Goal: Task Accomplishment & Management: Manage account settings

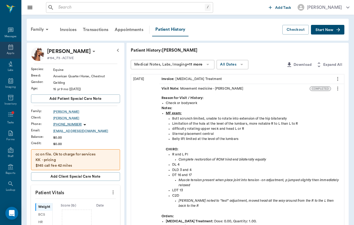
click at [11, 52] on div "Appts" at bounding box center [10, 53] width 7 height 4
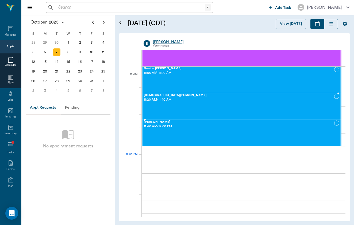
scroll to position [215, 0]
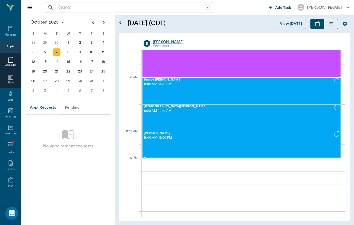
click at [236, 135] on span "11:40 AM - 12:00 PM" at bounding box center [239, 137] width 190 height 5
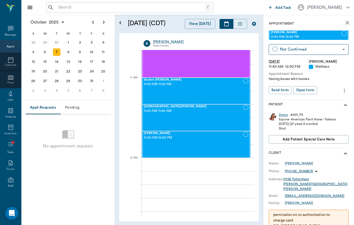
click at [282, 115] on div "Doron" at bounding box center [283, 115] width 9 height 5
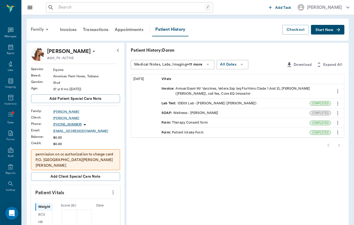
click at [40, 30] on div "Family" at bounding box center [41, 29] width 26 height 13
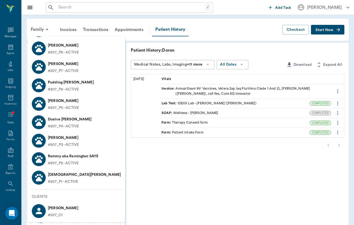
scroll to position [43, 0]
click at [64, 176] on p "[DEMOGRAPHIC_DATA][PERSON_NAME]" at bounding box center [84, 174] width 73 height 9
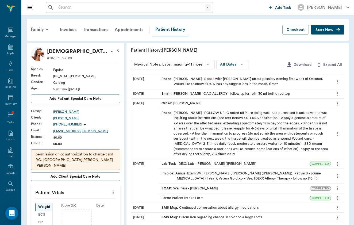
click at [345, 27] on div "Family Invoices Transactions Appointments Patient History Checkout Start New" at bounding box center [188, 30] width 322 height 22
click at [333, 27] on button "Start New" at bounding box center [327, 30] width 33 height 10
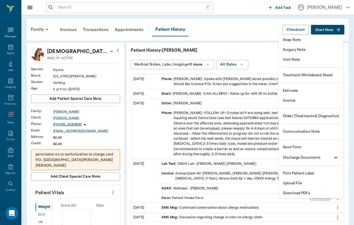
click at [322, 60] on span "Visit Note" at bounding box center [311, 60] width 56 height 6
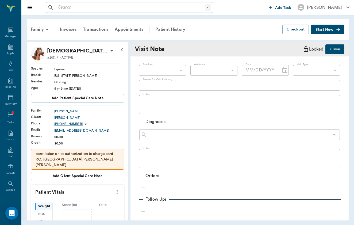
type input "649b3e03b5bc7e03f9326794"
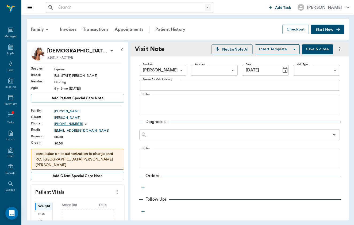
type input "[DATE]"
click at [318, 70] on body "/ ​ Add Task [PERSON_NAME] Nectar Messages Appts Labs Imaging Inventory Tasks F…" at bounding box center [177, 112] width 354 height 225
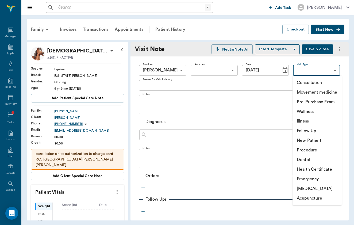
click at [316, 115] on li "Wellness" at bounding box center [317, 112] width 49 height 10
type input "65d2c202a8044d23520120c5"
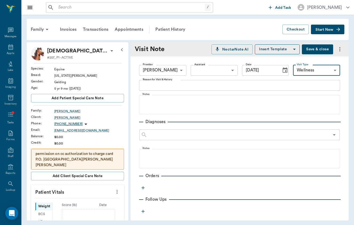
click at [218, 86] on textarea "Reason for Visit & History" at bounding box center [240, 85] width 194 height 6
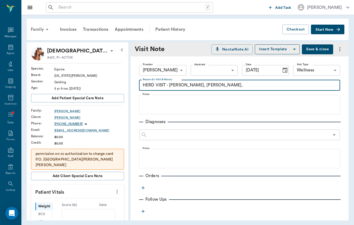
click at [43, 31] on div "Family" at bounding box center [41, 29] width 26 height 13
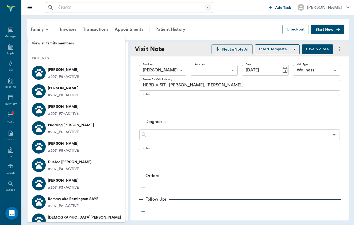
click at [219, 83] on div at bounding box center [177, 112] width 354 height 225
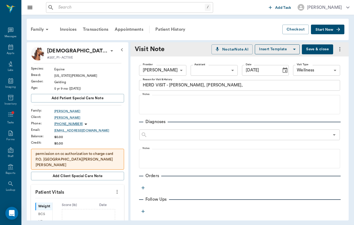
click at [219, 87] on textarea "HERD VISIT - [PERSON_NAME], [PERSON_NAME]," at bounding box center [240, 85] width 194 height 6
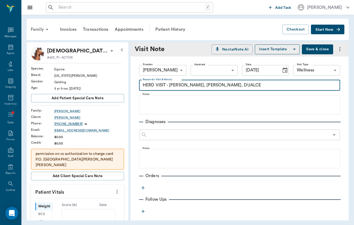
type textarea "HERD VISIT - [PERSON_NAME], [PERSON_NAME], DUALCE"
click at [45, 25] on div "Family" at bounding box center [41, 29] width 26 height 13
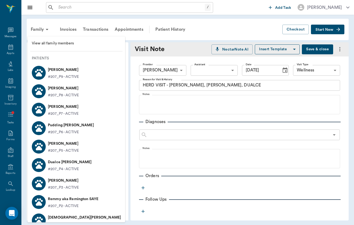
click at [198, 31] on div at bounding box center [177, 112] width 354 height 225
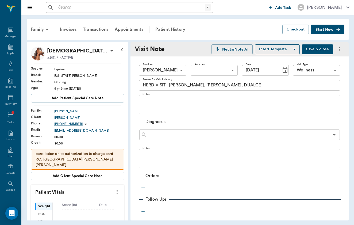
click at [234, 117] on div "Provider [PERSON_NAME] 649b3e03b5bc7e03f9326794 Provider Assistant ​ Assistant …" at bounding box center [240, 178] width 218 height 245
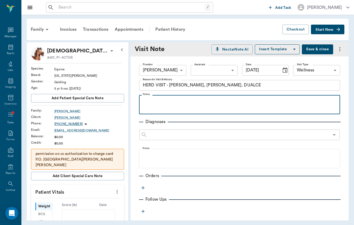
click at [240, 102] on p at bounding box center [240, 101] width 196 height 6
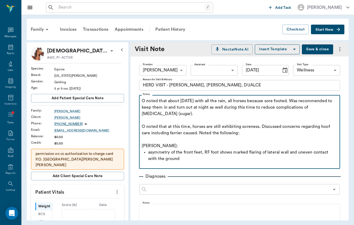
click at [186, 158] on p "asymmetry of the front feet, RF foot shows marked flaring of lateral wall and u…" at bounding box center [242, 155] width 189 height 13
click at [150, 152] on p "asymmetry of the front feet, RF foot shows marked flaring of lateral wall and u…" at bounding box center [242, 155] width 189 height 13
click at [321, 161] on p "Asymmetry of the front feet, RF foot shows marked flaring of lateral wall and u…" at bounding box center [242, 155] width 189 height 13
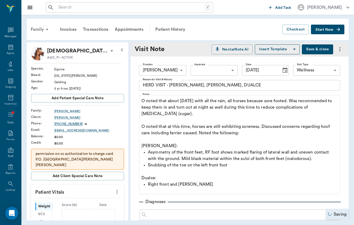
click at [38, 30] on div "Family" at bounding box center [41, 29] width 26 height 13
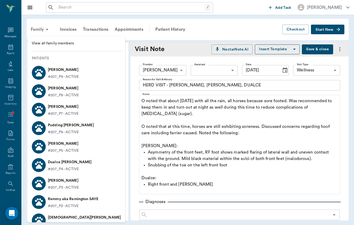
click at [38, 30] on div at bounding box center [177, 112] width 354 height 225
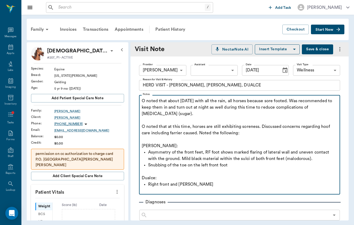
click at [194, 182] on p "Right front and [PERSON_NAME]" at bounding box center [242, 184] width 189 height 6
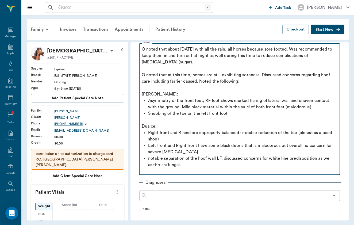
scroll to position [52, 0]
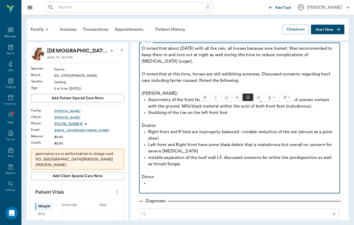
drag, startPoint x: 181, startPoint y: 107, endPoint x: 326, endPoint y: 107, distance: 144.7
click at [326, 107] on p "Asymmetry of the front feet, RF foot shows marked flaring of lateral wall and u…" at bounding box center [242, 103] width 189 height 13
copy p "Mild black material within the sulci of both front feet (malodorous)."
click at [158, 182] on p at bounding box center [242, 183] width 189 height 6
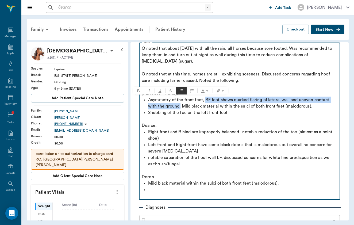
drag, startPoint x: 206, startPoint y: 100, endPoint x: 181, endPoint y: 108, distance: 25.9
click at [181, 108] on p "Asymmetry of the front feet, RF foot shows marked flaring of lateral wall and u…" at bounding box center [242, 103] width 189 height 13
copy p "RF foot shows marked flaring of lateral wall and uneven contact with the ground."
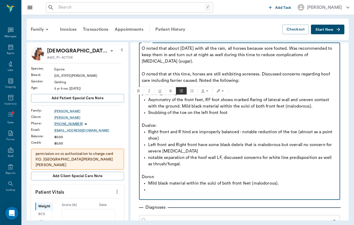
click at [167, 190] on p at bounding box center [242, 189] width 189 height 6
click at [149, 184] on p "Mild black material within the sulci of both front feet (malodorous)." at bounding box center [242, 183] width 189 height 6
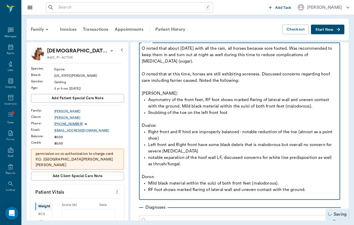
click at [234, 190] on p "RF foot shows marked flaring of lateral wall and uneven contact with the ground." at bounding box center [242, 189] width 189 height 6
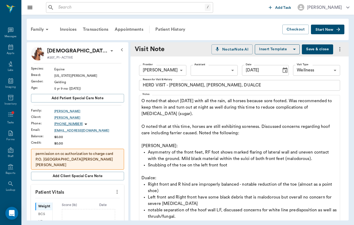
scroll to position [0, 0]
click at [322, 51] on button "Save & close" at bounding box center [317, 49] width 31 height 10
click at [41, 32] on div "Family" at bounding box center [41, 29] width 26 height 13
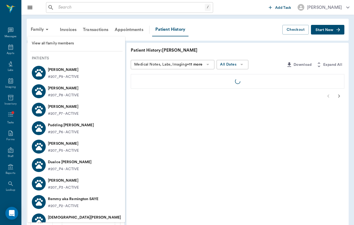
click at [75, 164] on p "Dualce [PERSON_NAME]" at bounding box center [70, 162] width 44 height 9
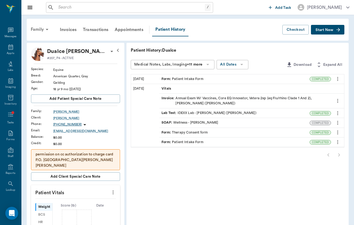
click at [37, 31] on div "Family" at bounding box center [41, 29] width 26 height 13
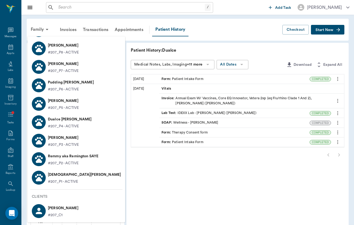
scroll to position [43, 0]
click at [80, 184] on li "[PERSON_NAME] #207_P1 - ACTIVE" at bounding box center [77, 177] width 98 height 18
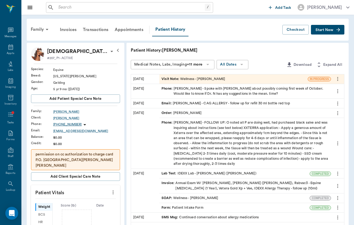
click at [181, 82] on div "Visit Note : Wellness - [PERSON_NAME]" at bounding box center [233, 78] width 148 height 9
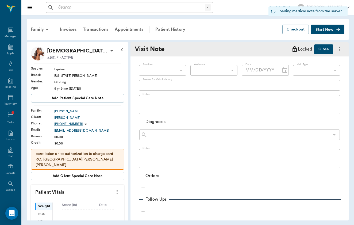
type input "649b3e03b5bc7e03f9326794"
type input "[DATE]"
type input "65d2c202a8044d23520120c5"
type textarea "HERD VISIT - [PERSON_NAME], [PERSON_NAME], DUALCE"
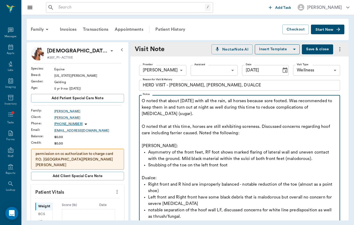
click at [260, 134] on p "O noted that about [DATE] with all the rain, all horses because sore footed. Wa…" at bounding box center [240, 117] width 196 height 39
click at [200, 132] on p "O noted that about [DATE] with all the rain, all horses because sore footed. Wa…" at bounding box center [240, 117] width 196 height 39
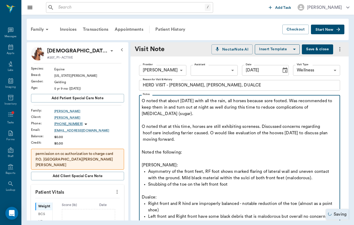
click at [176, 133] on p "O noted that about [DATE] with all the rain, all horses because sore footed. Wa…" at bounding box center [240, 120] width 196 height 45
click at [212, 134] on p "O noted that about [DATE] with all the rain, all horses because sore footed. Wa…" at bounding box center [240, 120] width 196 height 45
click at [197, 134] on p "O noted that about [DATE] with all the rain, all horses because sore footed. Wa…" at bounding box center [240, 120] width 196 height 45
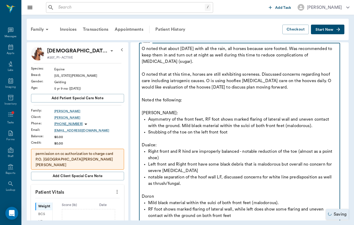
scroll to position [53, 0]
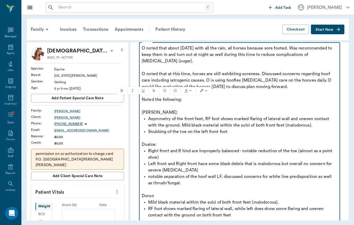
drag, startPoint x: 173, startPoint y: 98, endPoint x: 137, endPoint y: 97, distance: 36.4
click at [137, 97] on div "Provider [PERSON_NAME] 649b3e03b5bc7e03f9326794 Provider Assistant ​ Assistant …" at bounding box center [240, 208] width 218 height 409
click at [167, 132] on p "Snubbing of the toe on the left front foot" at bounding box center [242, 131] width 189 height 6
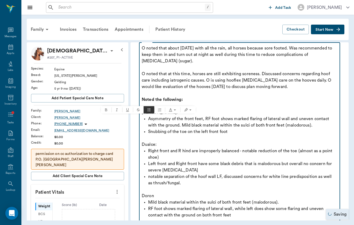
drag, startPoint x: 242, startPoint y: 131, endPoint x: 144, endPoint y: 119, distance: 98.8
click at [144, 119] on ul "Asymmetry of the front feet, RF foot shows marked flaring of lateral wall and u…" at bounding box center [240, 125] width 196 height 19
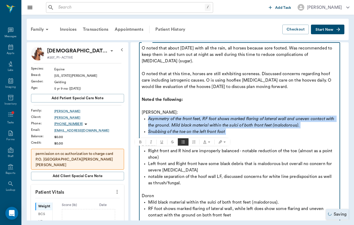
drag, startPoint x: 148, startPoint y: 151, endPoint x: 195, endPoint y: 181, distance: 55.2
click at [195, 181] on ul "Right front and R hind are improperly balanced - notable reduction of the toe (…" at bounding box center [240, 167] width 196 height 39
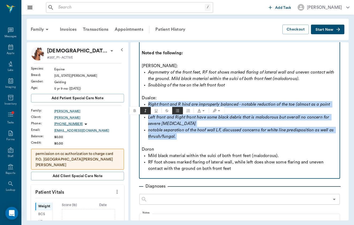
scroll to position [101, 0]
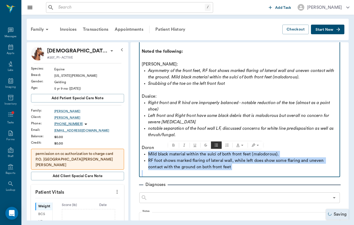
drag, startPoint x: 147, startPoint y: 155, endPoint x: 249, endPoint y: 179, distance: 105.0
click at [249, 179] on div "Provider [PERSON_NAME] 649b3e03b5bc7e03f9326794 Provider Assistant ​ Assistant …" at bounding box center [240, 160] width 218 height 409
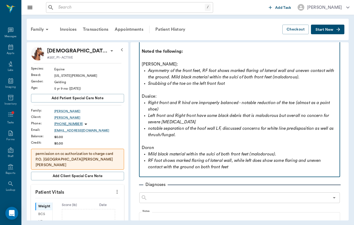
click at [283, 140] on p at bounding box center [240, 141] width 196 height 6
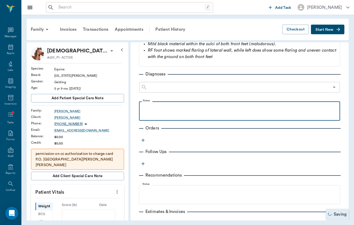
click at [198, 111] on div at bounding box center [240, 110] width 196 height 13
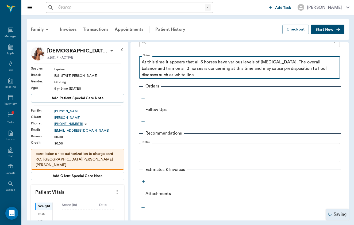
scroll to position [256, 0]
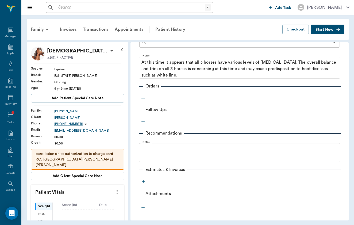
click at [145, 98] on icon "button" at bounding box center [142, 98] width 5 height 5
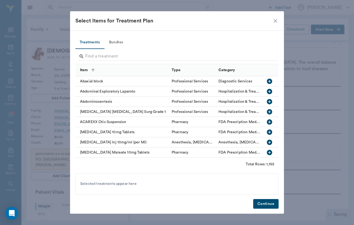
scroll to position [256, 0]
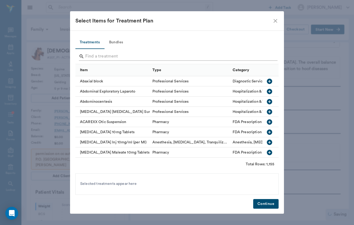
click at [123, 55] on input "Search" at bounding box center [177, 56] width 184 height 9
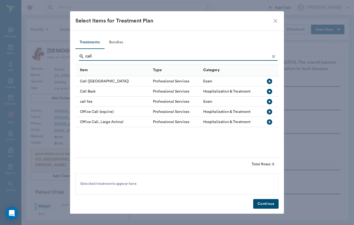
click at [86, 103] on div "call fee" at bounding box center [112, 102] width 75 height 10
click at [98, 57] on input "call" at bounding box center [177, 56] width 184 height 9
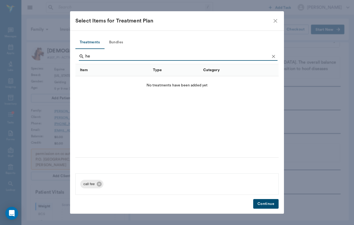
type input "h"
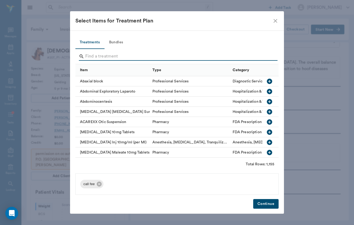
click at [273, 20] on icon "close" at bounding box center [275, 21] width 6 height 6
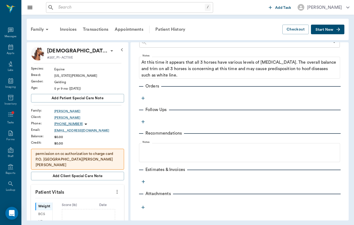
scroll to position [237, 0]
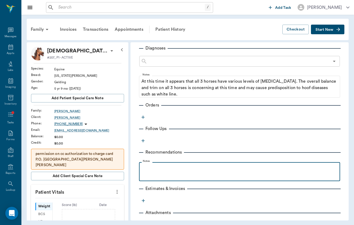
click at [157, 167] on p at bounding box center [240, 168] width 196 height 6
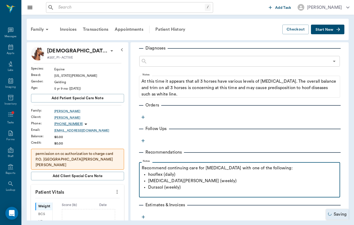
click at [150, 175] on p "hooflex (daily)" at bounding box center [242, 174] width 189 height 6
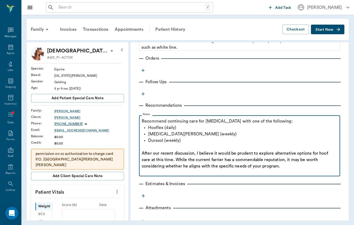
scroll to position [291, 0]
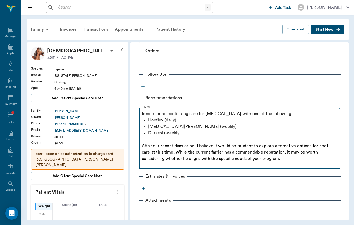
click at [164, 146] on span "After our recent discussion, I believe it would be prudent to explore alternati…" at bounding box center [236, 152] width 188 height 17
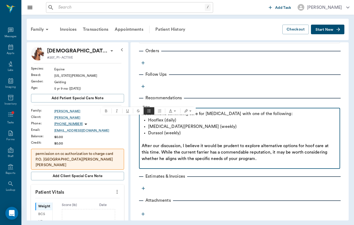
drag, startPoint x: 184, startPoint y: 133, endPoint x: 129, endPoint y: 119, distance: 56.8
click at [129, 119] on div "[PERSON_NAME] #207_P1 - ACTIVE Species : Equine Breed : [US_STATE][PERSON_NAME]…" at bounding box center [188, 131] width 322 height 178
click at [213, 167] on p at bounding box center [240, 165] width 196 height 6
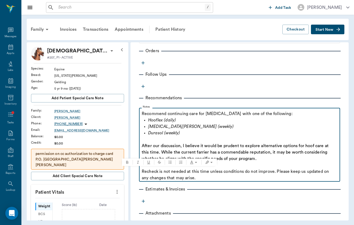
drag, startPoint x: 204, startPoint y: 180, endPoint x: 135, endPoint y: 173, distance: 69.7
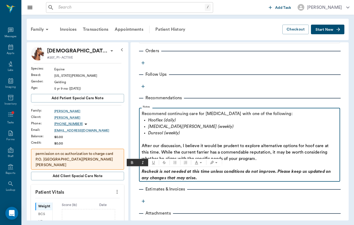
click at [252, 179] on p "Recheck is not needed at this time unless conditions do not improve. Please kee…" at bounding box center [240, 174] width 196 height 13
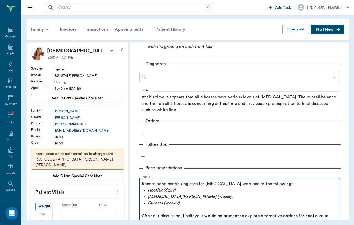
scroll to position [219, 0]
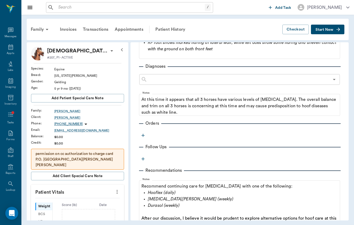
click at [340, 28] on icon "button" at bounding box center [338, 29] width 5 height 5
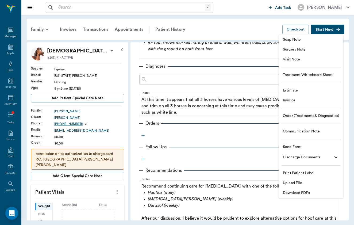
click at [257, 38] on div at bounding box center [177, 112] width 354 height 225
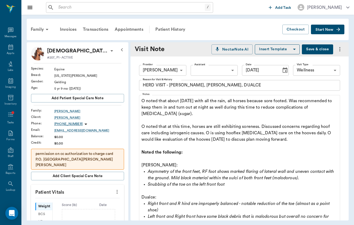
scroll to position [0, 0]
click at [320, 46] on button "Save & close" at bounding box center [317, 49] width 31 height 10
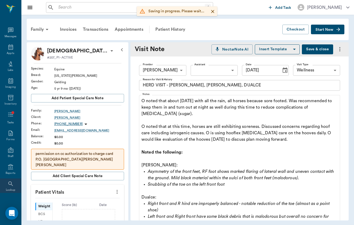
click at [10, 183] on icon at bounding box center [10, 184] width 6 height 6
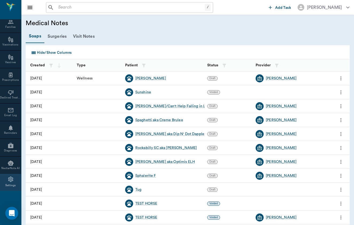
scroll to position [229, 0]
click at [10, 180] on icon at bounding box center [10, 179] width 6 height 6
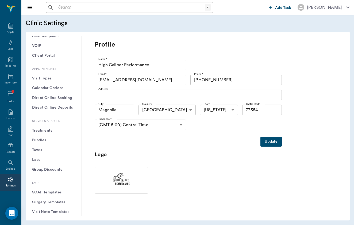
scroll to position [125, 0]
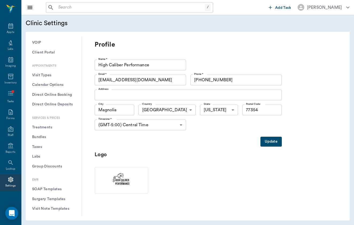
click at [54, 125] on button "Treatments" at bounding box center [53, 128] width 47 height 10
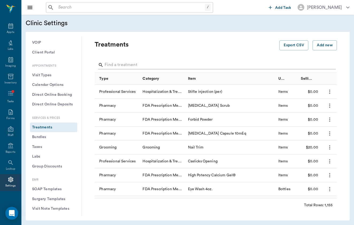
click at [141, 65] on input "Search" at bounding box center [216, 65] width 223 height 9
click at [322, 48] on button "Add new" at bounding box center [325, 45] width 24 height 10
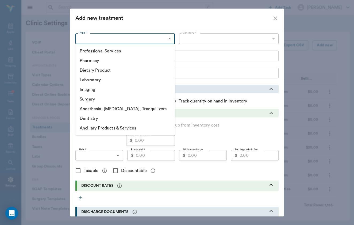
click at [154, 41] on body "/ ​ Add Task [PERSON_NAME] Nectar Messages Appts Labs Imaging Inventory Tasks F…" at bounding box center [177, 112] width 354 height 225
click at [154, 54] on li "Professional Services" at bounding box center [125, 51] width 100 height 10
type input "5000"
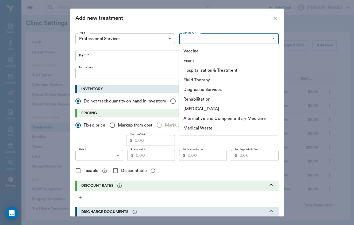
click at [227, 41] on body "/ ​ Add Task [PERSON_NAME] Nectar Messages Appts Labs Imaging Inventory Tasks F…" at bounding box center [177, 112] width 354 height 225
click at [224, 59] on li "Exam" at bounding box center [229, 61] width 100 height 10
type input "5010"
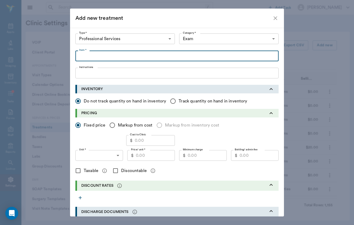
click at [156, 55] on input "Item *" at bounding box center [176, 56] width 203 height 11
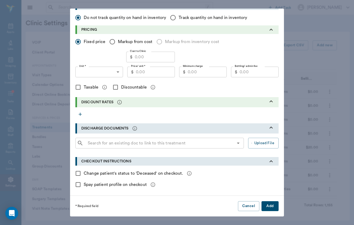
scroll to position [83, 0]
type input "Heard exam (more than 3)"
click at [117, 87] on input "Discountable" at bounding box center [115, 87] width 11 height 11
checkbox input "true"
click at [271, 207] on button "Add" at bounding box center [270, 206] width 17 height 10
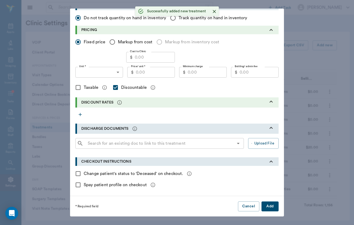
checkbox input "false"
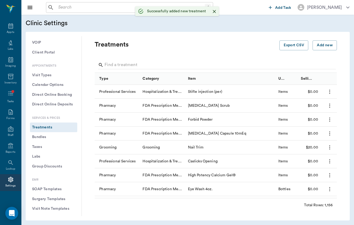
click at [94, 11] on input "text" at bounding box center [130, 7] width 149 height 7
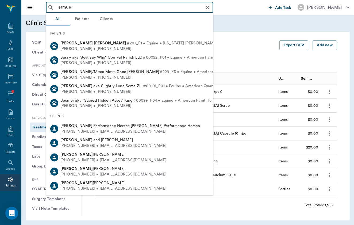
type input "[PERSON_NAME]"
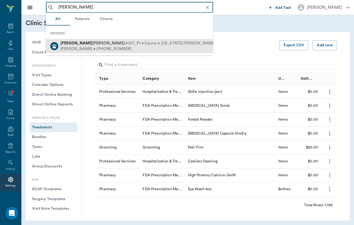
click at [125, 44] on span "#207_P1 • Equine • [US_STATE] [PERSON_NAME] • ACTIVE" at bounding box center [179, 44] width 109 height 6
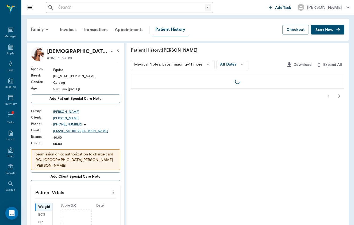
scroll to position [21, 0]
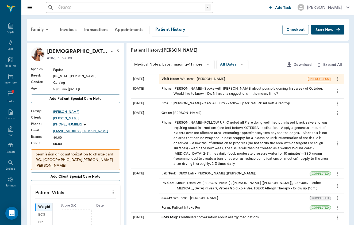
click at [179, 80] on div "Visit Note : Wellness - [PERSON_NAME]" at bounding box center [194, 79] width 64 height 5
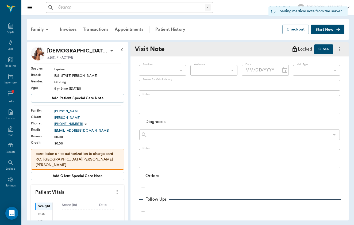
type input "649b3e03b5bc7e03f9326794"
type input "65d2c202a8044d23520120c5"
type input "[DATE]"
type textarea "HERD VISIT - [PERSON_NAME], [PERSON_NAME], DUALCE"
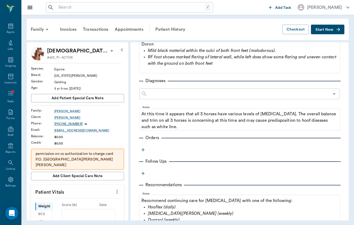
scroll to position [202, 0]
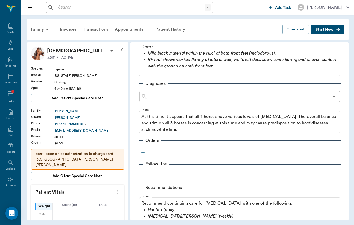
click at [144, 148] on div "Provider [PERSON_NAME] 649b3e03b5bc7e03f9326794 Provider Assistant ​ Assistant …" at bounding box center [240, 88] width 218 height 466
click at [143, 153] on icon "button" at bounding box center [142, 152] width 5 height 5
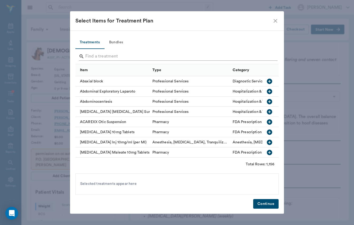
click at [122, 57] on input "Search" at bounding box center [177, 56] width 184 height 9
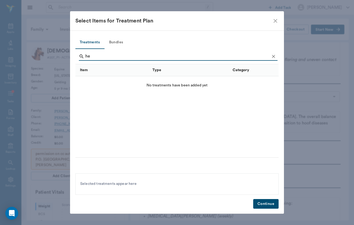
type input "h"
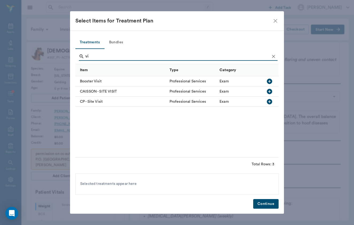
type input "v"
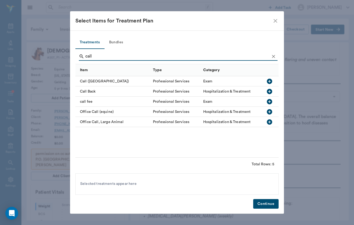
type input "call"
click at [89, 104] on div "call fee" at bounding box center [112, 102] width 75 height 10
click at [270, 204] on button "Continue" at bounding box center [265, 204] width 25 height 10
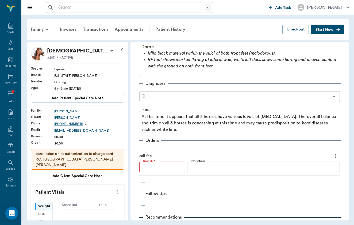
type input "1"
type textarea "$80 for first 16 miles; $2.50 for every mile after"
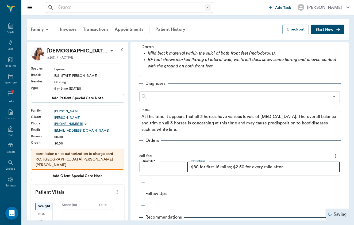
type input "1.00"
click at [205, 167] on textarea "$80 for first 16 miles; $2.50 for every mile after" at bounding box center [263, 167] width 145 height 6
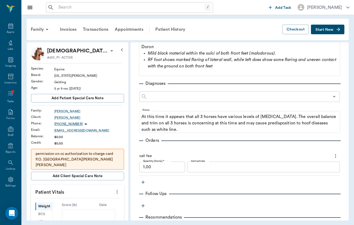
click at [144, 180] on icon "button" at bounding box center [142, 182] width 5 height 5
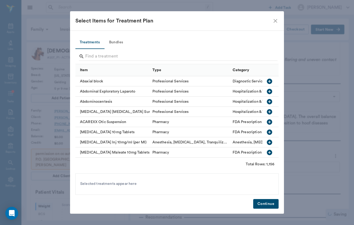
click at [111, 52] on input "Search" at bounding box center [177, 56] width 184 height 9
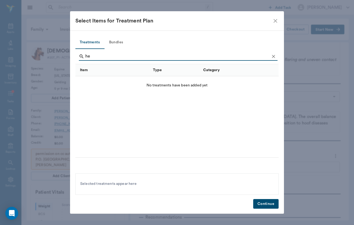
type input "h"
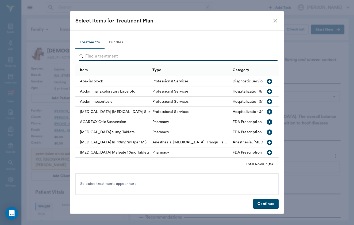
click at [273, 23] on icon "close" at bounding box center [275, 21] width 6 height 6
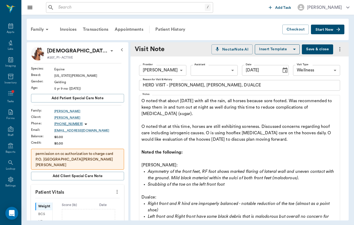
scroll to position [-1, 0]
click at [320, 51] on button "Save & close" at bounding box center [317, 49] width 31 height 10
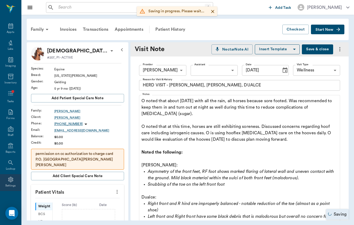
click at [10, 185] on div "Settings" at bounding box center [10, 186] width 11 height 4
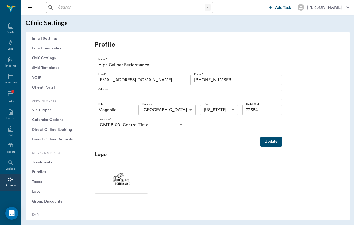
scroll to position [96, 0]
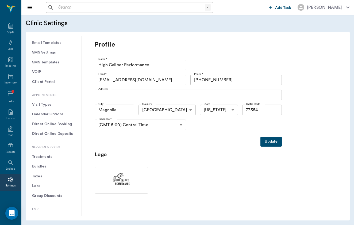
click at [51, 152] on button "Treatments" at bounding box center [53, 157] width 47 height 10
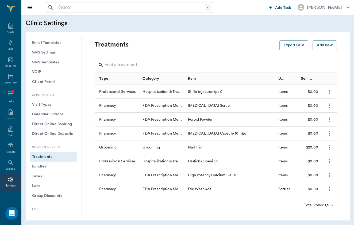
click at [158, 64] on input "Search" at bounding box center [216, 65] width 223 height 9
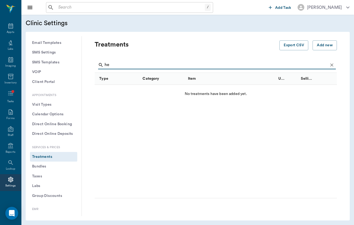
type input "h"
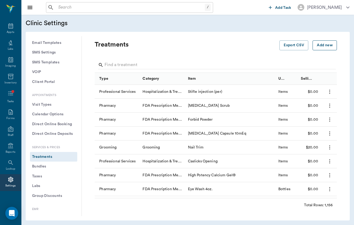
click at [329, 47] on button "Add new" at bounding box center [325, 45] width 24 height 10
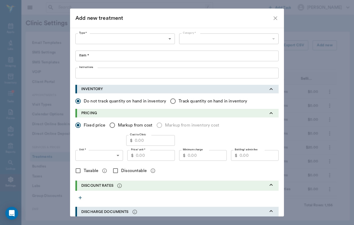
click at [127, 41] on body "/ ​ Add Task [PERSON_NAME] Nectar Messages Appts Labs Imaging Inventory Tasks F…" at bounding box center [177, 112] width 354 height 225
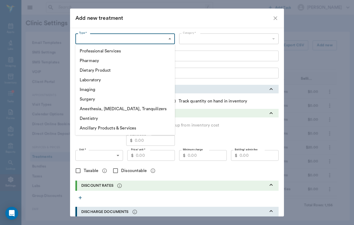
click at [125, 53] on li "Professional Services" at bounding box center [125, 51] width 100 height 10
type input "5000"
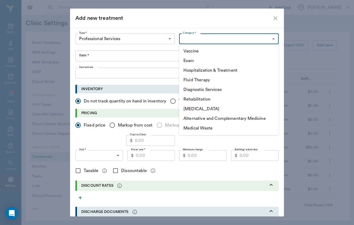
click at [209, 39] on body "/ ​ Add Task [PERSON_NAME] Nectar Messages Appts Labs Imaging Inventory Tasks F…" at bounding box center [177, 112] width 354 height 225
click at [207, 60] on li "Exam" at bounding box center [229, 61] width 100 height 10
type input "5010"
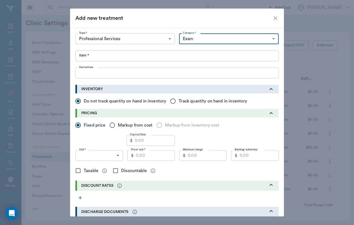
click at [181, 58] on input "Item *" at bounding box center [176, 56] width 203 height 11
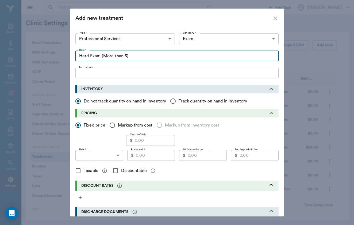
click at [128, 57] on input "Herd Exam (More than 3)" at bounding box center [176, 56] width 203 height 11
type input "Herd Exam (3 or more)"
click at [197, 64] on div "Type * Professional Services 5000 Type * Category * Exam 5010 Category * Item *…" at bounding box center [176, 55] width 203 height 45
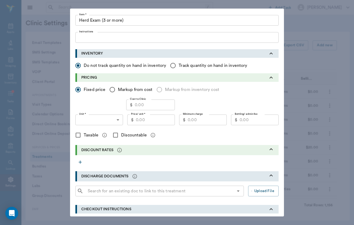
scroll to position [39, 0]
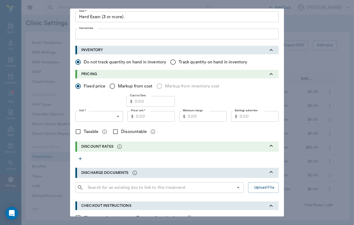
click at [172, 133] on div "Taxable Discountable" at bounding box center [176, 131] width 203 height 11
click at [117, 132] on input "Discountable" at bounding box center [115, 131] width 11 height 11
checkbox input "true"
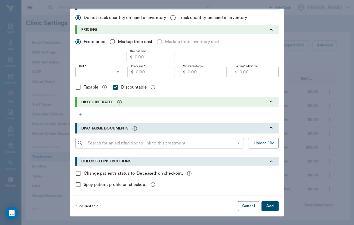
scroll to position [83, 0]
click at [267, 204] on button "Add" at bounding box center [270, 206] width 17 height 10
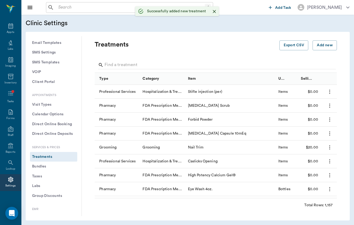
checkbox input "false"
click at [135, 68] on input "Search" at bounding box center [216, 65] width 223 height 9
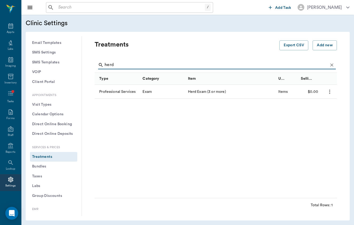
type input "herd"
click at [107, 10] on input "text" at bounding box center [130, 7] width 149 height 7
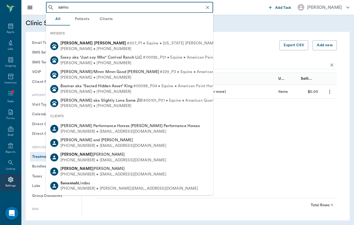
type input "samue"
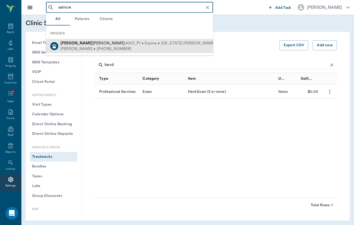
click at [102, 46] on div "[PERSON_NAME] • [PHONE_NUMBER]" at bounding box center [146, 49] width 173 height 6
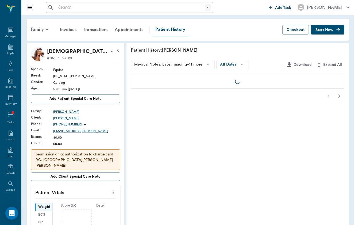
scroll to position [21, 0]
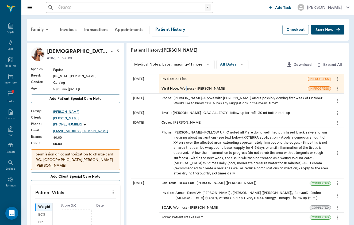
click at [163, 90] on div "Visit Note : Wellness - [PERSON_NAME]" at bounding box center [194, 88] width 64 height 5
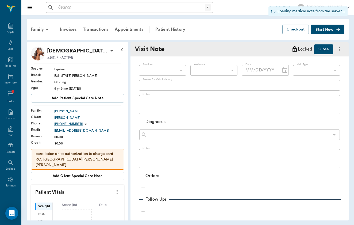
type input "649b3e03b5bc7e03f9326794"
type input "[DATE]"
type input "65d2c202a8044d23520120c5"
type textarea "HERD VISIT - [PERSON_NAME], [PERSON_NAME], DUALCE"
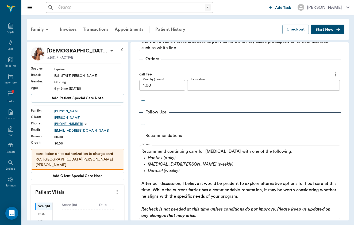
scroll to position [287, 0]
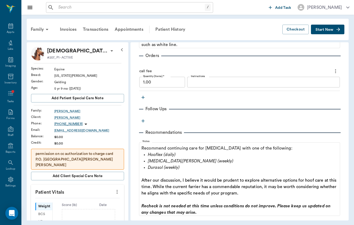
click at [144, 96] on icon "button" at bounding box center [142, 97] width 5 height 5
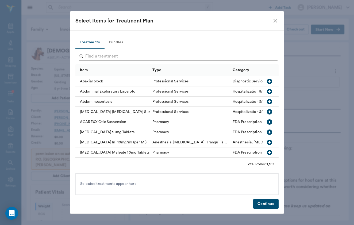
click at [133, 57] on input "Search" at bounding box center [177, 56] width 184 height 9
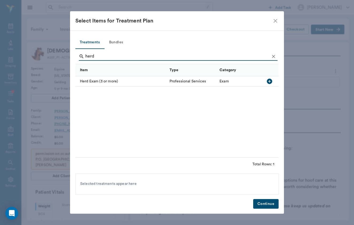
type input "herd"
click at [127, 80] on div "Herd Exam (3 or more)" at bounding box center [121, 81] width 92 height 10
click at [260, 201] on button "Continue" at bounding box center [265, 204] width 25 height 10
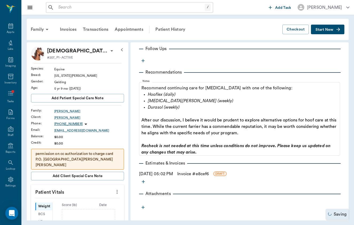
type input "1.00"
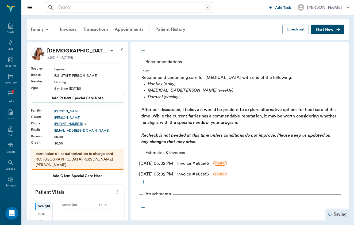
scroll to position [0, 0]
click at [197, 165] on link "Invoice # e8cef6" at bounding box center [193, 163] width 32 height 6
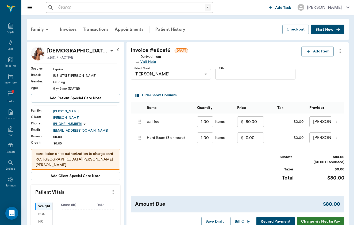
scroll to position [5, 0]
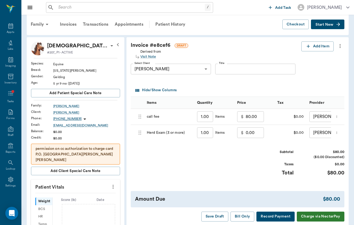
click at [246, 132] on input "0.00" at bounding box center [255, 132] width 18 height 11
type input "150.00"
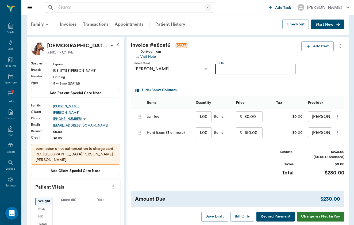
click at [215, 71] on input "Title" at bounding box center [255, 69] width 80 height 11
click at [279, 96] on div "Hide/Show Columns" at bounding box center [238, 90] width 209 height 13
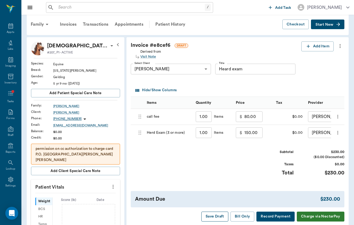
click at [216, 215] on button "Save Draft" at bounding box center [214, 217] width 27 height 10
type input "Heard exam"
click at [74, 25] on div "Invoices" at bounding box center [68, 24] width 23 height 13
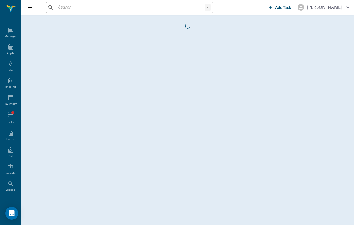
scroll to position [21, 0]
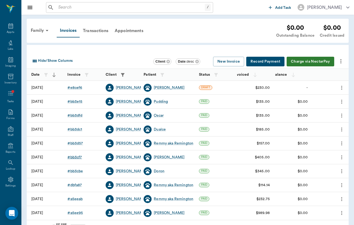
click at [74, 158] on div "# bb3cf7" at bounding box center [74, 157] width 14 height 5
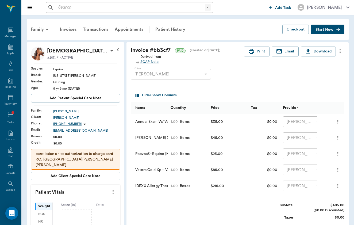
scroll to position [21, 0]
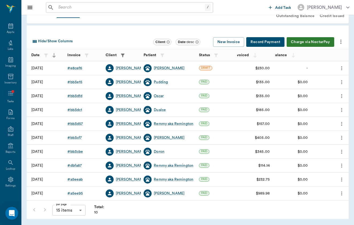
scroll to position [19, 0]
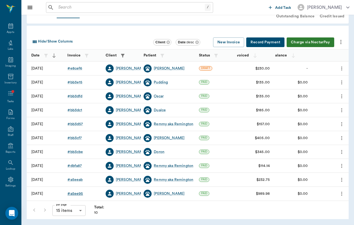
click at [74, 195] on div "# a5ee95" at bounding box center [75, 193] width 16 height 5
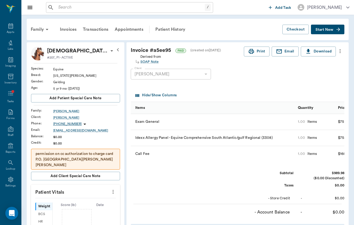
click at [109, 6] on input "text" at bounding box center [130, 7] width 149 height 7
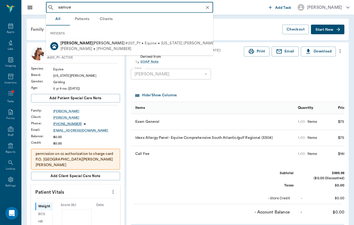
click at [81, 44] on span "[DEMOGRAPHIC_DATA][PERSON_NAME]" at bounding box center [92, 43] width 64 height 4
type input "samue"
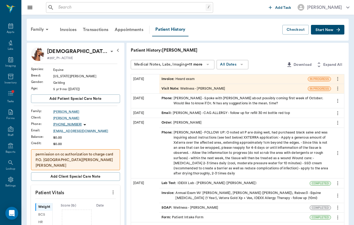
click at [175, 92] on div "Visit Note : Wellness - [PERSON_NAME]" at bounding box center [233, 88] width 148 height 9
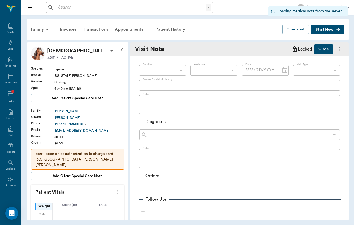
type input "649b3e03b5bc7e03f9326794"
type input "[DATE]"
type input "65d2c202a8044d23520120c5"
type textarea "HERD VISIT - [PERSON_NAME], [PERSON_NAME], DUALCE"
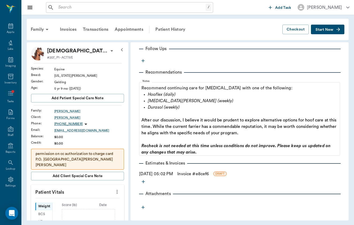
scroll to position [374, 0]
click at [197, 174] on link "Invoice # e8cef6" at bounding box center [193, 174] width 32 height 6
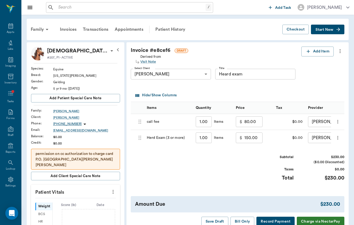
click at [245, 124] on input "80.00" at bounding box center [254, 121] width 18 height 11
type input "160.00"
click at [247, 159] on div "Subtotal $310.00 ($0.00 Discounted) Taxes $0.00 Total $310.00" at bounding box center [238, 171] width 214 height 33
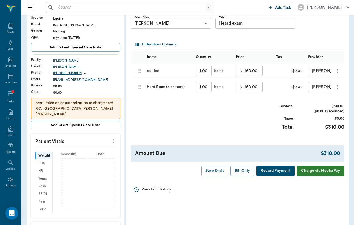
scroll to position [53, 0]
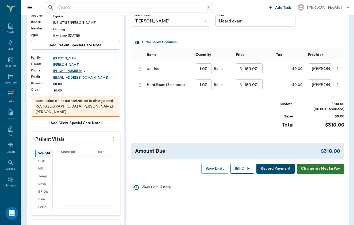
click at [245, 169] on button "Bill Only" at bounding box center [243, 169] width 24 height 10
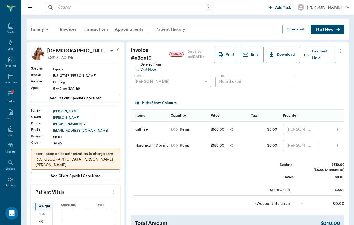
scroll to position [0, 0]
click at [169, 30] on div "Patient History" at bounding box center [170, 29] width 36 height 13
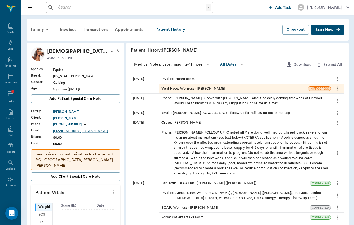
click at [166, 89] on div "Visit Note : Wellness - [PERSON_NAME]" at bounding box center [194, 88] width 64 height 5
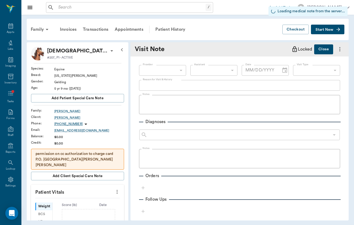
type input "649b3e03b5bc7e03f9326794"
type input "65d2c202a8044d23520120c5"
type input "[DATE]"
type textarea "HERD VISIT - [PERSON_NAME], [PERSON_NAME], DUALCE"
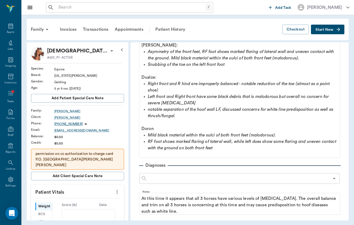
scroll to position [120, 0]
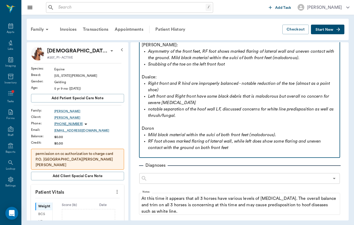
click at [233, 63] on p "Snubbing of the toe on the left front foot" at bounding box center [242, 64] width 189 height 6
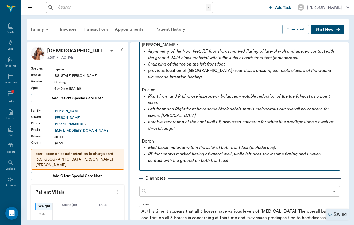
click at [151, 70] on p "previous location of [MEDICAL_DATA] - scar tissue present, complete closure of …" at bounding box center [242, 73] width 189 height 13
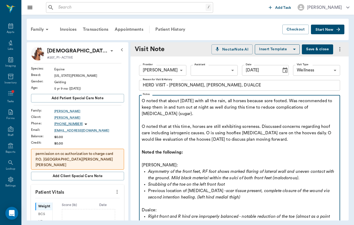
scroll to position [0, 0]
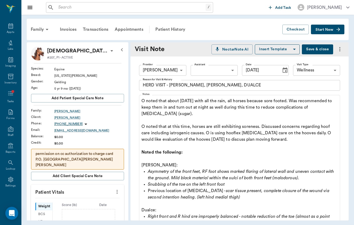
click at [318, 52] on button "Save & close" at bounding box center [317, 49] width 31 height 10
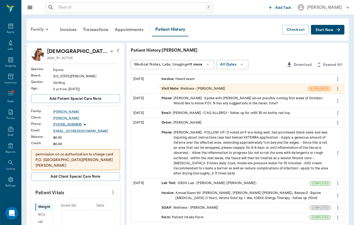
click at [44, 30] on icon at bounding box center [47, 29] width 6 height 6
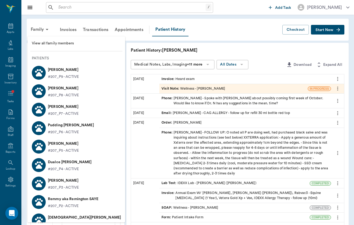
click at [86, 186] on li "[PERSON_NAME] #207_P3 - ACTIVE" at bounding box center [77, 183] width 98 height 18
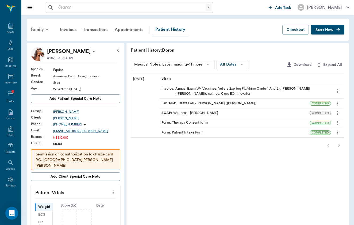
click at [39, 28] on div "Family" at bounding box center [41, 29] width 26 height 13
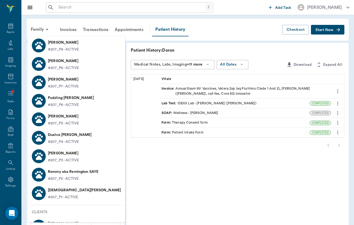
scroll to position [28, 0]
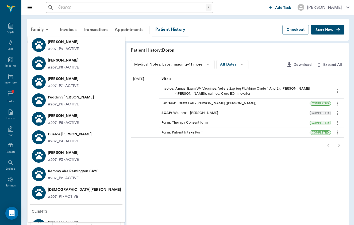
click at [75, 189] on p "[DEMOGRAPHIC_DATA][PERSON_NAME]" at bounding box center [84, 189] width 73 height 9
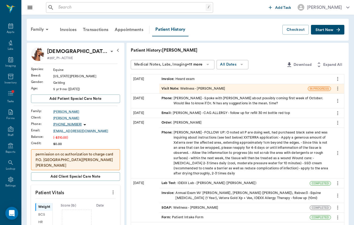
click at [206, 87] on div "Visit Note : Wellness - [PERSON_NAME]" at bounding box center [233, 88] width 148 height 9
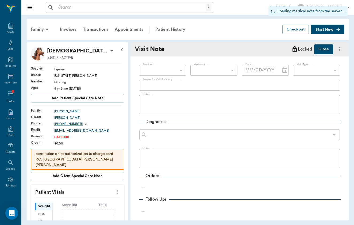
type input "649b3e03b5bc7e03f9326794"
type input "[DATE]"
type input "65d2c202a8044d23520120c5"
type textarea "HERD VISIT - [PERSON_NAME], [PERSON_NAME], DUALCE"
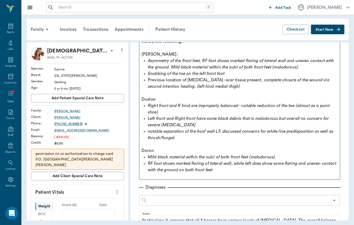
scroll to position [109, 0]
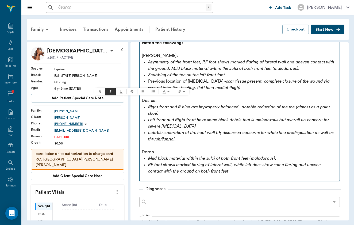
drag, startPoint x: 238, startPoint y: 174, endPoint x: 133, endPoint y: 103, distance: 126.4
click at [133, 103] on div "Provider [PERSON_NAME] 649b3e03b5bc7e03f9326794 Provider Assistant ​ Assistant …" at bounding box center [240, 218] width 218 height 543
copy div "Dualce: Right front and R hind are improperly balanced - notable reduction of t…"
click at [323, 132] on em "notable separation of the hoof wall LF, discussed concerns for white line predi…" at bounding box center [241, 136] width 187 height 11
click at [299, 180] on p at bounding box center [240, 177] width 196 height 6
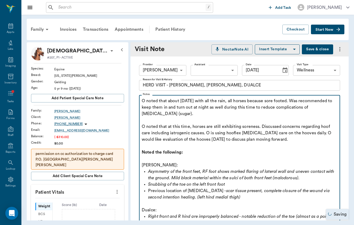
scroll to position [0, 0]
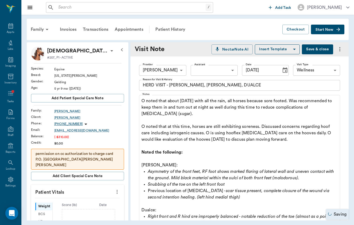
click at [325, 53] on button "Save & close" at bounding box center [317, 49] width 31 height 10
click at [45, 30] on icon at bounding box center [47, 29] width 6 height 6
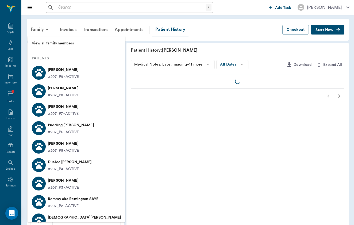
click at [60, 171] on p "#207_P4 - ACTIVE" at bounding box center [63, 169] width 31 height 6
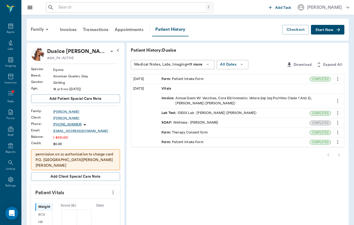
click at [337, 34] on button "Start New" at bounding box center [327, 30] width 33 height 10
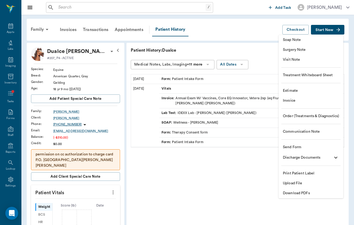
click at [330, 62] on span "Visit Note" at bounding box center [311, 60] width 56 height 6
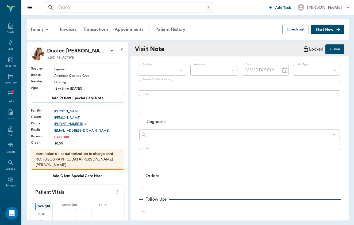
type input "649b3e03b5bc7e03f9326794"
type input "[DATE]"
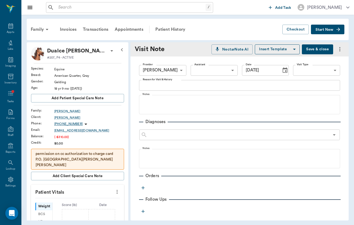
click at [304, 72] on body "/ ​ Add Task [PERSON_NAME] Nectar Messages Appts Labs Imaging Inventory Tasks F…" at bounding box center [177, 112] width 354 height 225
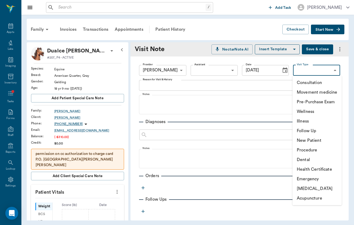
click at [300, 113] on li "Wellness" at bounding box center [317, 112] width 49 height 10
type input "65d2c202a8044d23520120c5"
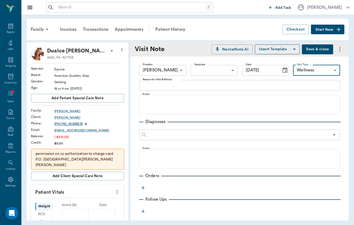
click at [224, 86] on textarea "Reason for Visit & History" at bounding box center [240, 85] width 194 height 6
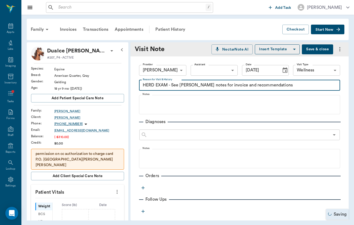
type textarea "HERD EXAM - See [PERSON_NAME] notes for invoice and recommendations"
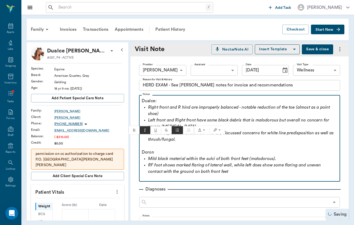
drag, startPoint x: 237, startPoint y: 174, endPoint x: 153, endPoint y: 142, distance: 89.5
click at [153, 142] on div "Dualce: Right front and R hind are improperly balanced - notable reduction of t…" at bounding box center [240, 139] width 196 height 83
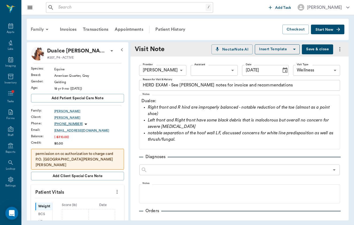
click at [38, 29] on div "Family" at bounding box center [41, 29] width 26 height 13
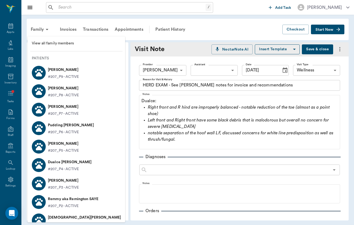
click at [71, 180] on p "[PERSON_NAME]" at bounding box center [63, 180] width 31 height 9
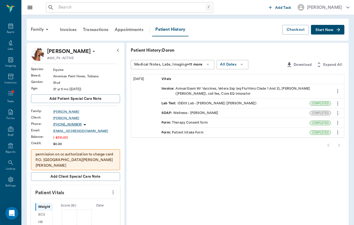
click at [334, 29] on button "Start New" at bounding box center [327, 30] width 33 height 10
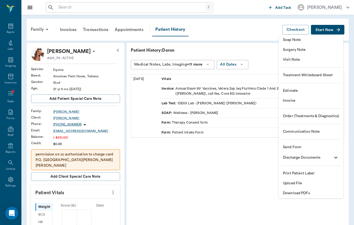
click at [303, 58] on span "Visit Note" at bounding box center [311, 60] width 56 height 6
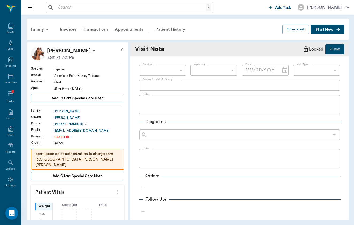
type input "649b3e03b5bc7e03f9326794"
type input "[DATE]"
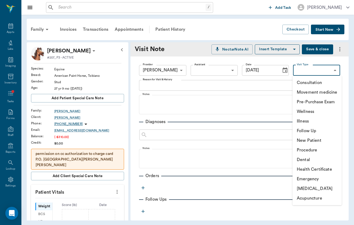
click at [326, 75] on body "/ ​ Add Task [PERSON_NAME] Nectar Messages Appts Labs Imaging Inventory Tasks F…" at bounding box center [177, 112] width 354 height 225
click at [322, 113] on li "Wellness" at bounding box center [317, 112] width 49 height 10
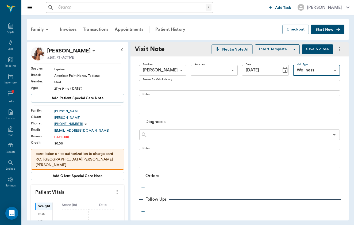
type input "65d2c202a8044d23520120c5"
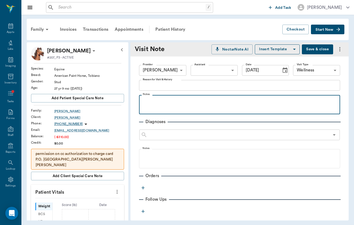
click at [242, 98] on p at bounding box center [240, 101] width 196 height 6
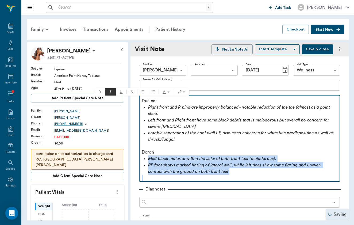
drag, startPoint x: 182, startPoint y: 151, endPoint x: 130, endPoint y: 94, distance: 76.5
click at [130, 94] on div "[PERSON_NAME] #207_P3 - ACTIVE Species : Equine Breed : American Paint Horse, T…" at bounding box center [188, 131] width 322 height 178
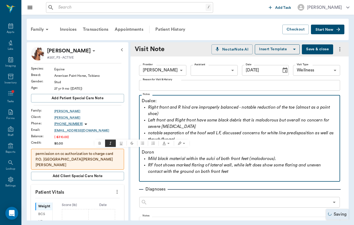
click at [195, 137] on p "notable separation of the hoof wall LF, discussed concerns for white line predi…" at bounding box center [242, 136] width 189 height 13
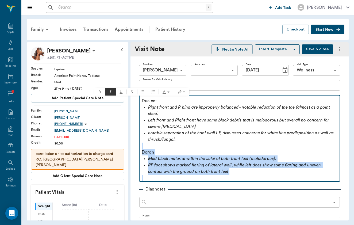
drag, startPoint x: 179, startPoint y: 144, endPoint x: 150, endPoint y: 94, distance: 58.0
click at [150, 94] on fieldset "Notes Dualce: Right front and R hind are improperly balanced - notable reductio…" at bounding box center [239, 137] width 201 height 89
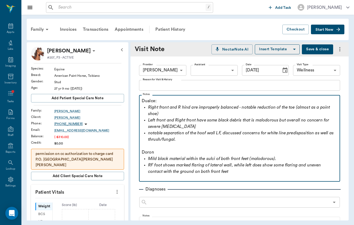
click at [149, 101] on p "Dualce:" at bounding box center [240, 101] width 196 height 6
drag, startPoint x: 236, startPoint y: 173, endPoint x: 137, endPoint y: 151, distance: 100.8
click at [137, 151] on div "Provider [PERSON_NAME] 649b3e03b5bc7e03f9326794 Provider Assistant ​ Assistant …" at bounding box center [240, 212] width 218 height 313
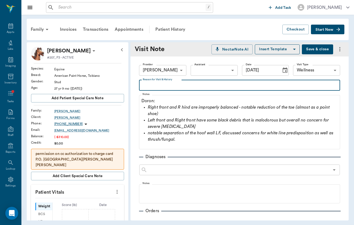
click at [170, 83] on textarea "Reason for Visit & History" at bounding box center [240, 85] width 194 height 6
type textarea "E"
type textarea "HERD EXAM - notes and invoicing under [PERSON_NAME]"
click at [324, 45] on button "Save & close" at bounding box center [317, 49] width 31 height 10
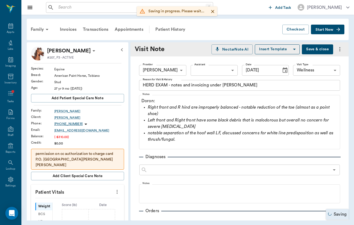
click at [322, 49] on button "Save & close" at bounding box center [317, 49] width 31 height 10
click at [45, 31] on icon at bounding box center [47, 29] width 6 height 6
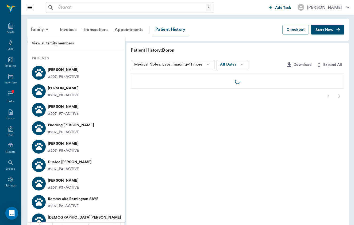
click at [77, 170] on p "#207_P4 - ACTIVE" at bounding box center [63, 169] width 31 height 6
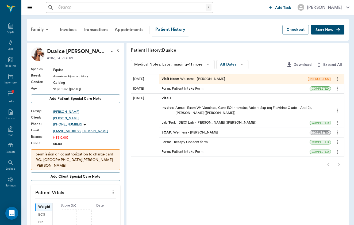
click at [167, 79] on div "Visit Note : Wellness - [PERSON_NAME]" at bounding box center [194, 79] width 64 height 5
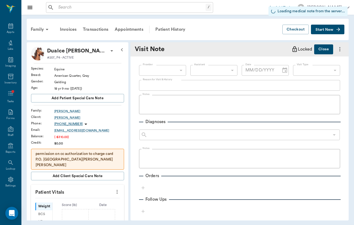
type input "649b3e03b5bc7e03f9326794"
type input "[DATE]"
type input "65d2c202a8044d23520120c5"
type textarea "HERD EXAM - See [PERSON_NAME] notes for invoice and recommendations"
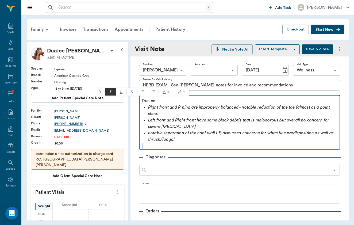
drag, startPoint x: 184, startPoint y: 142, endPoint x: 131, endPoint y: 95, distance: 70.9
click at [131, 95] on body "/ ​ Add Task [PERSON_NAME] Nectar Messages Appts Labs Imaging Inventory Tasks F…" at bounding box center [177, 112] width 354 height 225
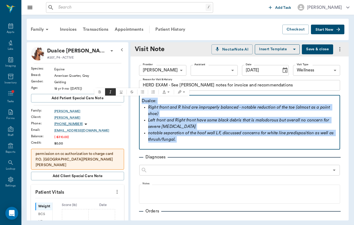
paste div
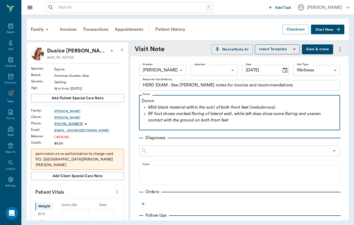
click at [145, 99] on p "Doron" at bounding box center [240, 101] width 196 height 6
click at [146, 99] on p "Dualce" at bounding box center [240, 101] width 196 height 6
click at [171, 99] on p "Dualce" at bounding box center [240, 101] width 196 height 6
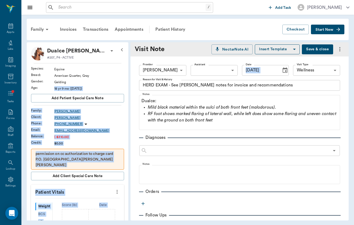
drag, startPoint x: 283, startPoint y: 88, endPoint x: 122, endPoint y: 86, distance: 161.1
click at [122, 86] on div "Dualce [PERSON_NAME] #207_P4 - ACTIVE Species : Equine Breed : American Quarter…" at bounding box center [188, 131] width 322 height 178
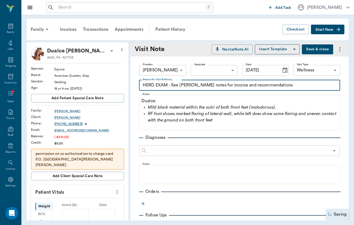
click at [220, 85] on textarea "HERD EXAM - See [PERSON_NAME] notes for invoice and recommendations" at bounding box center [240, 85] width 194 height 6
drag, startPoint x: 143, startPoint y: 85, endPoint x: 277, endPoint y: 85, distance: 134.0
click at [277, 85] on textarea "HERD EXAM - See [PERSON_NAME] notes for invoice and recommendations" at bounding box center [240, 85] width 194 height 6
click at [318, 53] on button "Save & close" at bounding box center [317, 49] width 31 height 10
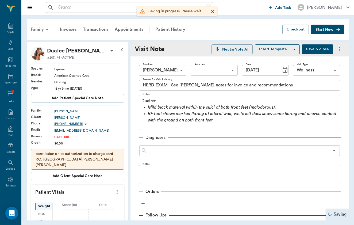
click at [43, 29] on div "Family" at bounding box center [41, 29] width 26 height 13
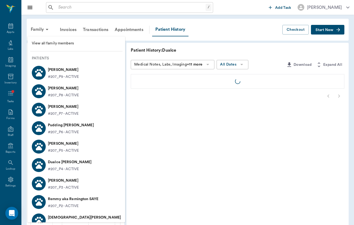
drag, startPoint x: 66, startPoint y: 168, endPoint x: 66, endPoint y: 179, distance: 11.0
click at [66, 179] on p "[PERSON_NAME]" at bounding box center [63, 180] width 31 height 9
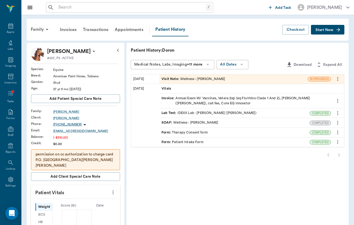
click at [189, 80] on div "Visit Note : Wellness - [PERSON_NAME]" at bounding box center [194, 79] width 64 height 5
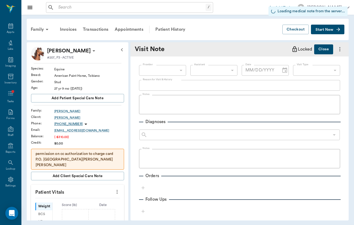
type input "649b3e03b5bc7e03f9326794"
type input "[DATE]"
type input "65d2c202a8044d23520120c5"
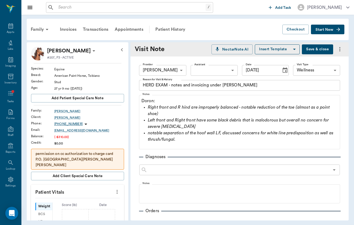
click at [189, 83] on textarea "HERD EXAM - notes and invoicing under [PERSON_NAME]" at bounding box center [240, 85] width 194 height 6
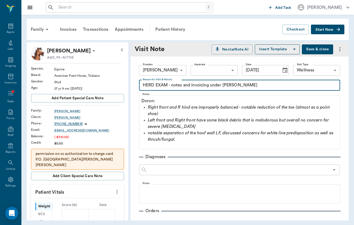
click at [189, 83] on textarea "HERD EXAM - notes and invoicing under [PERSON_NAME]" at bounding box center [240, 85] width 194 height 6
paste textarea "HERD EXAM - See [PERSON_NAME] notes for invoice and recommendations"
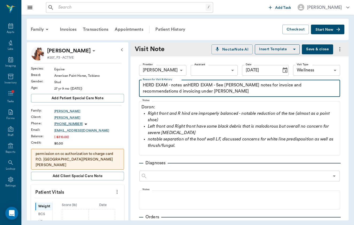
drag, startPoint x: 195, startPoint y: 91, endPoint x: 120, endPoint y: 73, distance: 77.6
click at [120, 73] on div "[PERSON_NAME] #207_P3 - ACTIVE Species : Equine Breed : American Paint Horse, T…" at bounding box center [188, 131] width 322 height 178
paste textarea "See [PERSON_NAME] notes for invoice and recommendations"
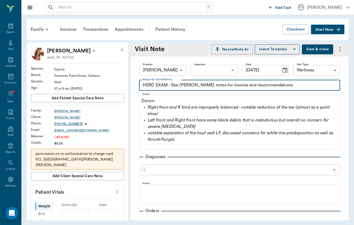
type textarea "HERD EXAM - See [PERSON_NAME] notes for invoice and recommendations"
click at [325, 47] on button "Save & close" at bounding box center [317, 49] width 31 height 10
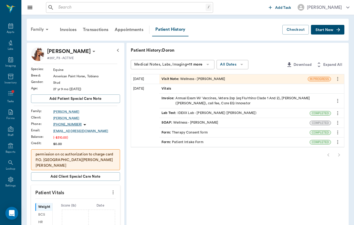
click at [41, 27] on div "Family" at bounding box center [41, 29] width 26 height 13
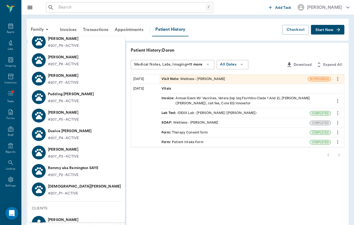
scroll to position [33, 0]
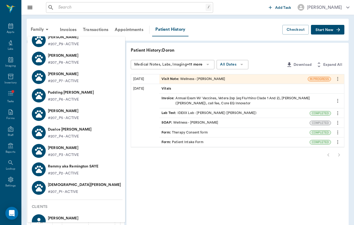
click at [70, 79] on p "#207_P7 - ACTIVE" at bounding box center [63, 81] width 31 height 6
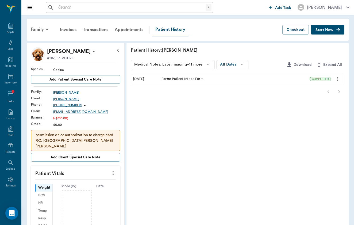
click at [175, 82] on div "Form : Patient Intake Form" at bounding box center [234, 78] width 150 height 9
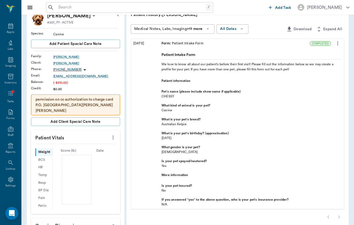
scroll to position [36, 0]
drag, startPoint x: 144, startPoint y: 94, endPoint x: 163, endPoint y: 95, distance: 19.8
click at [164, 95] on span "CHESSY" at bounding box center [252, 96] width 181 height 5
click at [163, 95] on span "CHESSY" at bounding box center [252, 96] width 181 height 5
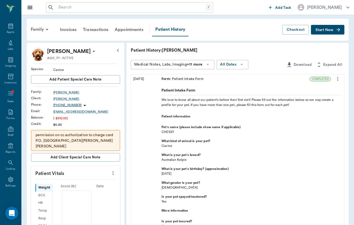
scroll to position [0, 0]
click at [42, 26] on div "Family" at bounding box center [41, 29] width 26 height 13
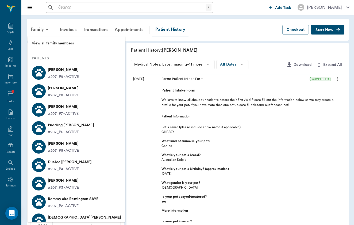
click at [42, 31] on div at bounding box center [177, 112] width 354 height 225
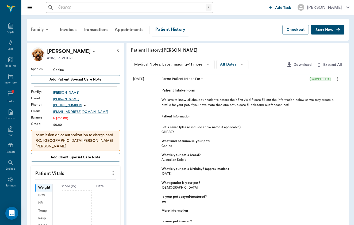
click at [42, 30] on div "Family" at bounding box center [41, 29] width 26 height 13
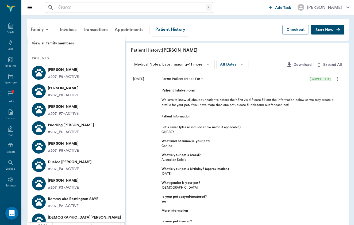
click at [23, 40] on div at bounding box center [177, 112] width 354 height 225
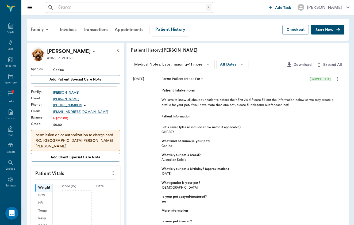
click at [13, 31] on div "View all family members Patients [PERSON_NAME] #207_P9 - ACTIVE [PERSON_NAME] #…" at bounding box center [177, 119] width 354 height 212
click at [12, 27] on icon at bounding box center [10, 26] width 6 height 6
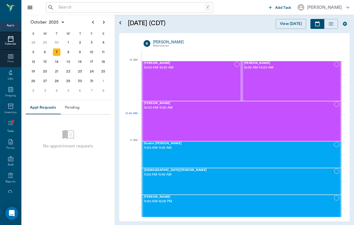
scroll to position [149, 0]
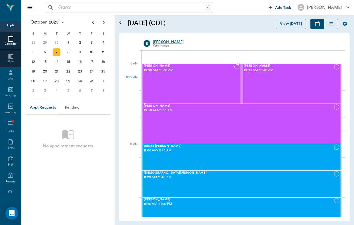
click at [212, 77] on div "[PERSON_NAME] 10:00 AM - 10:30 AM" at bounding box center [189, 83] width 90 height 39
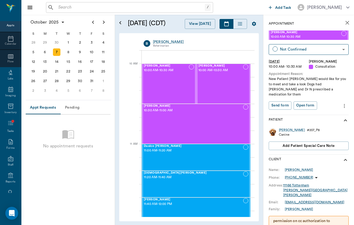
click at [346, 24] on icon "close" at bounding box center [348, 23] width 4 height 4
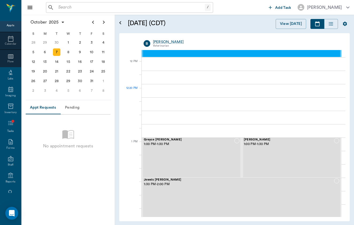
scroll to position [316, 0]
click at [272, 151] on div "[PERSON_NAME] 1:00 PM - 1:30 PM" at bounding box center [289, 157] width 90 height 39
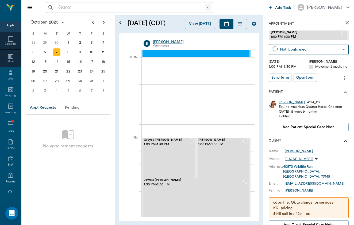
click at [282, 102] on div "[PERSON_NAME]" at bounding box center [292, 102] width 26 height 5
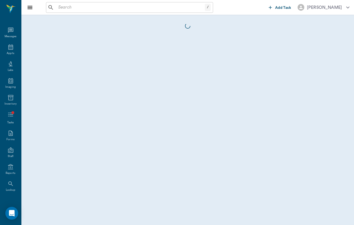
scroll to position [21, 0]
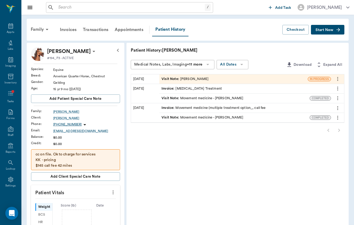
click at [178, 78] on div "Visit Note : [PERSON_NAME]" at bounding box center [185, 79] width 47 height 5
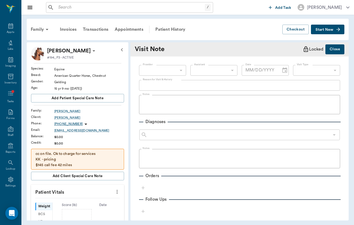
type input "649b3e03b5bc7e03f9326794"
type input "[DATE]"
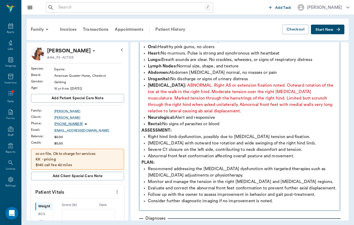
scroll to position [109, 0]
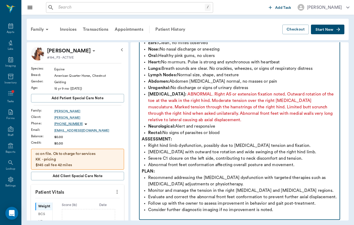
click at [231, 129] on p "Rectal: No signs of parasites or blood" at bounding box center [242, 132] width 189 height 6
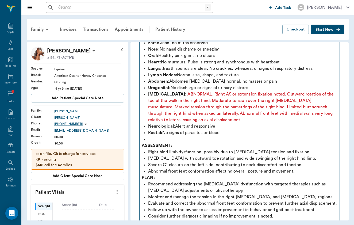
scroll to position [134, 0]
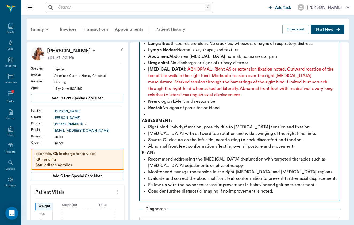
click at [144, 151] on strong "PLAN:" at bounding box center [148, 153] width 13 height 4
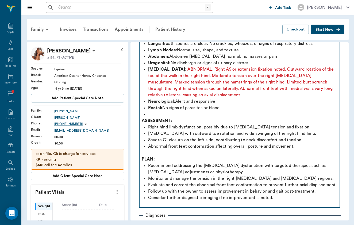
click at [236, 143] on p "Abnormal front feet conformation affecting overall posture and movement." at bounding box center [242, 146] width 189 height 6
click at [224, 143] on p "Abnormal front feet conformation affecting which may affect overall posture and…" at bounding box center [242, 146] width 189 height 6
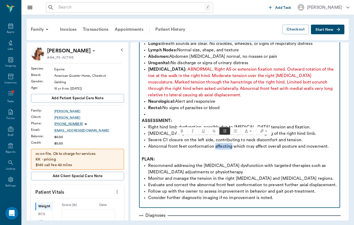
click at [224, 143] on p "Abnormal front feet conformation affecting which may affect overall posture and…" at bounding box center [242, 146] width 189 height 6
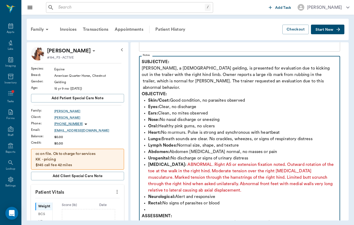
scroll to position [40, 0]
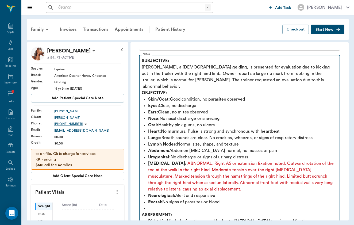
click at [142, 91] on strong "OBJECTIVE:" at bounding box center [154, 93] width 25 height 4
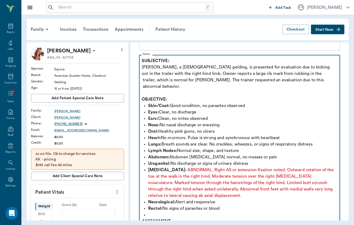
click at [219, 72] on p "SUBJECTIVE: [PERSON_NAME], a [DEMOGRAPHIC_DATA] gelding, is presented for evalu…" at bounding box center [240, 74] width 196 height 32
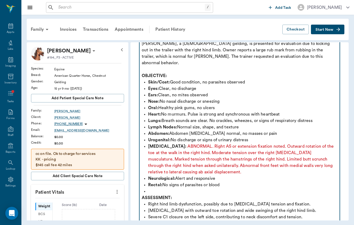
scroll to position [55, 0]
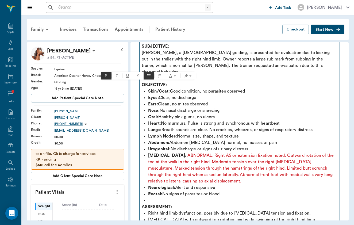
drag, startPoint x: 250, startPoint y: 144, endPoint x: 99, endPoint y: 86, distance: 162.0
click at [99, 86] on div "[PERSON_NAME] #194_P3 - ACTIVE Species : Equine Breed : American Quarter Horse,…" at bounding box center [188, 131] width 322 height 178
click at [268, 88] on p "Skin/Coat: Good condition, no parasites observed" at bounding box center [242, 91] width 189 height 6
click at [192, 153] on span "ABNORMAL. Right AS or extension fixation noted. Outward rotation of the toe at …" at bounding box center [241, 168] width 187 height 30
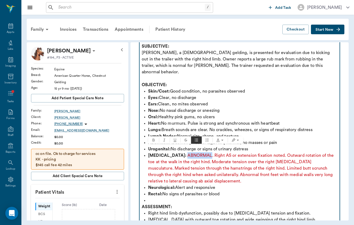
copy span "ABNORMAL"
click at [172, 88] on p "Skin/Coat: Good condition, no parasites observed" at bounding box center [242, 91] width 189 height 6
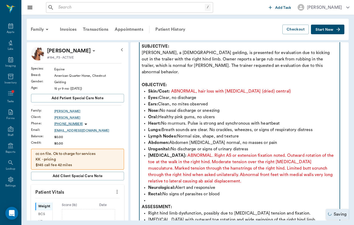
click at [270, 94] on p "Eyes: Clear, no discharge" at bounding box center [242, 97] width 189 height 6
click at [266, 89] on span "ABNORMAL, hair loss with [MEDICAL_DATA] (dried) central)" at bounding box center [231, 91] width 120 height 4
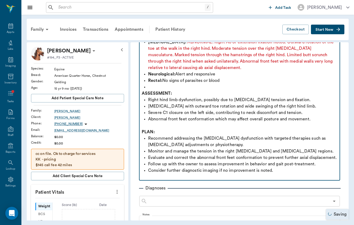
scroll to position [175, 0]
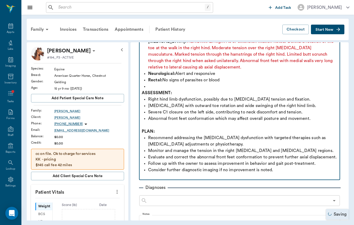
click at [189, 83] on p at bounding box center [242, 86] width 189 height 6
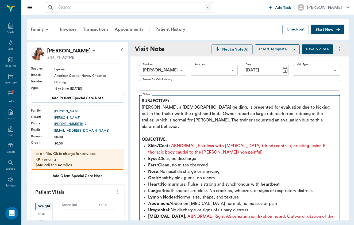
scroll to position [0, 0]
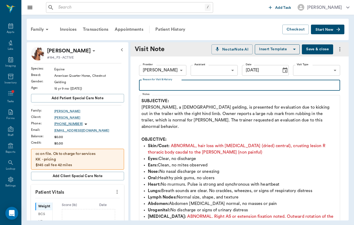
click at [228, 83] on textarea "Reason for Visit & History" at bounding box center [240, 85] width 194 height 6
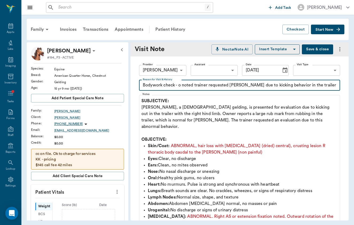
type textarea "Bodywork check - o noted trainer requested [PERSON_NAME] due to kicking behavio…"
click at [326, 74] on body "/ ​ Add Task [PERSON_NAME] Nectar Messages Appts Labs Imaging Inventory Tasks F…" at bounding box center [177, 112] width 354 height 225
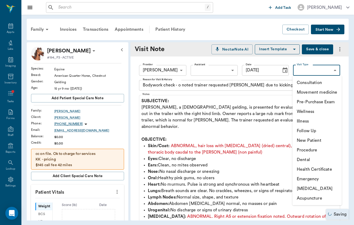
click at [324, 91] on li "Movement medicine" at bounding box center [317, 92] width 49 height 10
type input "6656c4aef87a612ea34fb244"
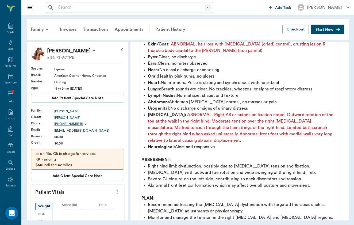
scroll to position [170, 0]
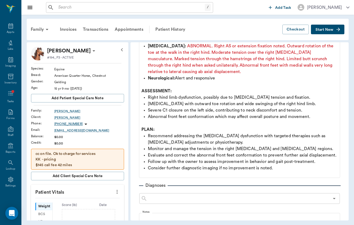
click at [290, 174] on div "Provider [PERSON_NAME] 649b3e03b5bc7e03f9326794 Provider Assistant ​ Assistant …" at bounding box center [240, 125] width 218 height 479
click at [290, 172] on div "Provider [PERSON_NAME] 649b3e03b5bc7e03f9326794 Provider Assistant ​ Assistant …" at bounding box center [240, 125] width 218 height 479
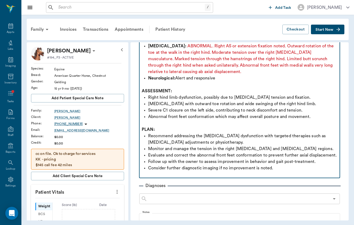
click at [290, 171] on p at bounding box center [240, 174] width 196 height 6
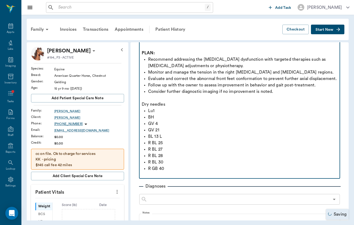
scroll to position [247, 0]
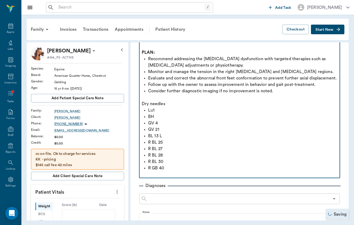
click at [152, 107] on p "Lu1" at bounding box center [242, 110] width 189 height 6
click at [170, 126] on p "GV 21" at bounding box center [242, 129] width 189 height 6
click at [169, 165] on p "R GB 40" at bounding box center [242, 168] width 189 height 6
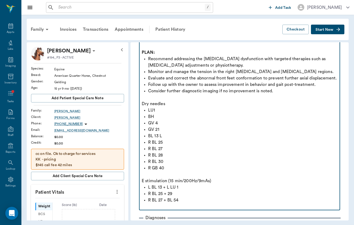
click at [168, 139] on p "R BL 25" at bounding box center [242, 142] width 189 height 6
click at [161, 139] on p "R BL 25" at bounding box center [242, 142] width 189 height 6
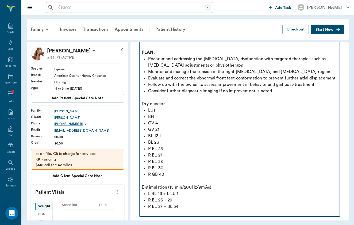
click at [171, 171] on p "R GB 40" at bounding box center [242, 174] width 189 height 6
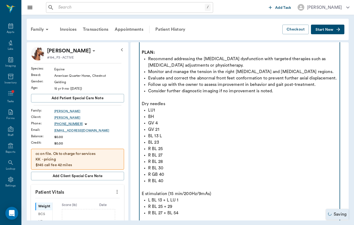
click at [173, 210] on p "R BL 27 + BL 54" at bounding box center [242, 213] width 189 height 6
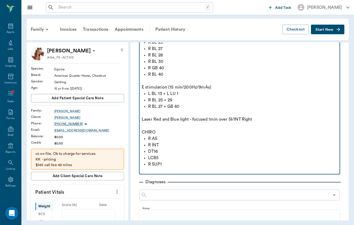
scroll to position [355, 0]
click at [167, 154] on p "LCB5" at bounding box center [242, 157] width 189 height 6
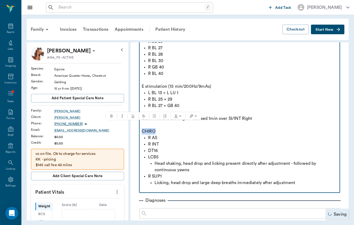
drag, startPoint x: 155, startPoint y: 123, endPoint x: 129, endPoint y: 123, distance: 26.0
click at [129, 123] on div "[PERSON_NAME] #194_P3 - ACTIVE Species : Equine Breed : American Quarter Horse,…" at bounding box center [188, 131] width 322 height 178
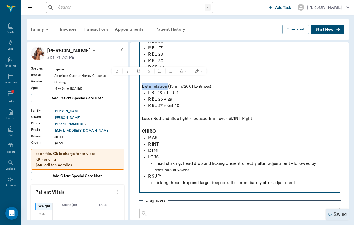
drag, startPoint x: 168, startPoint y: 80, endPoint x: 134, endPoint y: 80, distance: 34.0
click at [134, 80] on div "Provider [PERSON_NAME] 649b3e03b5bc7e03f9326794 Provider Assistant ​ Assistant …" at bounding box center [240, 41] width 218 height 679
click at [258, 128] on p "CHIRO" at bounding box center [240, 131] width 196 height 6
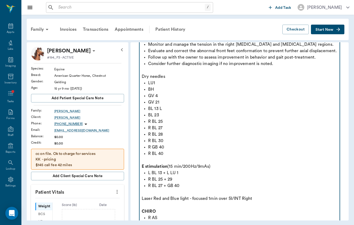
scroll to position [274, 0]
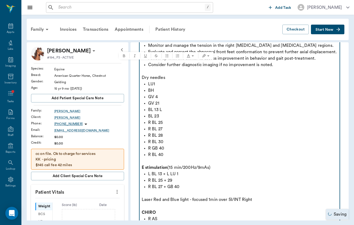
drag, startPoint x: 168, startPoint y: 67, endPoint x: 170, endPoint y: 71, distance: 4.0
click at [170, 71] on div "SUBJECTIVE: [PERSON_NAME], a [DEMOGRAPHIC_DATA] gelding, is presented for evalu…" at bounding box center [240, 48] width 196 height 449
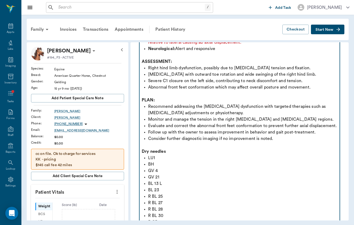
click at [205, 71] on p "[MEDICAL_DATA] with outward toe rotation and wide swinging of the right hind li…" at bounding box center [242, 74] width 189 height 6
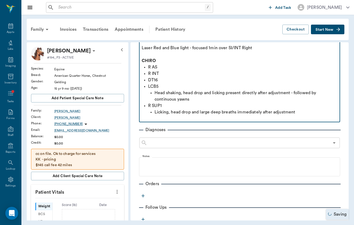
scroll to position [433, 0]
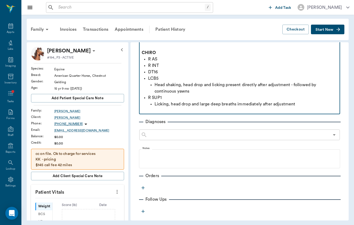
click at [314, 107] on p at bounding box center [240, 110] width 196 height 6
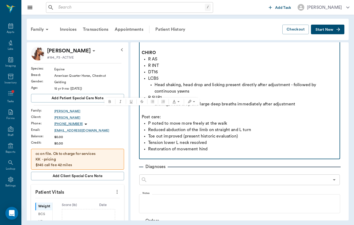
drag, startPoint x: 172, startPoint y: 113, endPoint x: 129, endPoint y: 112, distance: 43.6
click at [128, 113] on div "[PERSON_NAME] #194_P3 - ACTIVE Species : Equine Breed : American Quarter Horse,…" at bounding box center [188, 131] width 322 height 178
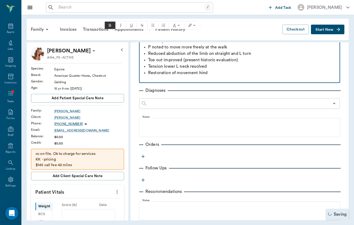
scroll to position [520, 0]
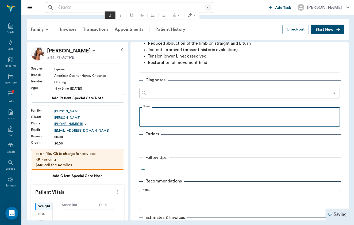
click at [199, 110] on div at bounding box center [240, 116] width 196 height 13
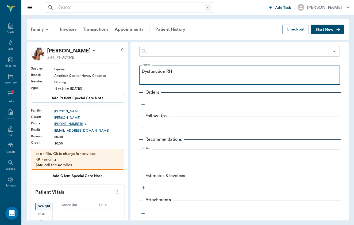
scroll to position [561, 0]
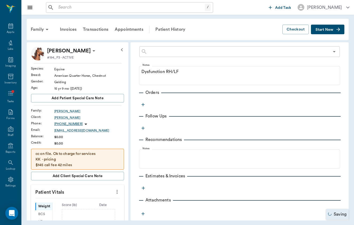
click at [145, 102] on icon "button" at bounding box center [142, 104] width 5 height 5
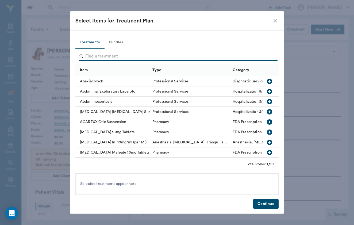
click at [118, 54] on input "Search" at bounding box center [177, 56] width 184 height 9
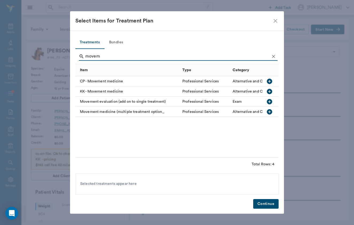
click at [105, 113] on div "Movement medicine (multiple treatment option_" at bounding box center [127, 112] width 104 height 10
click at [108, 59] on input "movem" at bounding box center [177, 56] width 184 height 9
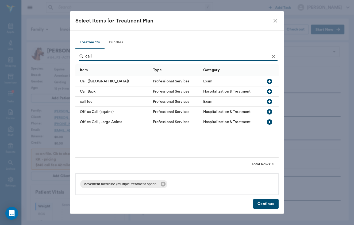
type input "call"
click at [96, 99] on div "call fee" at bounding box center [112, 102] width 75 height 10
click at [259, 196] on div "Treatments Bundles call Item Type Category Call (lake Windcrest) Professional S…" at bounding box center [177, 122] width 214 height 183
click at [259, 205] on button "Continue" at bounding box center [265, 204] width 25 height 10
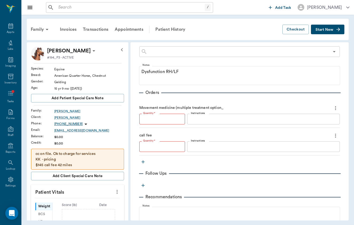
type input "1"
type textarea "$80 for first 16 miles; $2.50 for every mile after"
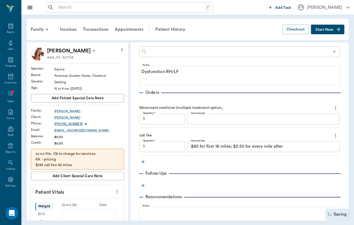
type input "1.00"
click at [220, 143] on textarea "$80 for first 16 miles; $2.50 for every mile after" at bounding box center [263, 146] width 145 height 6
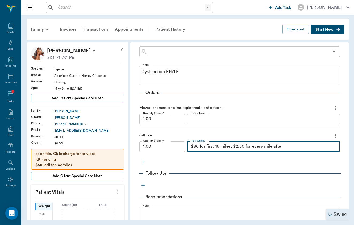
click at [220, 143] on textarea "$80 for first 16 miles; $2.50 for every mile after" at bounding box center [263, 146] width 145 height 6
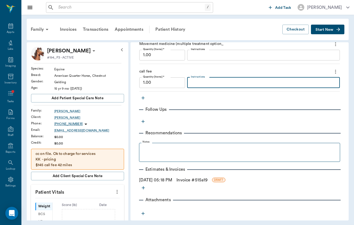
scroll to position [625, 0]
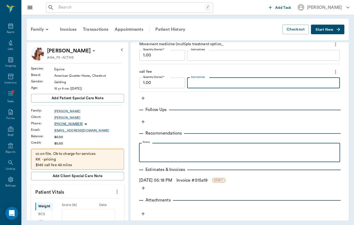
click at [181, 147] on div at bounding box center [240, 152] width 196 height 13
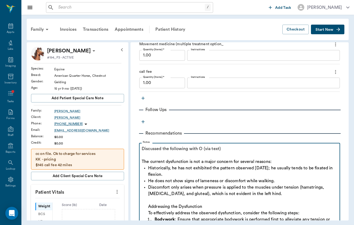
scroll to position [660, 0]
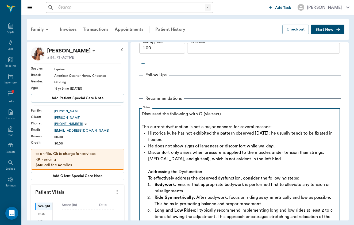
click at [146, 167] on ul "Historically, he has not exhibited the pattern observed [DATE]; he usually tend…" at bounding box center [240, 178] width 196 height 96
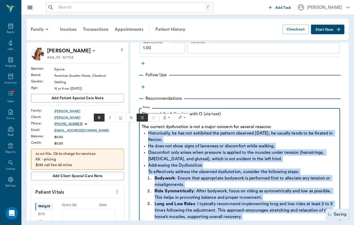
drag, startPoint x: 147, startPoint y: 127, endPoint x: 182, endPoint y: 215, distance: 94.2
click at [182, 215] on div "Discussed the following with O (via text) The current dysfunction is not a majo…" at bounding box center [240, 169] width 196 height 116
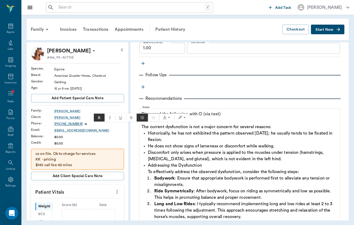
click at [149, 121] on span "Ordered list (⌘⇧9)" at bounding box center [153, 118] width 11 height 8
click at [142, 120] on span "Bulleted list (⌘⇧8)" at bounding box center [142, 118] width 11 height 8
click at [142, 119] on span "Bulleted list (⌘⇧8)" at bounding box center [142, 118] width 11 height 8
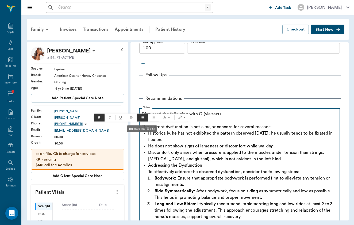
click at [164, 176] on span "Bodywork" at bounding box center [165, 178] width 20 height 4
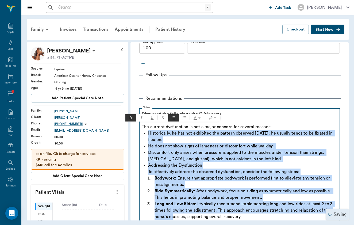
drag, startPoint x: 146, startPoint y: 125, endPoint x: 174, endPoint y: 212, distance: 91.8
click at [174, 212] on ul "Historically, he has not exhibited the pattern observed [DATE]; he usually tend…" at bounding box center [240, 175] width 196 height 90
click at [177, 117] on button "Bulleted list" at bounding box center [173, 117] width 11 height 7
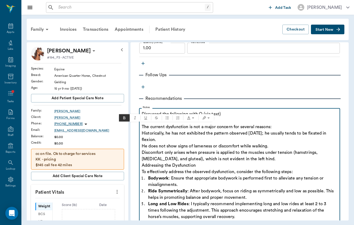
click at [152, 176] on span "Bodywork" at bounding box center [158, 178] width 20 height 4
click at [148, 175] on ol "Bodywork : Ensure that appropriate bodywork is performed first to alleviate any…" at bounding box center [240, 197] width 196 height 45
click at [142, 163] on span "Addressing the Dysfunction" at bounding box center [169, 165] width 54 height 4
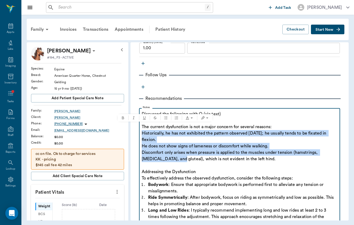
drag, startPoint x: 143, startPoint y: 126, endPoint x: 166, endPoint y: 153, distance: 34.7
click at [166, 153] on div "Discussed the following with O (via text) The current dysfunction is not a majo…" at bounding box center [240, 172] width 196 height 122
click at [169, 119] on button "Bulleted list" at bounding box center [166, 117] width 11 height 7
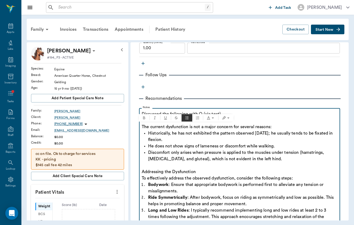
click at [211, 150] on span "Discomfort only arises when pressure is applied to the muscles under tension (h…" at bounding box center [236, 155] width 177 height 11
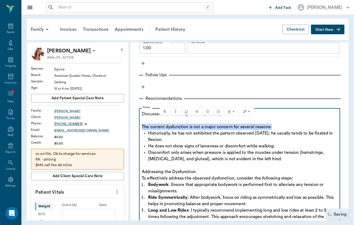
drag, startPoint x: 280, startPoint y: 121, endPoint x: 117, endPoint y: 114, distance: 163.4
click at [117, 114] on div "[PERSON_NAME] #194_P3 - ACTIVE Species : Equine Breed : American Quarter Horse,…" at bounding box center [188, 131] width 322 height 178
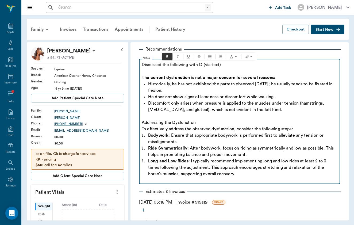
scroll to position [710, 0]
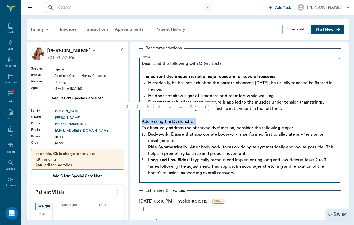
drag, startPoint x: 202, startPoint y: 116, endPoint x: 118, endPoint y: 116, distance: 84.5
click at [118, 116] on div "[PERSON_NAME] #194_P3 - ACTIVE Species : Equine Breed : American Quarter Horse,…" at bounding box center [188, 131] width 322 height 178
click at [148, 131] on ol "Bodywork : Ensure that appropriate bodywork is performed first to alleviate any…" at bounding box center [240, 153] width 196 height 45
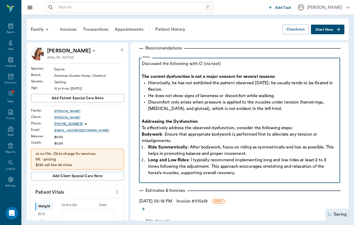
click at [147, 144] on ol "Ride Symmetrically : After bodywork, focus on riding as symmetrically and low a…" at bounding box center [240, 160] width 196 height 32
drag, startPoint x: 148, startPoint y: 151, endPoint x: 149, endPoint y: 147, distance: 4.0
click at [148, 158] on span "Long and Low Rides" at bounding box center [168, 160] width 40 height 4
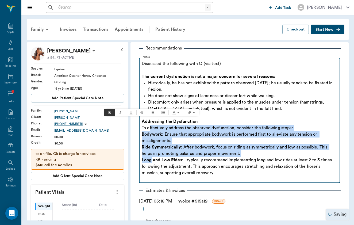
drag, startPoint x: 150, startPoint y: 120, endPoint x: 151, endPoint y: 153, distance: 33.2
click at [151, 153] on div "Discussed the following with O (via text) The current dysfunction is not a majo…" at bounding box center [240, 121] width 196 height 122
click at [154, 111] on icon "Bulleted list" at bounding box center [152, 113] width 4 height 4
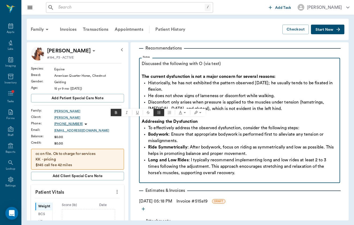
click at [178, 148] on span ": After bodywork, focus on riding as symmetrically and low as possible. This he…" at bounding box center [241, 150] width 187 height 11
click at [149, 126] on span "To effectively address the observed dysfunction, consider the following steps:" at bounding box center [223, 128] width 151 height 4
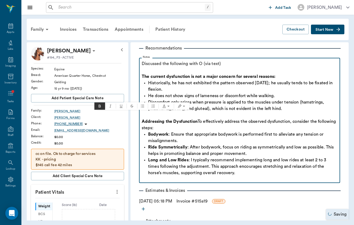
click at [204, 132] on p "Bodywork : Ensure that appropriate bodywork is performed first to alleviate any…" at bounding box center [242, 137] width 189 height 13
drag, startPoint x: 199, startPoint y: 114, endPoint x: 201, endPoint y: 118, distance: 4.5
click at [201, 120] on p "Addressing the Dysfunction To effectively address the observed dysfunction, con…" at bounding box center [240, 124] width 196 height 13
click at [241, 81] on span "Historically, he has not exhibited the pattern observed [DATE]; he usually tend…" at bounding box center [241, 86] width 186 height 11
click at [231, 60] on p "Discussed the following with O (via text)" at bounding box center [240, 63] width 196 height 6
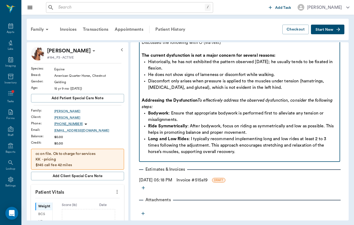
scroll to position [731, 0]
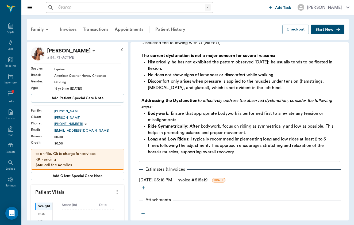
click at [71, 27] on div "Invoices" at bounding box center [68, 29] width 23 height 13
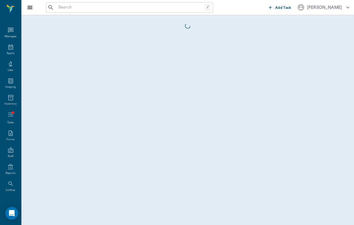
scroll to position [21, 0]
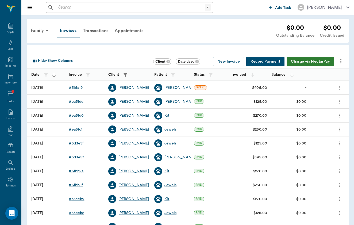
click at [77, 117] on div "# ea5fd0" at bounding box center [76, 115] width 15 height 5
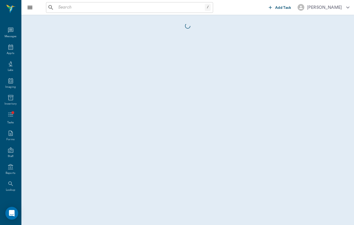
scroll to position [21, 0]
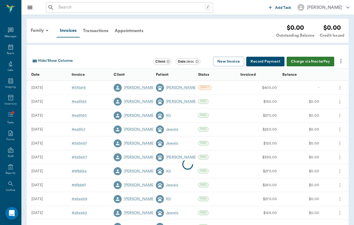
scroll to position [21, 0]
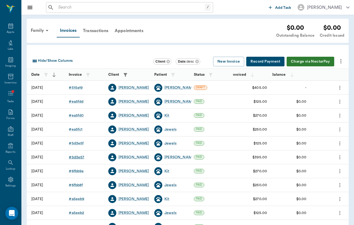
click at [81, 156] on div "# 5d3e57" at bounding box center [77, 157] width 16 height 5
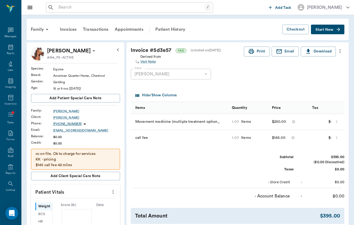
scroll to position [21, 0]
click at [73, 31] on div "Invoices" at bounding box center [68, 29] width 23 height 13
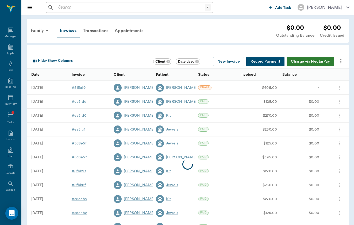
scroll to position [21, 0]
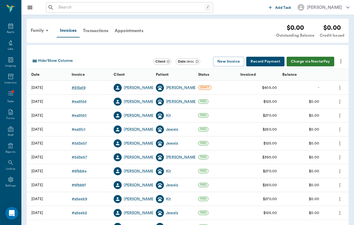
click at [84, 90] on div "# 515a19" at bounding box center [79, 87] width 14 height 5
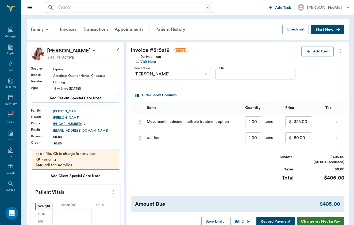
scroll to position [21, 0]
click at [294, 124] on input "325.00" at bounding box center [303, 121] width 18 height 11
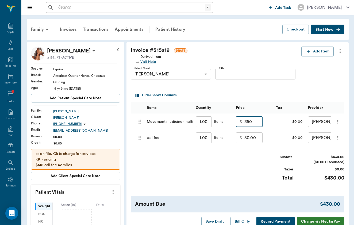
click at [266, 53] on div "Derived from Visit Note" at bounding box center [216, 58] width 171 height 11
click at [245, 117] on input "350.00" at bounding box center [254, 121] width 18 height 11
type input "250.00"
click at [215, 71] on input "Title" at bounding box center [255, 74] width 80 height 11
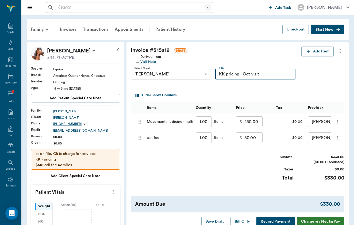
type input "KK pricing - Oct visit"
click at [245, 139] on input "80.00" at bounding box center [254, 137] width 18 height 11
drag, startPoint x: 224, startPoint y: 136, endPoint x: 236, endPoint y: 136, distance: 12.3
click at [245, 136] on input "0.00" at bounding box center [254, 137] width 18 height 11
type input "0"
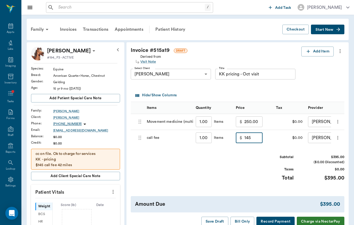
type input "145.00"
click at [238, 169] on div "Subtotal $395.00 ($0.00 Discounted) Taxes $0.00 Total $395.00" at bounding box center [238, 171] width 214 height 33
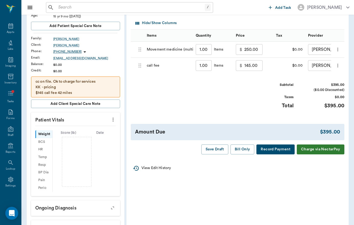
scroll to position [72, 0]
click at [245, 148] on button "Bill Only" at bounding box center [243, 149] width 24 height 10
type input "KK pricing - Oct visit"
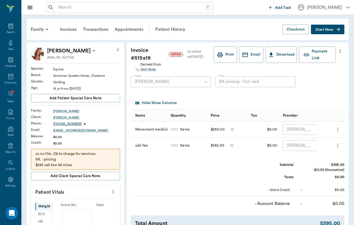
scroll to position [0, 0]
click at [43, 27] on div "Family" at bounding box center [41, 29] width 26 height 13
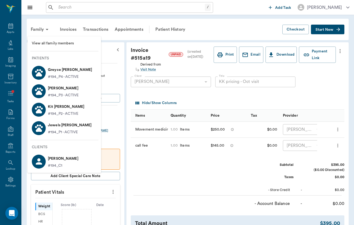
click at [63, 73] on p "Greyce [PERSON_NAME]" at bounding box center [70, 70] width 44 height 9
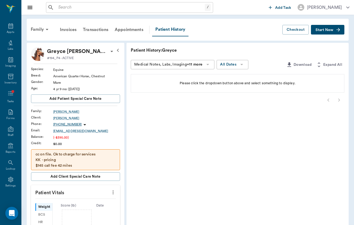
click at [339, 34] on button "Start New" at bounding box center [327, 30] width 33 height 10
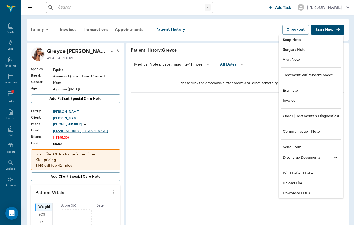
click at [323, 62] on span "Visit Note" at bounding box center [311, 60] width 56 height 6
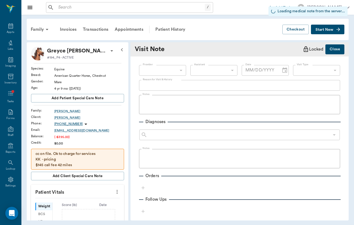
type input "649b3e03b5bc7e03f9326794"
type input "[DATE]"
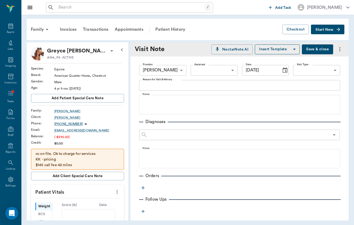
click at [322, 62] on div "Provider [PERSON_NAME] 649b3e03b5bc7e03f9326794 Provider Assistant ​ Assistant …" at bounding box center [239, 70] width 201 height 19
click at [322, 65] on body "/ ​ Add Task [PERSON_NAME] Nectar Messages Appts Labs Imaging Inventory Tasks F…" at bounding box center [177, 112] width 354 height 225
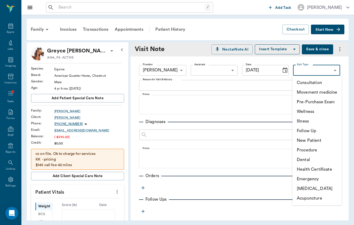
click at [317, 109] on li "Wellness" at bounding box center [317, 112] width 49 height 10
type input "65d2c202a8044d23520120c5"
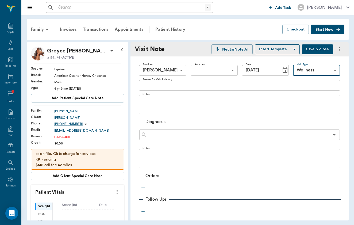
click at [260, 92] on div "Reason for Visit & History x Reason for Visit & History" at bounding box center [239, 86] width 201 height 13
click at [260, 88] on div "x Reason for Visit & History" at bounding box center [239, 85] width 201 height 11
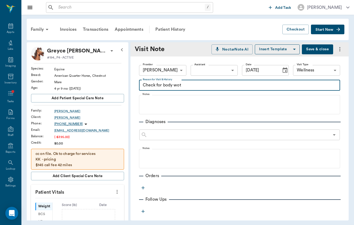
type textarea "Check for body wo"
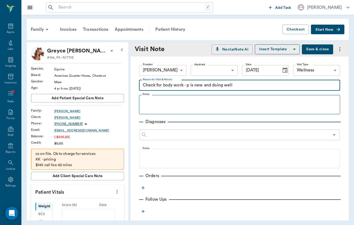
type textarea "Check for body work - p is new and doing well"
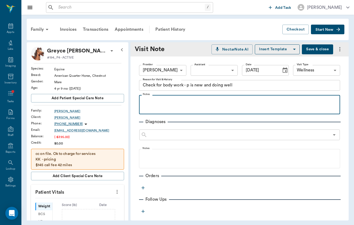
click at [230, 100] on p at bounding box center [240, 101] width 196 height 6
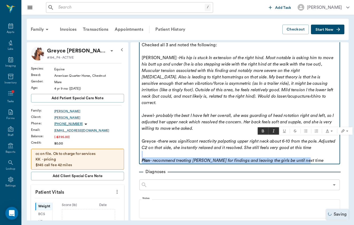
scroll to position [71, 0]
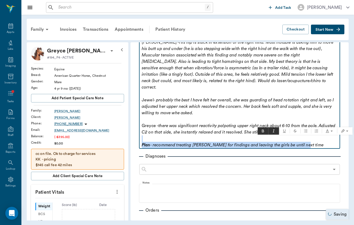
drag, startPoint x: 144, startPoint y: 167, endPoint x: 276, endPoint y: 223, distance: 143.4
click at [276, 223] on div "Family Invoices Transactions Appointments Patient History Checkout Start New Gr…" at bounding box center [187, 120] width 333 height 210
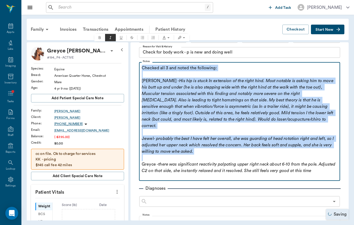
scroll to position [0, 0]
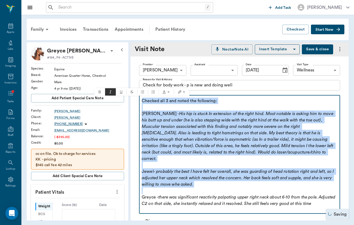
drag, startPoint x: 209, startPoint y: 113, endPoint x: 130, endPoint y: 21, distance: 121.6
click at [130, 21] on div "Family Invoices Transactions Appointments Patient History Checkout Start New Gr…" at bounding box center [187, 120] width 333 height 210
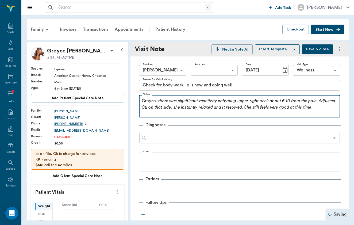
click at [147, 100] on p "Greyce - there was significant reactivity palpating upper right neck about 6-10…" at bounding box center [240, 104] width 196 height 13
click at [332, 108] on p "Greyce - there was significant reactivity palpating upper right neck about 6-10…" at bounding box center [240, 104] width 196 height 13
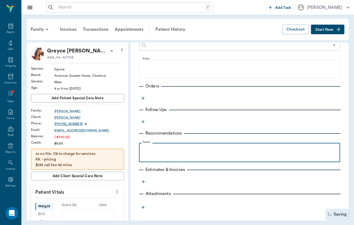
click at [193, 149] on p at bounding box center [240, 149] width 196 height 6
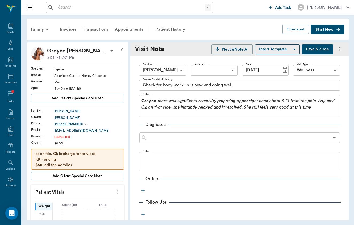
click at [315, 48] on button "Save & close" at bounding box center [317, 49] width 31 height 10
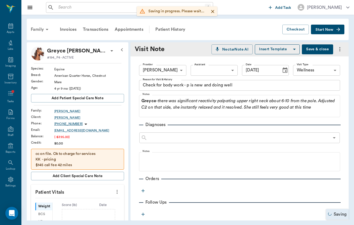
click at [38, 33] on div "Family" at bounding box center [41, 29] width 26 height 13
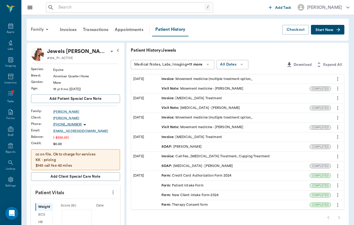
click at [45, 29] on icon at bounding box center [47, 29] width 6 height 6
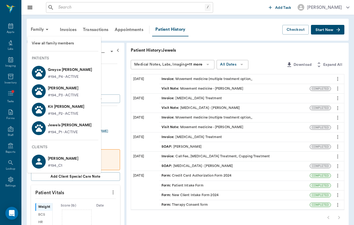
click at [240, 39] on div at bounding box center [177, 112] width 354 height 225
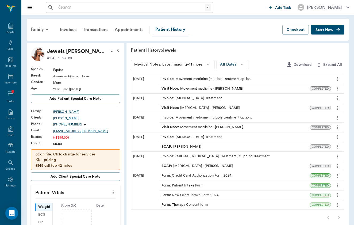
click at [324, 30] on span "Start New" at bounding box center [325, 30] width 18 height 0
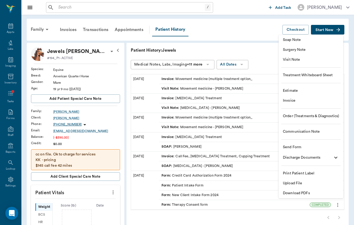
click at [310, 60] on span "Visit Note" at bounding box center [311, 60] width 56 height 6
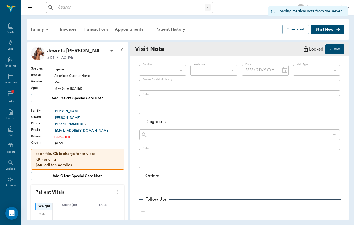
type input "649b3e03b5bc7e03f9326794"
type input "[DATE]"
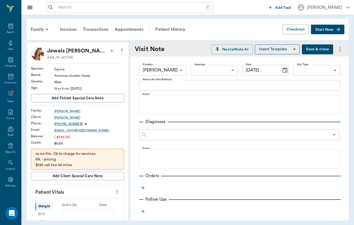
click at [312, 67] on body "/ ​ Add Task Brittany Newsham Nectar Messages Appts Labs Imaging Inventory Task…" at bounding box center [177, 112] width 354 height 225
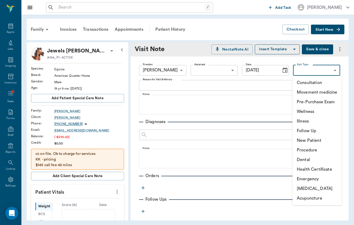
click at [324, 92] on li "Movement medicine" at bounding box center [317, 92] width 49 height 10
type input "6656c4aef87a612ea34fb244"
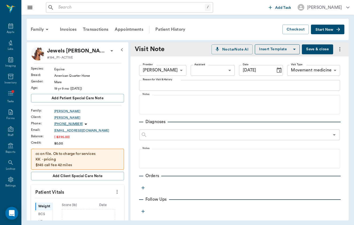
click at [228, 117] on div "Provider Brittany Newsham 649b3e03b5bc7e03f9326794 Provider Assistant ​ Assista…" at bounding box center [240, 178] width 218 height 245
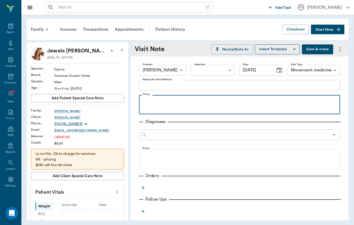
click at [235, 105] on div at bounding box center [240, 104] width 196 height 13
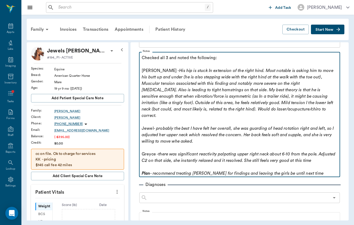
scroll to position [55, 0]
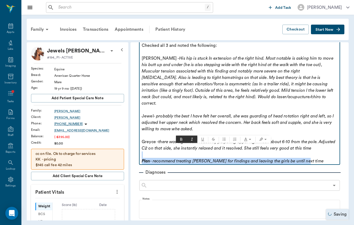
drag, startPoint x: 317, startPoint y: 155, endPoint x: 174, endPoint y: 146, distance: 143.2
click at [174, 146] on div "Checked all 3 and noted the following: Boone - His hip is stuck In extension of…" at bounding box center [240, 103] width 196 height 122
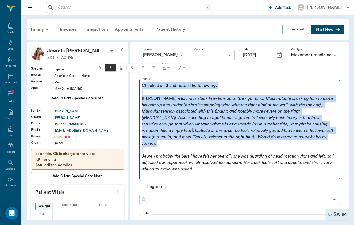
scroll to position [0, 0]
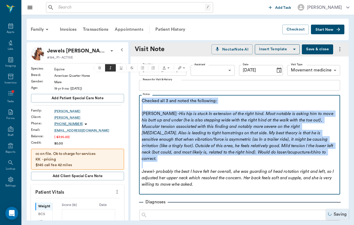
drag, startPoint x: 152, startPoint y: 100, endPoint x: 122, endPoint y: 33, distance: 72.9
click at [122, 33] on div "Family Invoices Transactions Appointments Patient History Checkout Start New Je…" at bounding box center [187, 120] width 333 height 210
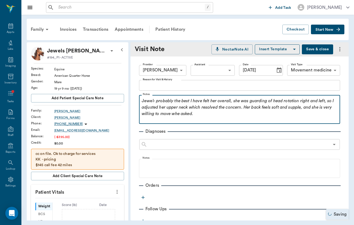
click at [147, 100] on p "Jewel - probably the best I have felt her overall, she was guarding of head rot…" at bounding box center [240, 107] width 196 height 19
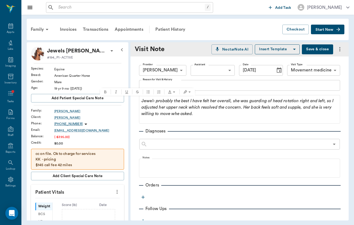
click at [215, 85] on textarea "Reason for Visit & History" at bounding box center [240, 85] width 194 height 6
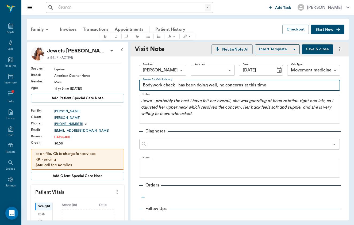
scroll to position [82, 0]
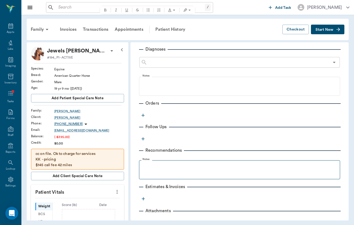
type textarea "Bodywork check - has been doing well, no concerns at this time"
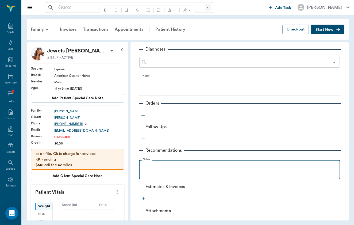
click at [153, 167] on p at bounding box center [240, 166] width 196 height 6
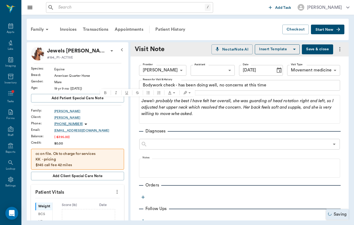
scroll to position [0, 0]
click at [320, 53] on button "Save & close" at bounding box center [317, 49] width 31 height 10
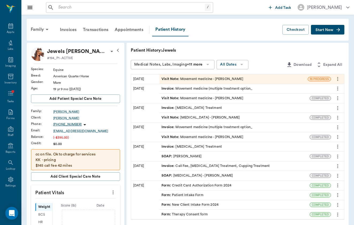
click at [339, 81] on icon "more" at bounding box center [338, 79] width 6 height 6
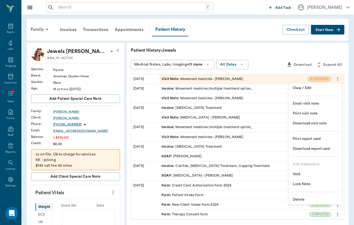
click at [265, 51] on div at bounding box center [177, 112] width 354 height 225
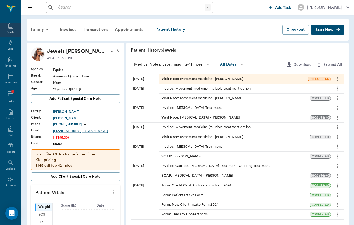
click at [10, 32] on div "Appts" at bounding box center [10, 32] width 7 height 4
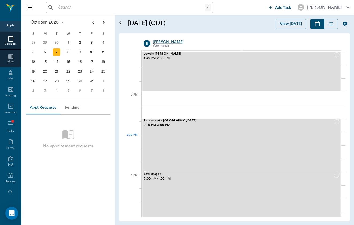
scroll to position [439, 0]
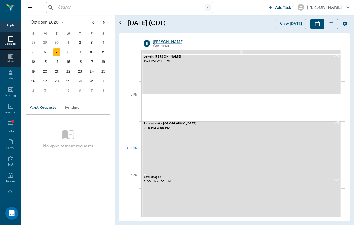
click at [208, 150] on div "Pandora aka Sierra Delta Lane 2:20 PM - 3:00 PM" at bounding box center [239, 148] width 190 height 52
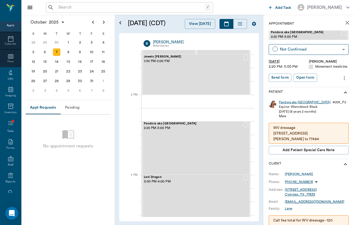
click at [292, 103] on div "Pandora aka Sierra Delta" at bounding box center [305, 102] width 52 height 5
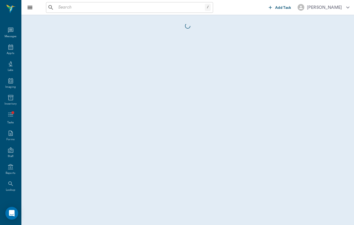
scroll to position [21, 0]
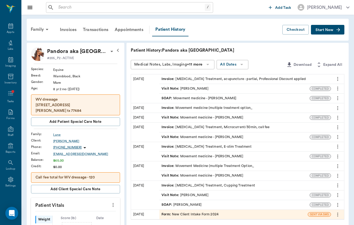
click at [342, 29] on button "Start New" at bounding box center [327, 30] width 33 height 10
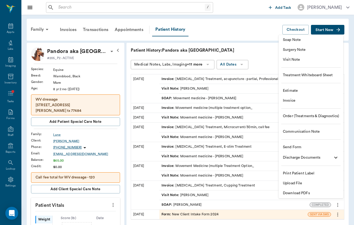
click at [322, 59] on span "Visit Note" at bounding box center [311, 60] width 56 height 6
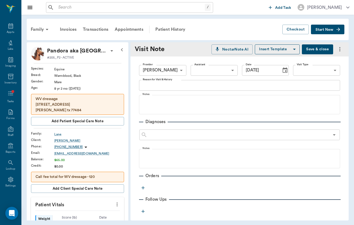
click at [319, 70] on body "/ ​ Add Task Brittany Newsham Nectar Messages Appts Labs Imaging Inventory Task…" at bounding box center [177, 112] width 354 height 225
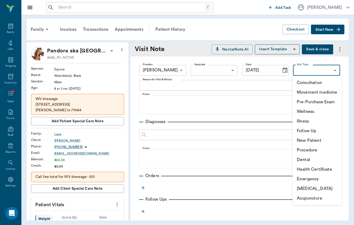
click at [313, 92] on li "Movement medicine" at bounding box center [317, 92] width 49 height 10
type input "6656c4aef87a612ea34fb244"
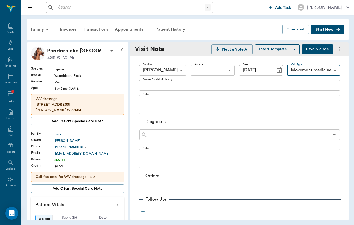
click at [258, 83] on textarea "Reason for Visit & History" at bounding box center [240, 85] width 194 height 6
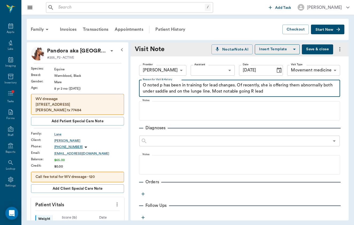
drag, startPoint x: 271, startPoint y: 91, endPoint x: 133, endPoint y: 74, distance: 138.9
click at [133, 74] on div "Provider Brittany Newsham 649b3e03b5bc7e03f9326794 Provider Assistant ​ Assista…" at bounding box center [240, 181] width 218 height 251
paste textarea "Cross firing specifically on the right lead owner noted that she did start doin…"
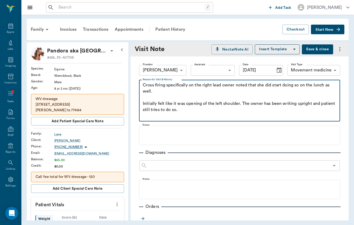
click at [200, 95] on textarea "Cross firing specifically on the right lead owner noted that she did start doin…" at bounding box center [240, 100] width 194 height 37
click at [144, 85] on textarea "Cross firing specifically on the right lead owner noted that she did start doin…" at bounding box center [240, 100] width 194 height 37
click at [255, 85] on textarea "O noted that p is cross firing specifically on the right lead owner noted that …" at bounding box center [240, 100] width 194 height 37
click at [182, 92] on textarea "O noted that p is cross firing specifically on the right lead. Owner also indic…" at bounding box center [240, 100] width 194 height 37
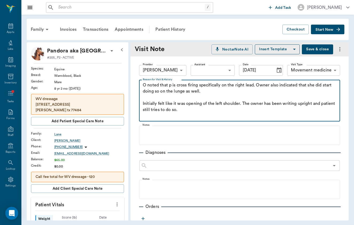
click at [204, 111] on textarea "O noted that p is cross firing specifically on the right lead. Owner also indic…" at bounding box center [240, 100] width 194 height 37
click at [240, 105] on textarea "O noted that p is cross firing specifically on the right lead. Owner also indic…" at bounding box center [240, 100] width 194 height 37
drag, startPoint x: 295, startPoint y: 103, endPoint x: 291, endPoint y: 103, distance: 4.0
click at [291, 103] on textarea "O noted that p is cross firing specifically on the right lead. Owner also indic…" at bounding box center [240, 100] width 194 height 37
click at [250, 111] on textarea "O noted that p is cross firing specifically on the right lead. Owner also indic…" at bounding box center [240, 100] width 194 height 37
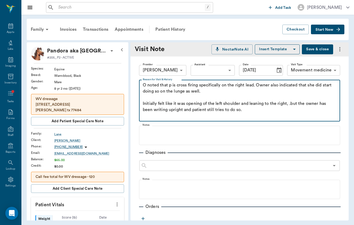
click at [163, 112] on textarea "O noted that p is cross firing specifically on the right lead. Owner also indic…" at bounding box center [240, 100] width 194 height 37
click at [249, 108] on textarea "O noted that p is cross firing specifically on the right lead. Owner also indic…" at bounding box center [240, 100] width 194 height 37
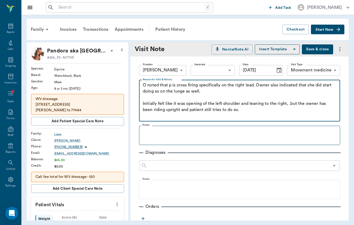
type textarea "O noted that p is cross firing specifically on the right lead. Owner also indic…"
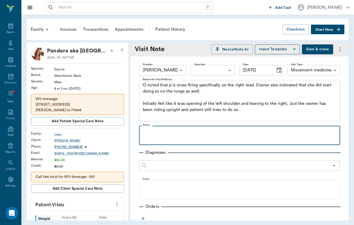
click at [184, 136] on div at bounding box center [240, 134] width 196 height 13
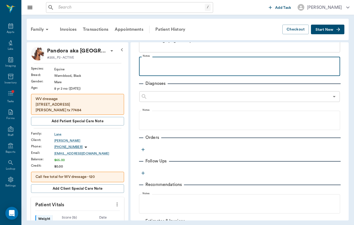
scroll to position [78, 0]
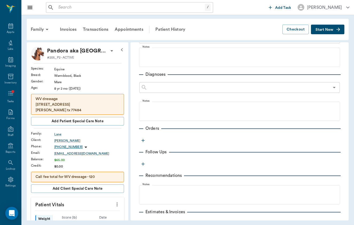
click at [139, 139] on div "Provider Brittany Newsham 649b3e03b5bc7e03f9326794 Provider Assistant ​ Assista…" at bounding box center [240, 116] width 218 height 276
click at [147, 142] on div "Provider Brittany Newsham 649b3e03b5bc7e03f9326794 Provider Assistant ​ Assista…" at bounding box center [240, 116] width 218 height 276
click at [143, 139] on icon "button" at bounding box center [142, 140] width 5 height 5
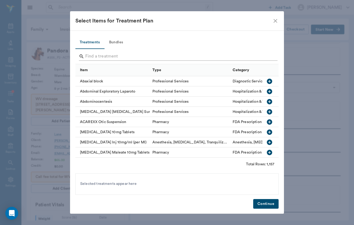
click at [142, 54] on input "Search" at bounding box center [177, 56] width 184 height 9
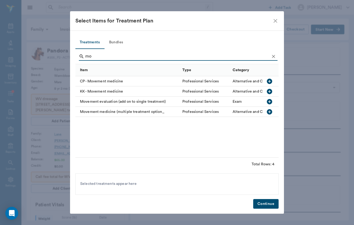
type input "m"
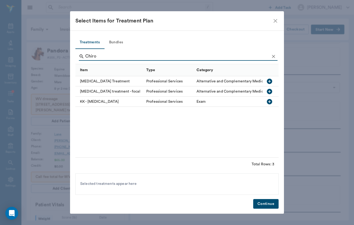
click at [103, 82] on div "[MEDICAL_DATA] Treatment" at bounding box center [109, 81] width 68 height 10
click at [105, 58] on input "Chiro" at bounding box center [177, 56] width 184 height 9
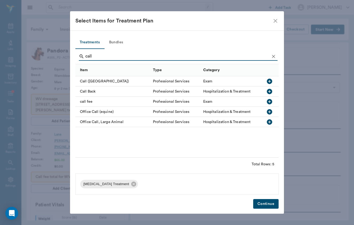
type input "call"
click at [90, 100] on div "call fee" at bounding box center [112, 102] width 75 height 10
click at [260, 207] on button "Continue" at bounding box center [265, 204] width 25 height 10
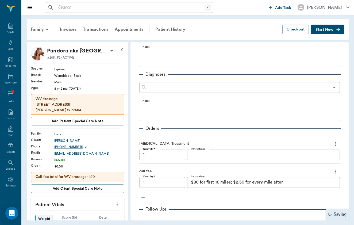
click at [262, 186] on div "$80 for first 16 miles; $2.50 for every mile after x Instructions" at bounding box center [263, 182] width 153 height 11
type input "1.00"
click at [262, 186] on div "$80 for first 16 miles; $2.50 for every mile after x Instructions" at bounding box center [263, 182] width 153 height 11
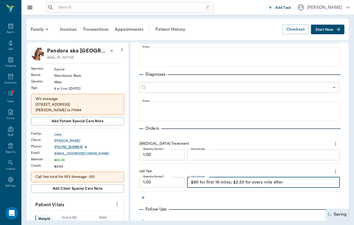
type textarea "$80 for first 16 miles; $2.50 for every mile afte"
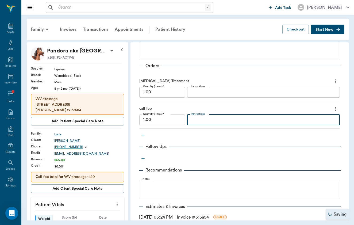
scroll to position [159, 0]
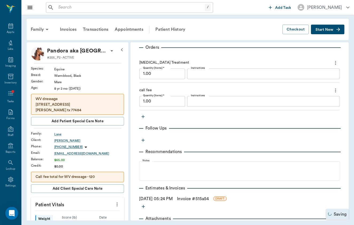
click at [189, 202] on link "Invoice # 515a54" at bounding box center [193, 199] width 32 height 6
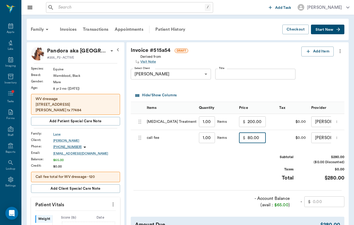
click at [248, 135] on input "80.00" at bounding box center [257, 137] width 18 height 11
type input "120.00"
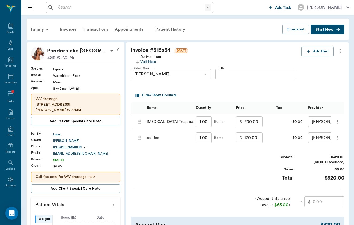
click at [265, 160] on div "Subtotal $320.00 ($0.00 Discounted) Taxes $0.00 Total $320.00" at bounding box center [299, 171] width 91 height 33
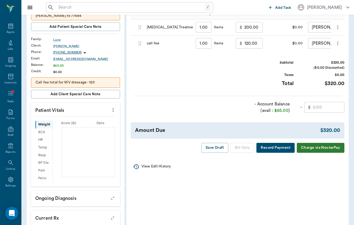
scroll to position [100, 0]
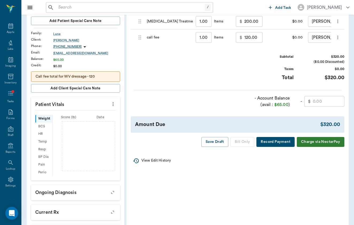
click at [231, 155] on div "View Edit History" at bounding box center [238, 160] width 214 height 11
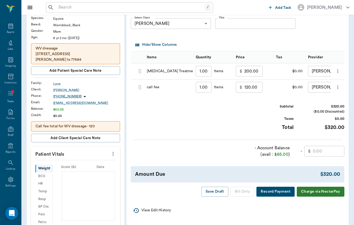
scroll to position [45, 0]
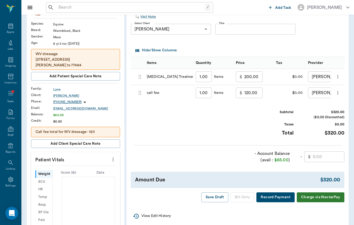
click at [329, 157] on input "text" at bounding box center [329, 156] width 32 height 11
type input "65.00"
click at [266, 175] on div "Amount Due $255.00" at bounding box center [238, 180] width 214 height 16
click at [237, 191] on div "Invoice # 515a54 DRAFT Derived from Visit Note Add Item Select Client Susan Lan…" at bounding box center [238, 101] width 222 height 209
click at [237, 196] on button "Bill Only" at bounding box center [243, 197] width 24 height 10
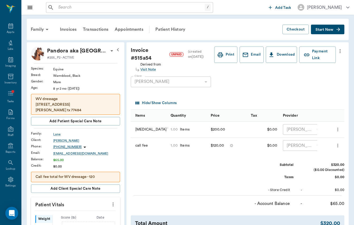
scroll to position [0, 0]
click at [68, 33] on div "Invoices" at bounding box center [68, 29] width 23 height 13
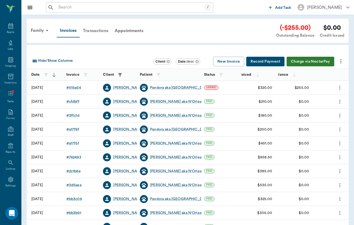
click at [86, 31] on div "Transactions" at bounding box center [96, 30] width 32 height 13
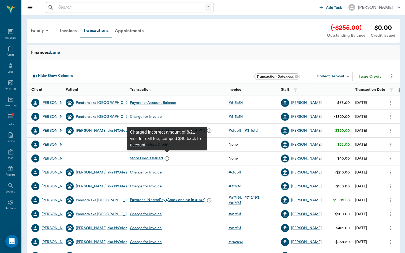
click at [167, 159] on icon "message" at bounding box center [166, 158] width 5 height 5
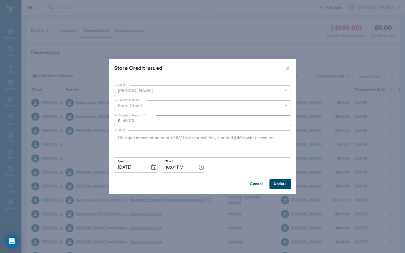
click at [292, 66] on Issued "Store Credit Issued" at bounding box center [202, 68] width 187 height 19
click at [289, 66] on icon "close" at bounding box center [287, 68] width 6 height 6
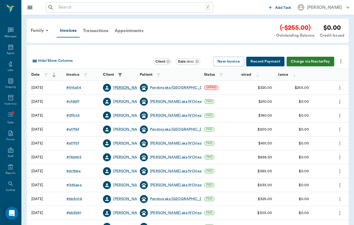
click at [122, 89] on div "Susan Lane" at bounding box center [128, 87] width 31 height 5
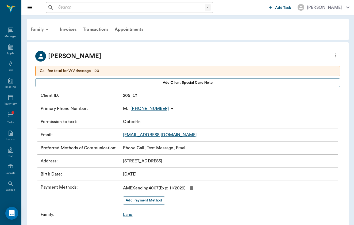
click at [44, 29] on icon at bounding box center [47, 29] width 6 height 6
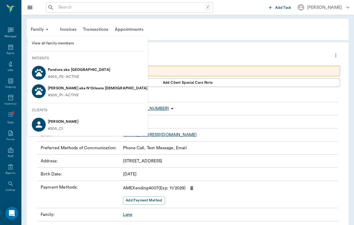
click at [70, 80] on li "Pandora aka Sierra Delta Lane #205_P2 - ACTIVE" at bounding box center [88, 72] width 120 height 18
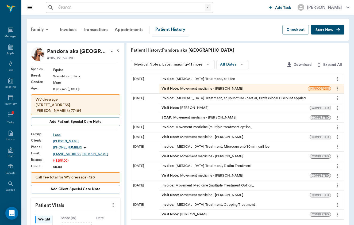
click at [196, 91] on div "Visit Note : Movement medicine - Brittany Newsham" at bounding box center [203, 88] width 82 height 5
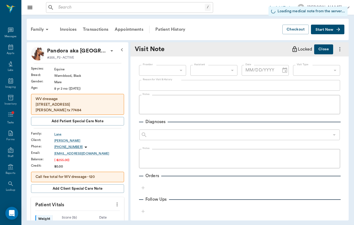
type input "649b3e03b5bc7e03f9326794"
type input "6656c4aef87a612ea34fb244"
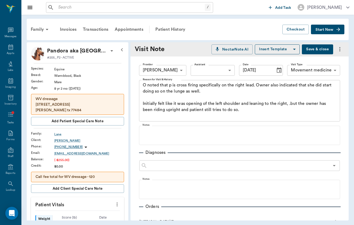
type input "[DATE]"
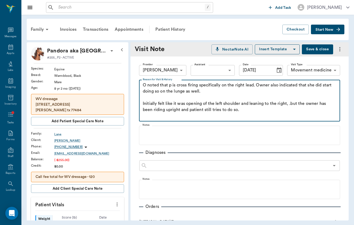
click at [214, 118] on textarea "O noted that p is cross firing specifically on the right lead. Owner also indic…" at bounding box center [240, 100] width 194 height 37
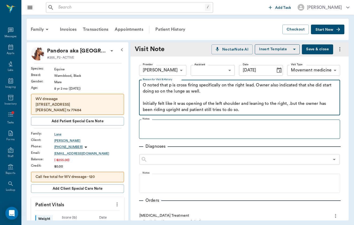
type textarea "O noted that p is cross firing specifically on the right lead. Owner also indic…"
click at [164, 121] on fieldset "Notes" at bounding box center [239, 127] width 201 height 21
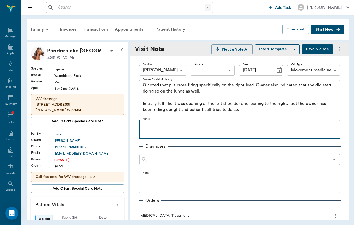
click at [161, 127] on p at bounding box center [240, 125] width 196 height 6
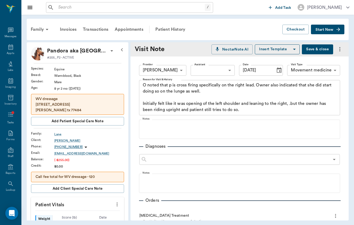
click at [327, 52] on button "Save & close" at bounding box center [317, 49] width 31 height 10
click at [25, 28] on div "Family Invoices Transactions Appointments Patient History Checkout Start New Pa…" at bounding box center [187, 120] width 333 height 210
click at [57, 29] on div "Invoices" at bounding box center [68, 29] width 23 height 13
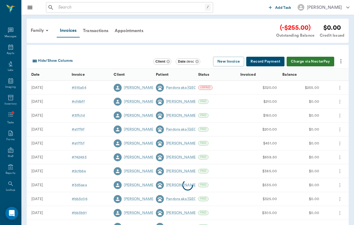
click at [39, 25] on div "Family" at bounding box center [41, 30] width 26 height 13
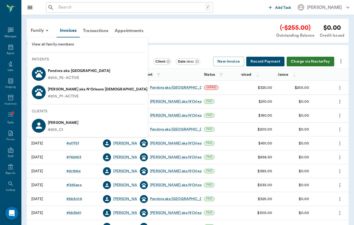
click at [114, 21] on div at bounding box center [177, 112] width 354 height 225
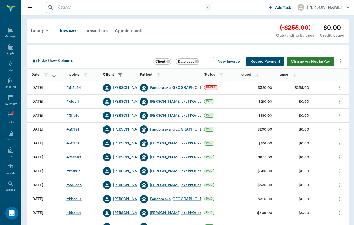
click at [113, 8] on input "text" at bounding box center [130, 7] width 149 height 7
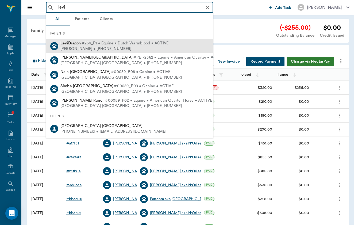
click at [103, 47] on div "Shelley Dragon • (713) 303-7086" at bounding box center [114, 49] width 108 height 6
type input "levi"
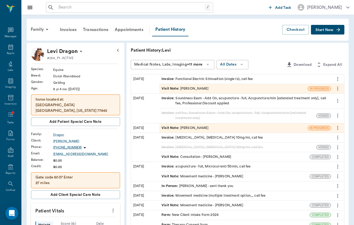
click at [337, 31] on icon "button" at bounding box center [338, 29] width 5 height 5
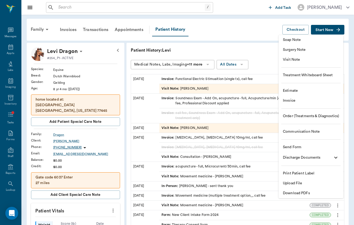
click at [318, 62] on span "Visit Note" at bounding box center [311, 60] width 56 height 6
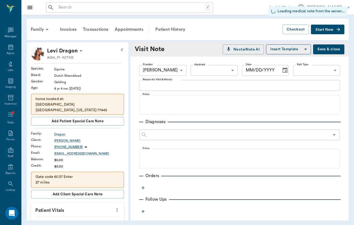
type input "[DATE]"
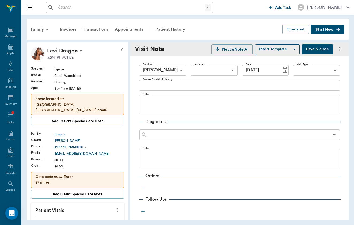
click at [317, 76] on div "Provider [PERSON_NAME] 649b3e03b5bc7e03f9326794 Provider Assistant ​ Assistant …" at bounding box center [239, 70] width 201 height 19
click at [332, 71] on body "/ ​ Add Task Brittany Newsham Nectar Messages Appts Labs Imaging Inventory Task…" at bounding box center [177, 112] width 354 height 225
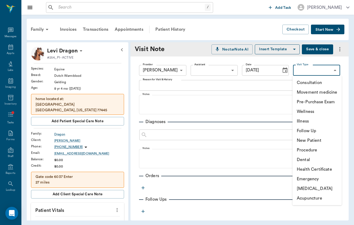
click at [319, 130] on li "Follow Up" at bounding box center [317, 131] width 49 height 10
type input "65d2c202a8044d23520120c7"
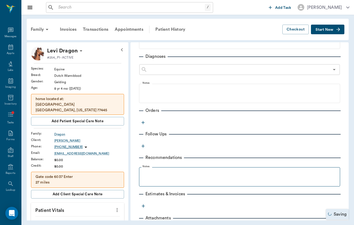
scroll to position [66, 0]
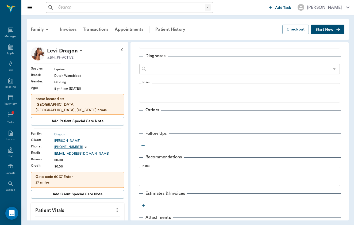
click at [67, 36] on div "Invoices" at bounding box center [68, 29] width 23 height 13
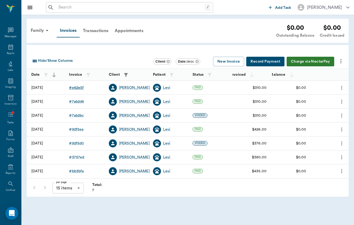
click at [75, 87] on div "# e62e5f" at bounding box center [76, 87] width 15 height 5
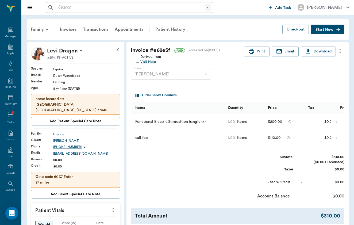
click at [182, 31] on div "Patient History" at bounding box center [170, 29] width 36 height 13
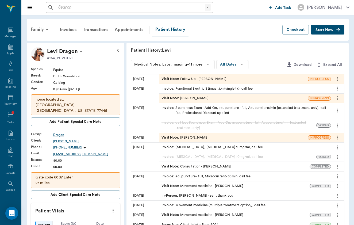
click at [166, 81] on div "Visit Note : Follow Up - Brittany Newsham" at bounding box center [233, 78] width 148 height 9
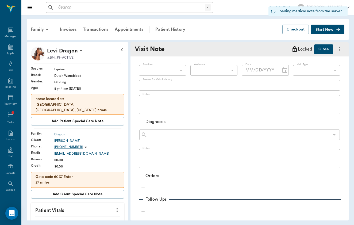
type input "649b3e03b5bc7e03f9326794"
type input "65d2c202a8044d23520120c7"
type input "[DATE]"
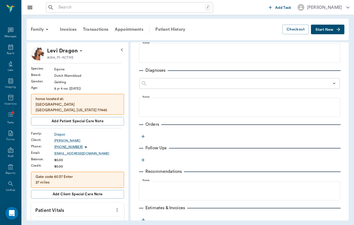
scroll to position [55, 0]
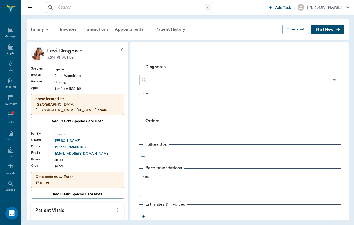
click at [142, 137] on button "button" at bounding box center [143, 133] width 8 height 8
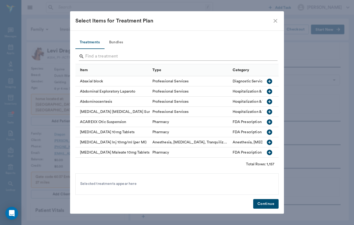
click at [134, 59] on input "Search" at bounding box center [177, 56] width 184 height 9
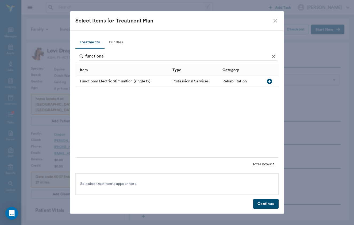
click at [123, 81] on div "Functional Electric Stimualtion (single tx)" at bounding box center [122, 81] width 94 height 10
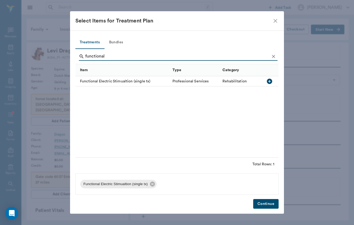
click at [114, 54] on input "functional" at bounding box center [177, 56] width 184 height 9
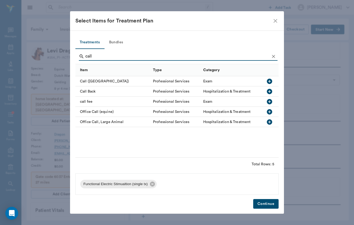
type input "call"
click at [92, 98] on div "call fee" at bounding box center [112, 102] width 75 height 10
click at [272, 208] on button "Continue" at bounding box center [265, 204] width 25 height 10
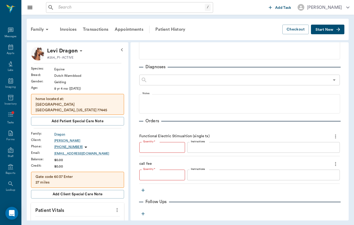
type input "1"
type textarea "$80 for first 16 miles; $2.50 for every mile after"
click at [223, 172] on textarea "$80 for first 16 miles; $2.50 for every mile after" at bounding box center [263, 175] width 145 height 6
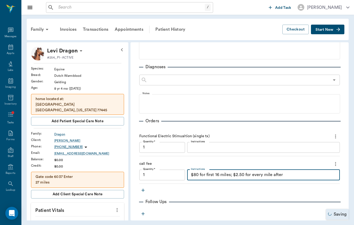
click at [223, 172] on textarea "$80 for first 16 miles; $2.50 for every mile after" at bounding box center [263, 175] width 145 height 6
type input "1.00"
click at [223, 172] on textarea "$80 for first 16 miles; $2.50 for every mile after" at bounding box center [263, 175] width 145 height 6
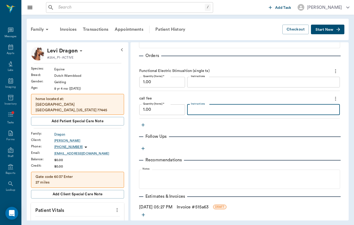
scroll to position [123, 0]
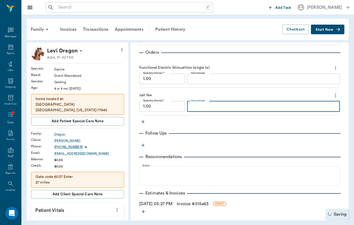
click at [191, 203] on link "Invoice # 515a63" at bounding box center [193, 204] width 32 height 6
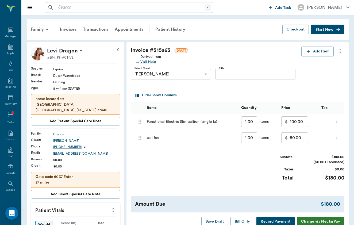
click at [286, 135] on div "$ 80.00 ​" at bounding box center [299, 138] width 40 height 16
click at [290, 135] on input "80.00" at bounding box center [299, 137] width 18 height 11
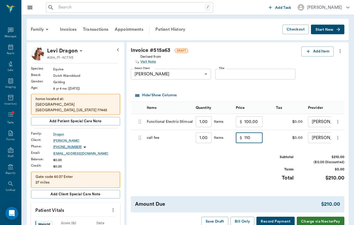
type input "110.00"
click at [245, 120] on input "100.00" at bounding box center [254, 121] width 18 height 11
type input "200.00"
click at [244, 177] on div "Subtotal $310.00 ($0.00 Discounted) Taxes $0.00 Total $310.00" at bounding box center [238, 171] width 214 height 33
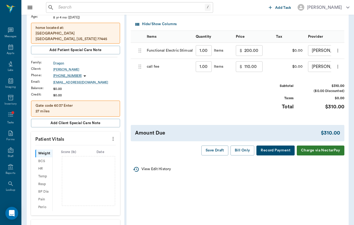
scroll to position [74, 0]
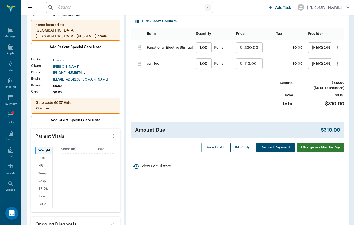
click at [244, 143] on button "Bill Only" at bounding box center [243, 148] width 24 height 10
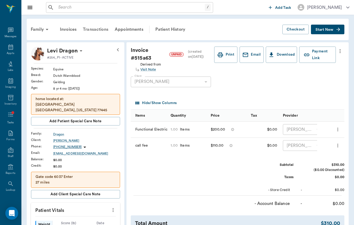
scroll to position [0, 0]
click at [89, 4] on input "text" at bounding box center [130, 7] width 149 height 7
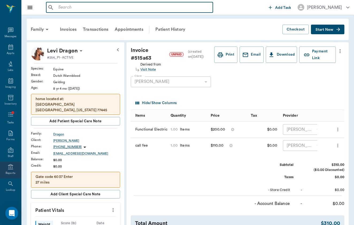
click at [10, 172] on div "Reports" at bounding box center [11, 173] width 10 height 4
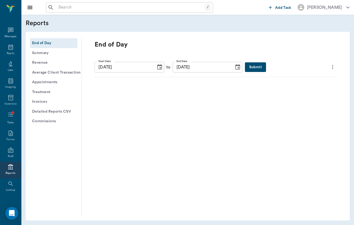
click at [265, 68] on button "Submit" at bounding box center [255, 67] width 21 height 10
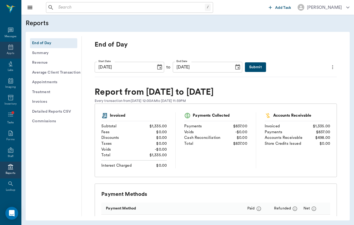
click at [7, 51] on div "Appts" at bounding box center [10, 50] width 21 height 17
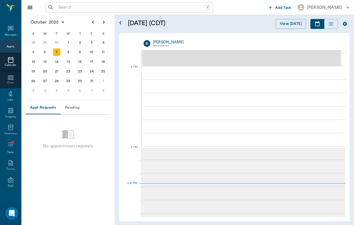
scroll to position [640, 0]
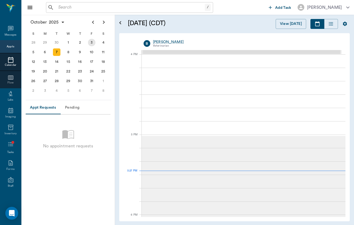
click at [92, 41] on div "3" at bounding box center [91, 42] width 7 height 7
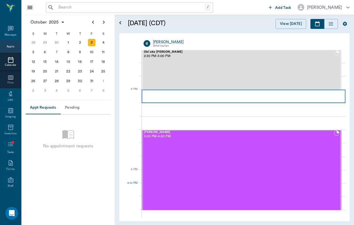
scroll to position [525, 0]
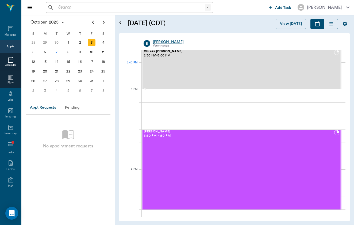
click at [241, 74] on div "Obi aka Onana Parker 2:30 PM - 3:00 PM" at bounding box center [239, 69] width 190 height 39
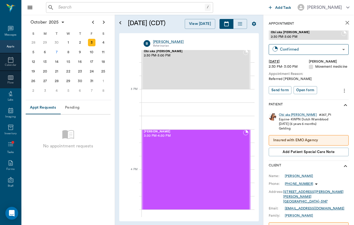
click at [285, 117] on div "Equine - KWPN Dutch Warmblood" at bounding box center [305, 119] width 52 height 5
click at [286, 111] on div "Obi aka Onana # 267_P1 Equine - KWPN Dutch Warmblood 03/29/2019 (6 years 6 mont…" at bounding box center [309, 136] width 80 height 50
click at [286, 116] on div "Obi aka Onana" at bounding box center [298, 115] width 38 height 5
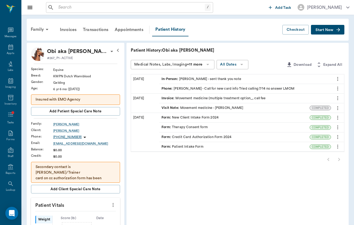
click at [337, 32] on icon "button" at bounding box center [338, 29] width 5 height 5
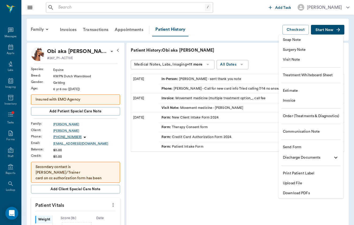
click at [330, 61] on span "Visit Note" at bounding box center [311, 60] width 56 height 6
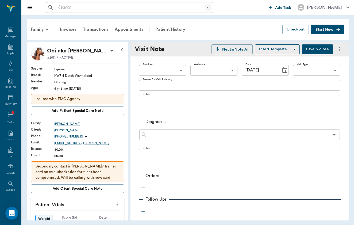
click at [287, 65] on button "Choose date, selected date is Oct 7, 2025" at bounding box center [285, 70] width 11 height 11
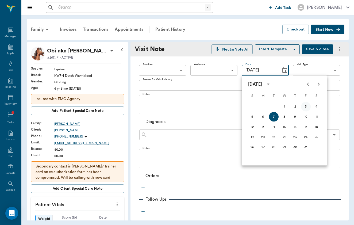
click at [305, 108] on button "3" at bounding box center [306, 107] width 10 height 10
type input "10/03/2025"
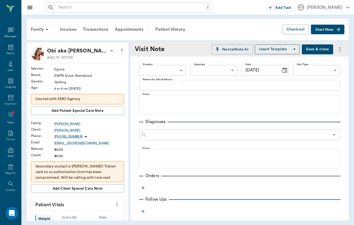
click at [189, 66] on div "Provider ​ Provider Assistant ​ Assistant Date 10/03/2025 Date Visit Type ​ Vis…" at bounding box center [239, 70] width 201 height 19
click at [181, 67] on body "/ ​ Add Task Brittany Newsham Nectar Messages Appts Labs Imaging Inventory Task…" at bounding box center [177, 112] width 354 height 225
click at [177, 79] on li "[PERSON_NAME]" at bounding box center [162, 83] width 47 height 10
type input "649b3e03b5bc7e03f9326794"
click at [329, 72] on body "/ ​ Add Task Brittany Newsham Nectar Messages Appts Labs Imaging Inventory Task…" at bounding box center [177, 112] width 354 height 225
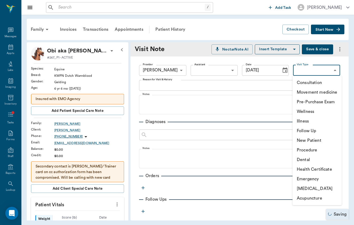
click at [325, 92] on li "Movement medicine" at bounding box center [317, 92] width 49 height 10
type input "6656c4aef87a612ea34fb244"
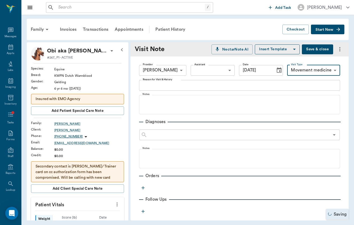
click at [199, 85] on textarea "Reason for Visit & History" at bounding box center [240, 85] width 194 height 6
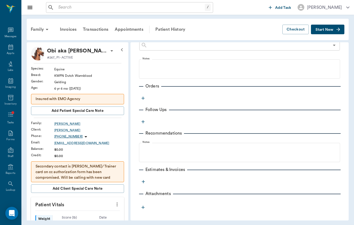
scroll to position [90, 0]
type textarea "RH LF (acupuncture and chiro)"
click at [143, 98] on icon "button" at bounding box center [143, 98] width 3 height 3
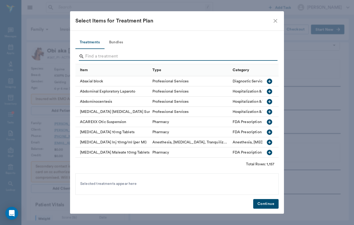
click at [131, 60] on input "Search" at bounding box center [177, 56] width 184 height 9
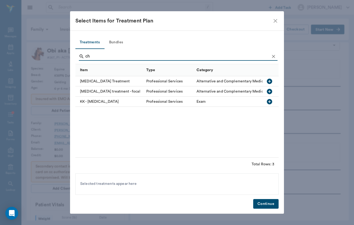
type input "c"
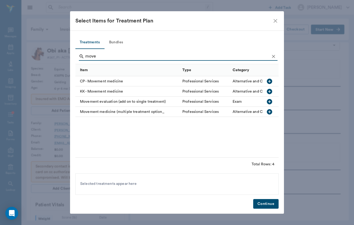
click at [114, 109] on div "Movement medicine (multiple treatment option_" at bounding box center [127, 112] width 104 height 10
click at [102, 54] on input "move" at bounding box center [177, 56] width 184 height 9
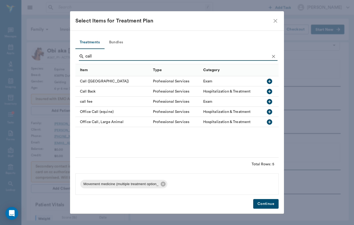
type input "call"
click at [90, 99] on div "call fee" at bounding box center [112, 102] width 75 height 10
click at [273, 205] on button "Continue" at bounding box center [265, 204] width 25 height 10
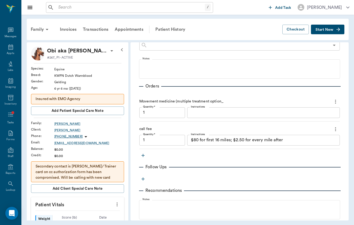
click at [176, 147] on div "call fee Quantity * 1 Quantity * Instructions $80 for first 16 miles; $2.50 for…" at bounding box center [239, 137] width 201 height 24
type input "1.00"
click at [174, 146] on div "call fee Quantity * 1.00 Quantity * Instructions $80 for first 16 miles; $2.50 …" at bounding box center [239, 137] width 201 height 24
click at [177, 142] on input "1.00" at bounding box center [162, 140] width 46 height 11
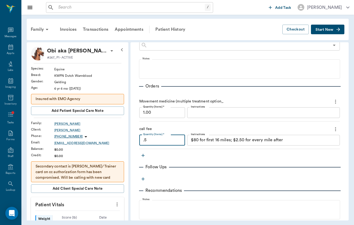
type input ".5"
click at [269, 141] on textarea "$80 for first 16 miles; $2.50 for every mile after" at bounding box center [263, 140] width 145 height 6
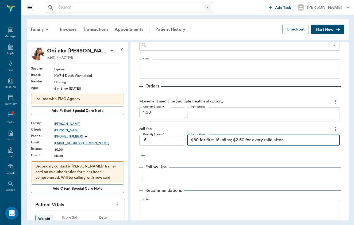
click at [269, 141] on textarea "$80 for first 16 miles; $2.50 for every mile after" at bounding box center [263, 140] width 145 height 6
type input "0.50"
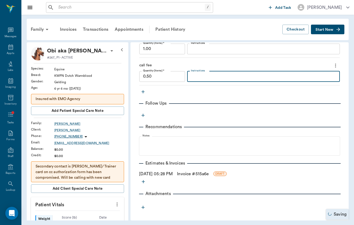
scroll to position [153, 0]
click at [142, 114] on icon "button" at bounding box center [142, 115] width 5 height 5
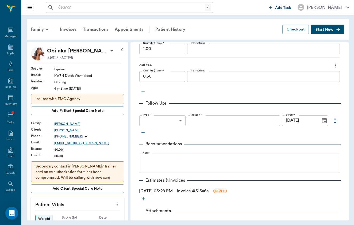
type input "General"
click at [334, 123] on button "button" at bounding box center [335, 121] width 10 height 10
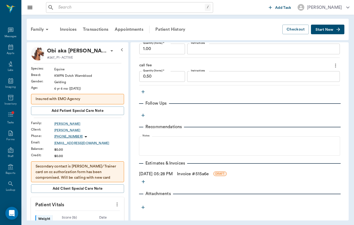
click at [188, 175] on link "Invoice # 515a6e" at bounding box center [193, 174] width 32 height 6
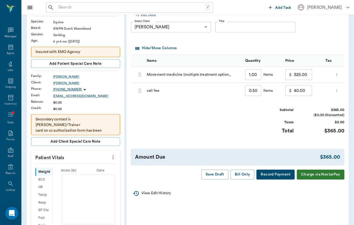
scroll to position [51, 0]
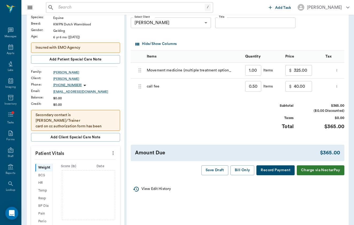
click at [215, 23] on input "Title" at bounding box center [255, 22] width 80 height 11
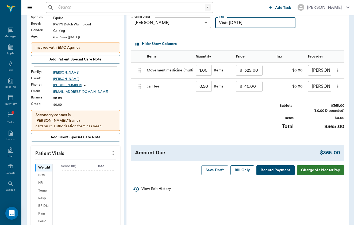
type input "Visit 10/3/2025"
click at [238, 171] on button "Bill Only" at bounding box center [243, 170] width 24 height 10
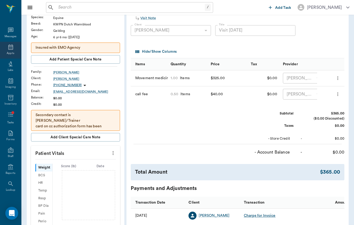
click at [17, 52] on div "Appts" at bounding box center [10, 50] width 21 height 17
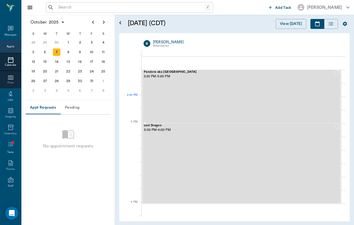
scroll to position [490, 0]
click at [212, 96] on div "Pandora aka Sierra Delta Lane 2:20 PM - 3:00 PM" at bounding box center [239, 97] width 190 height 52
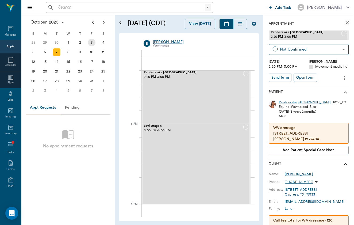
click at [90, 43] on div "3" at bounding box center [91, 42] width 7 height 7
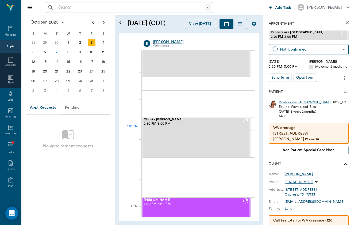
scroll to position [490, 0]
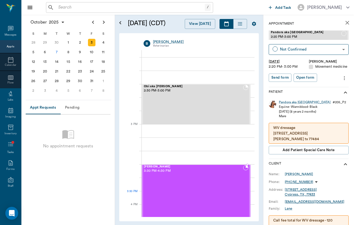
click at [192, 195] on div "Mare Jackson 3:30 PM - 4:30 PM" at bounding box center [193, 204] width 99 height 79
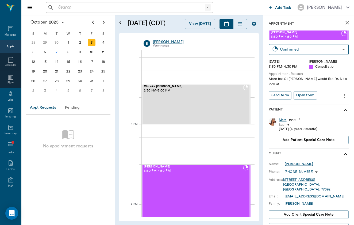
click at [283, 118] on div "Mare" at bounding box center [283, 120] width 8 height 5
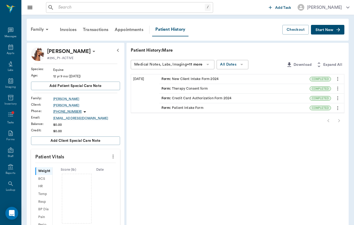
click at [335, 31] on button "Start New" at bounding box center [327, 30] width 33 height 10
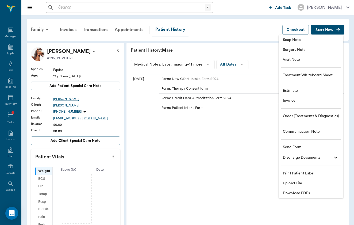
click at [323, 61] on span "Visit Note" at bounding box center [311, 60] width 56 height 6
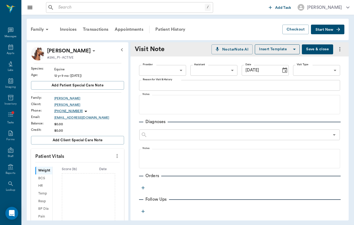
click at [283, 73] on icon "Choose date, selected date is Oct 7, 2025" at bounding box center [285, 70] width 6 height 6
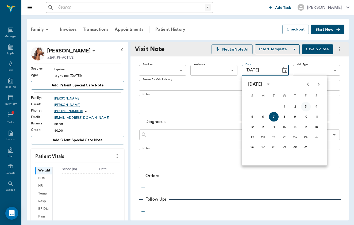
click at [306, 103] on button "3" at bounding box center [306, 107] width 10 height 10
type input "10/03/2025"
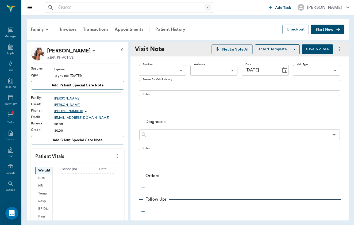
click at [183, 74] on body "/ ​ Add Task Brittany Newsham Nectar Messages Appts Labs Imaging Inventory Task…" at bounding box center [177, 112] width 354 height 225
click at [182, 87] on li "[PERSON_NAME]" at bounding box center [162, 83] width 47 height 10
type input "649b3e03b5bc7e03f9326794"
click at [322, 69] on body "/ ​ Add Task Brittany Newsham Nectar Messages Appts Labs Imaging Inventory Task…" at bounding box center [177, 112] width 354 height 225
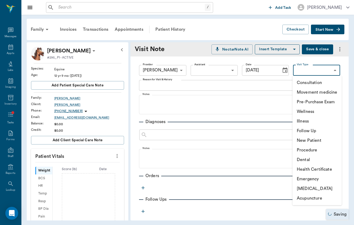
click at [322, 92] on li "Movement medicine" at bounding box center [317, 92] width 49 height 10
type input "6656c4aef87a612ea34fb244"
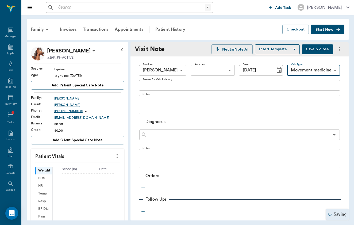
click at [239, 87] on textarea "Reason for Visit & History" at bounding box center [240, 85] width 194 height 6
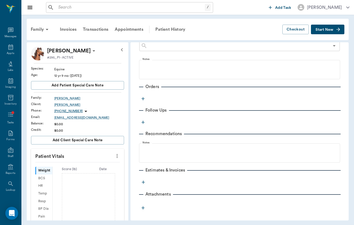
scroll to position [89, 0]
type textarea "Chiro and cupping (prolonged)"
click at [145, 98] on icon "button" at bounding box center [142, 98] width 5 height 5
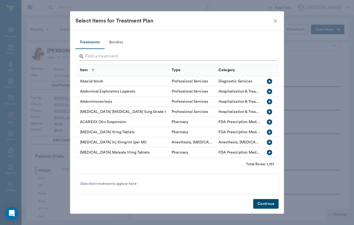
click at [138, 60] on input "Search" at bounding box center [177, 56] width 184 height 9
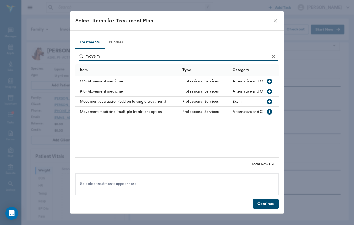
click at [124, 110] on div "Movement medicine (multiple treatment option_" at bounding box center [127, 112] width 104 height 10
click at [115, 59] on input "movem" at bounding box center [177, 56] width 184 height 9
click at [115, 59] on input "c" at bounding box center [177, 56] width 184 height 9
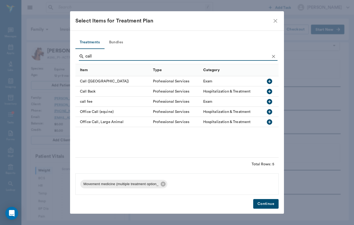
type input "call"
click at [81, 101] on div "call fee" at bounding box center [112, 102] width 75 height 10
click at [260, 203] on button "Continue" at bounding box center [265, 204] width 25 height 10
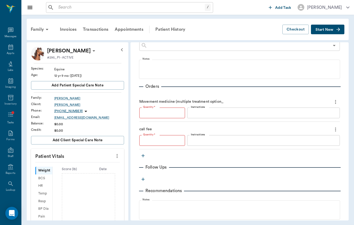
type input "1"
type textarea "$80 for first 16 miles; $2.50 for every mile after"
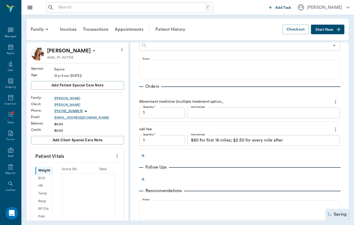
click at [170, 137] on input "1" at bounding box center [162, 140] width 46 height 11
type input "1.00"
type input "1"
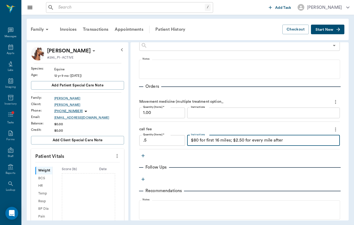
click at [230, 140] on textarea "$80 for first 16 miles; $2.50 for every mile after" at bounding box center [263, 140] width 145 height 6
type input "0.50"
click at [230, 140] on textarea "$80 for first 16 miles; $2.50 for every mile after" at bounding box center [263, 140] width 145 height 6
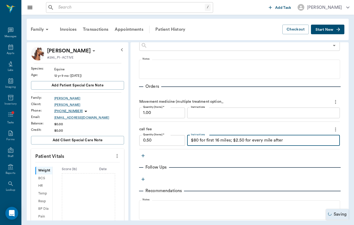
click at [230, 140] on textarea "$80 for first 16 miles; $2.50 for every mile after" at bounding box center [263, 140] width 145 height 6
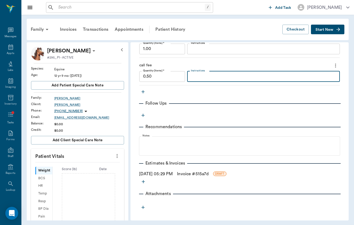
scroll to position [153, 0]
click at [188, 177] on link "Invoice # 515a7d" at bounding box center [193, 174] width 32 height 6
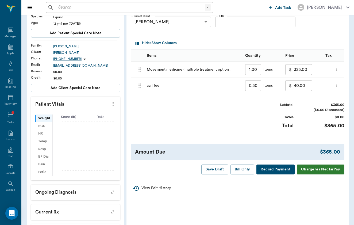
scroll to position [67, 0]
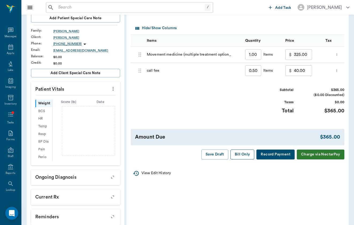
click at [240, 151] on button "Bill Only" at bounding box center [243, 155] width 24 height 10
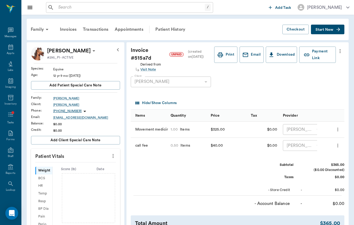
scroll to position [0, 0]
click at [43, 30] on div "Family" at bounding box center [41, 29] width 26 height 13
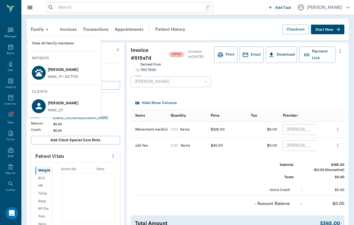
click at [82, 11] on div at bounding box center [177, 112] width 354 height 225
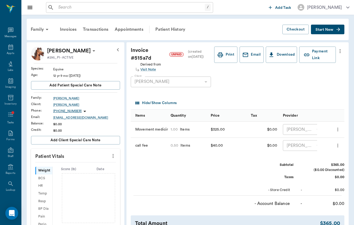
click at [83, 9] on input "text" at bounding box center [130, 7] width 149 height 7
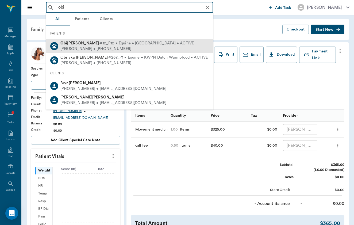
click at [100, 43] on span "#12_P12 • Equine • Warmblood • ACTIVE" at bounding box center [147, 44] width 94 height 6
type input "obi"
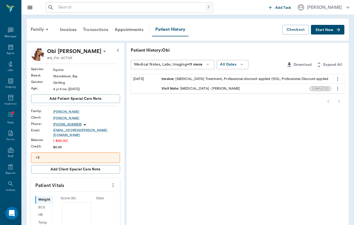
click at [96, 29] on div "Transactions" at bounding box center [96, 29] width 32 height 13
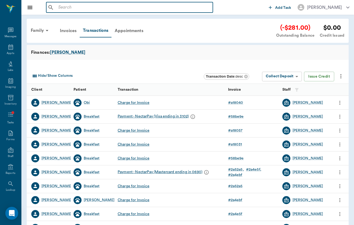
click at [92, 9] on input "text" at bounding box center [133, 7] width 155 height 7
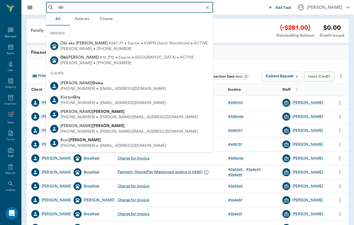
type input "obi"
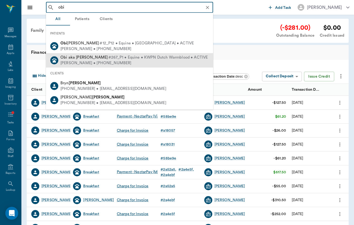
click at [111, 60] on div "Kim Parker • (713) 594-2748" at bounding box center [133, 63] width 147 height 6
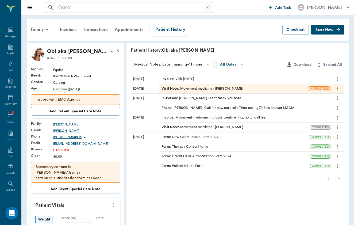
click at [96, 31] on div "Transactions" at bounding box center [96, 29] width 32 height 13
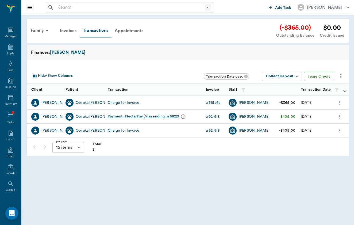
click at [323, 76] on button "Issue Credit" at bounding box center [319, 77] width 30 height 10
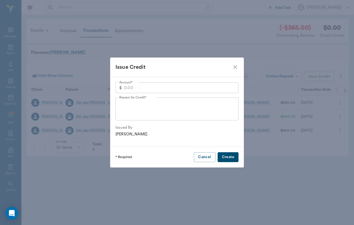
click at [169, 87] on input "Amount*" at bounding box center [181, 87] width 115 height 11
type input "25.00"
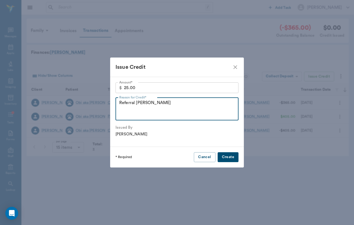
type textarea "Referral Ms. Jackson"
click at [227, 161] on button "Create" at bounding box center [228, 157] width 21 height 10
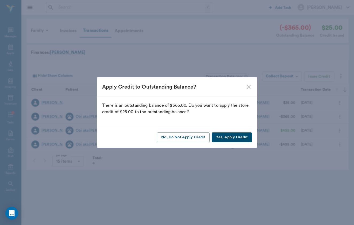
click at [230, 139] on button "Yes, Apply Credit" at bounding box center [232, 137] width 40 height 10
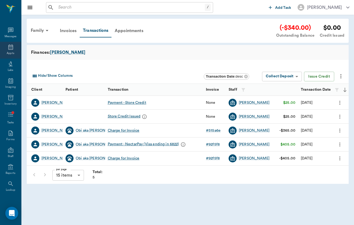
click at [14, 47] on div "Appts" at bounding box center [10, 50] width 21 height 17
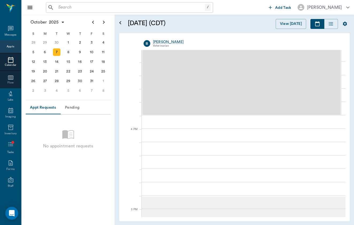
scroll to position [640, 0]
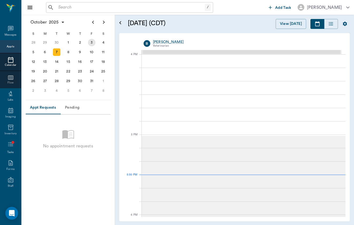
click at [91, 43] on div "3" at bounding box center [91, 42] width 7 height 7
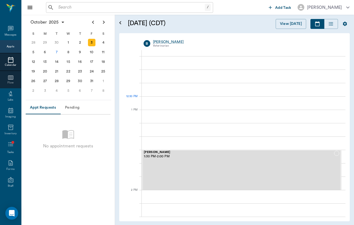
scroll to position [348, 0]
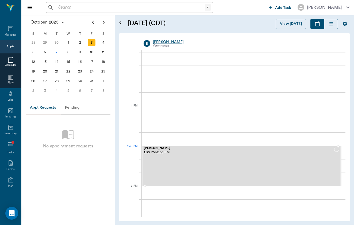
click at [214, 172] on div "Tyson Adair 1:30 PM - 2:00 PM" at bounding box center [239, 166] width 190 height 39
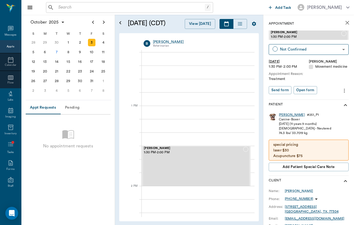
click at [282, 113] on div "Tyson" at bounding box center [292, 115] width 26 height 5
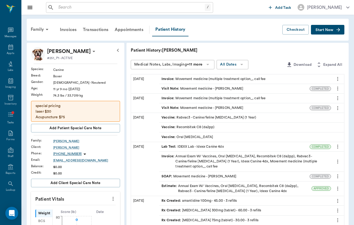
click at [336, 32] on button "Start New" at bounding box center [327, 30] width 33 height 10
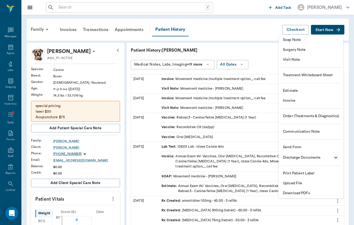
click at [323, 58] on span "Visit Note" at bounding box center [311, 60] width 56 height 6
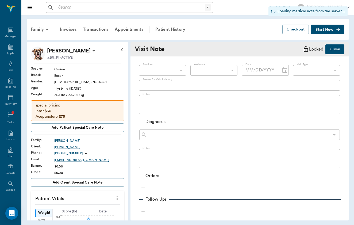
type input "[DATE]"
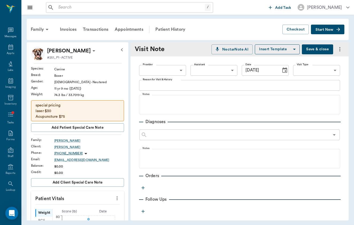
click at [187, 72] on div "Provider ​ Provider Assistant ​ Assistant Date 10/07/2025 Date Visit Type ​ Vis…" at bounding box center [239, 70] width 201 height 19
click at [174, 70] on body "/ ​ Add Task Brittany Newsham Nectar Messages Appts Labs Imaging Inventory Task…" at bounding box center [177, 112] width 354 height 225
click at [173, 84] on li "[PERSON_NAME]" at bounding box center [162, 83] width 47 height 10
type input "649b3e03b5bc7e03f9326794"
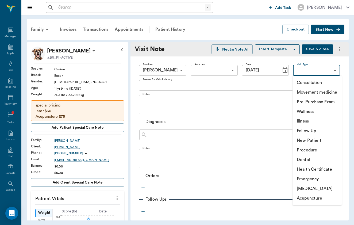
click at [328, 75] on body "/ ​ Add Task Brittany Newsham Nectar Messages Appts Labs Imaging Inventory Task…" at bounding box center [177, 112] width 354 height 225
click at [322, 106] on li "Pre-Purchase Exam" at bounding box center [317, 102] width 49 height 10
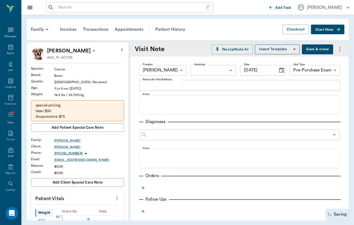
click at [321, 73] on body "/ ​ Add Task Brittany Newsham Nectar Messages Appts Labs Imaging Inventory Task…" at bounding box center [177, 112] width 354 height 225
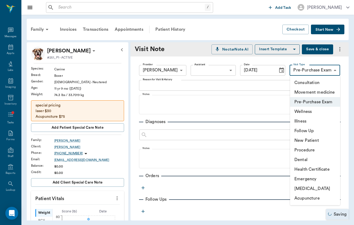
click at [317, 109] on li "Wellness" at bounding box center [315, 112] width 50 height 10
type input "65d2c202a8044d23520120c5"
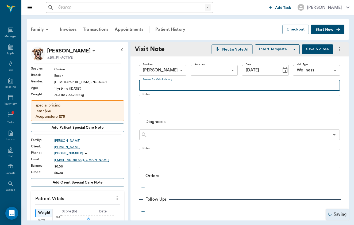
click at [231, 88] on textarea "Reason for Visit & History" at bounding box center [240, 85] width 194 height 6
type textarea "W"
type textarea "QOL consultation"
click at [140, 189] on button "button" at bounding box center [143, 188] width 8 height 8
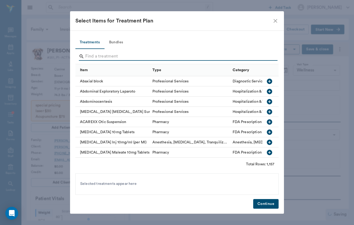
click at [124, 57] on input "Search" at bounding box center [177, 56] width 184 height 9
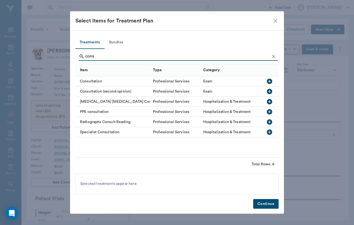
drag, startPoint x: 124, startPoint y: 57, endPoint x: 98, endPoint y: 83, distance: 36.5
click at [98, 83] on div "Consultation" at bounding box center [112, 81] width 75 height 10
click at [102, 60] on input "cons" at bounding box center [177, 56] width 184 height 9
click at [102, 58] on input "cons" at bounding box center [177, 56] width 184 height 9
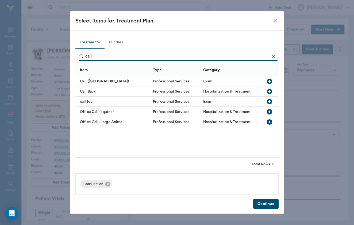
type input "call"
click at [91, 100] on div "call fee" at bounding box center [112, 102] width 75 height 10
click at [258, 203] on button "Continue" at bounding box center [265, 204] width 25 height 10
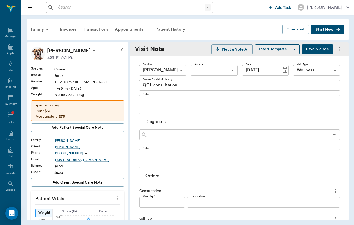
scroll to position [114, 0]
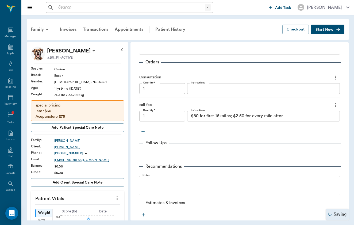
type input "1.00"
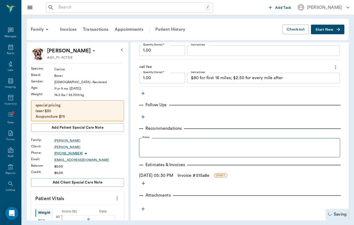
scroll to position [153, 0]
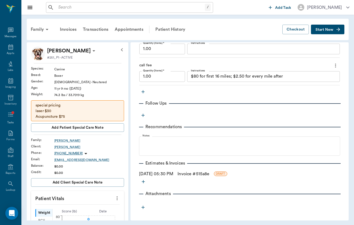
click at [191, 173] on link "Invoice # 515a8e" at bounding box center [194, 174] width 32 height 6
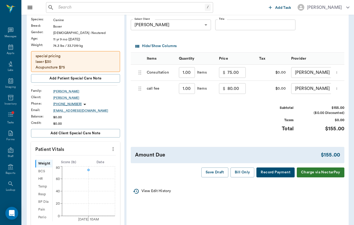
scroll to position [69, 0]
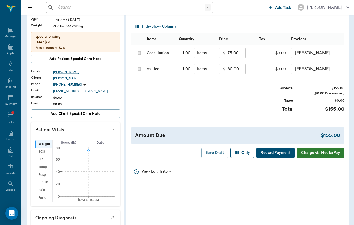
click at [238, 153] on button "Bill Only" at bounding box center [243, 153] width 24 height 10
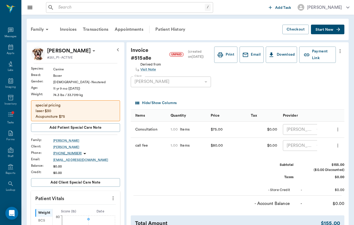
scroll to position [0, 0]
click at [8, 51] on div "Appts" at bounding box center [10, 50] width 21 height 17
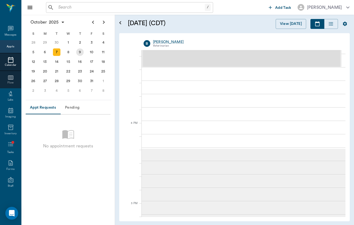
scroll to position [640, 0]
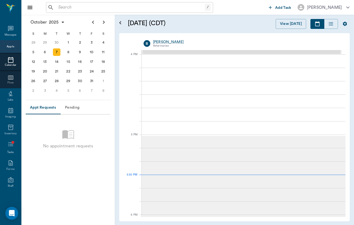
click at [97, 36] on div "S" at bounding box center [103, 34] width 12 height 8
click at [90, 42] on div "3" at bounding box center [91, 42] width 7 height 7
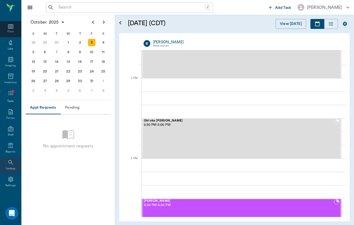
scroll to position [52, 0]
click at [12, 152] on div "Reports" at bounding box center [11, 152] width 10 height 4
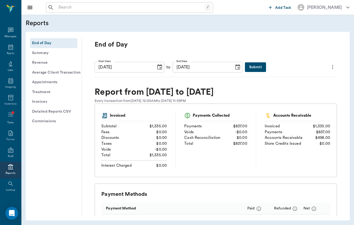
scroll to position [21, 0]
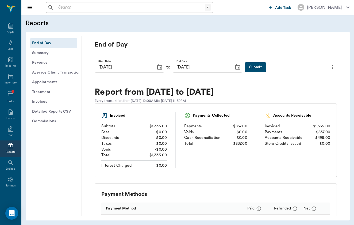
click at [157, 66] on icon "Choose date, selected date is Oct 7, 2025" at bounding box center [160, 67] width 6 height 6
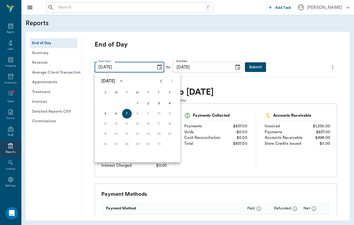
click at [162, 81] on icon "Previous month" at bounding box center [161, 81] width 6 height 6
click at [113, 102] on button "1" at bounding box center [117, 104] width 10 height 10
type input "09/01/2025"
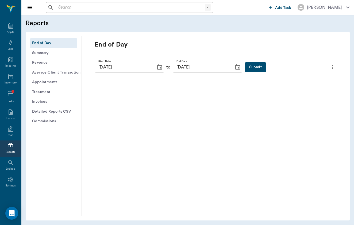
click at [241, 68] on icon "Choose date, selected date is Oct 7, 2025" at bounding box center [238, 67] width 6 height 6
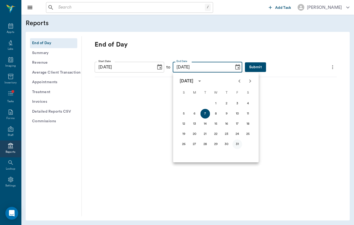
click at [239, 145] on button "31" at bounding box center [238, 144] width 10 height 10
type input "10/31/2025"
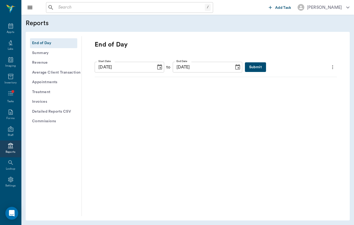
click at [263, 67] on button "Submit" at bounding box center [255, 67] width 21 height 10
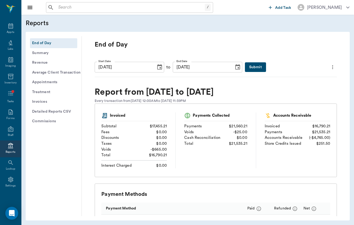
click at [161, 71] on button "Choose date, selected date is Sep 1, 2025" at bounding box center [159, 67] width 11 height 11
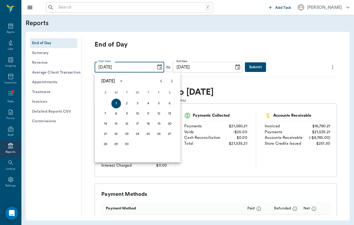
click at [173, 79] on icon "Next month" at bounding box center [172, 81] width 6 height 6
click at [136, 102] on button "1" at bounding box center [138, 104] width 10 height 10
type input "10/01/2025"
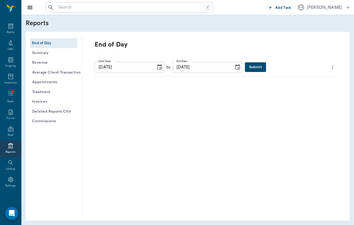
click at [240, 67] on icon "Choose date, selected date is Oct 31, 2025" at bounding box center [238, 67] width 6 height 6
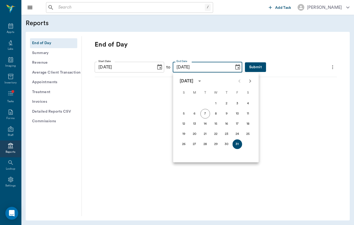
click at [268, 54] on div "End of Day" at bounding box center [216, 48] width 242 height 17
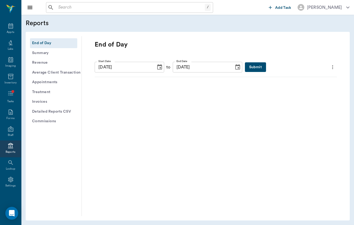
click at [234, 67] on button "Choose date, selected date is Oct 31, 2025" at bounding box center [238, 67] width 11 height 11
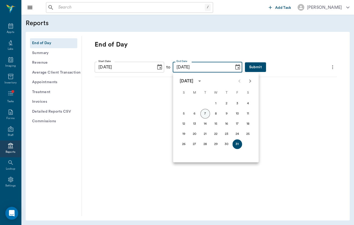
click at [204, 114] on button "7" at bounding box center [206, 114] width 10 height 10
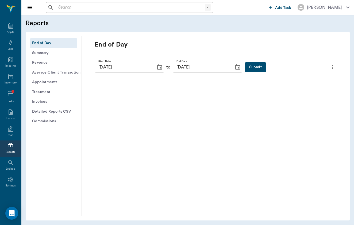
type input "[DATE]"
click at [259, 69] on button "Submit" at bounding box center [255, 67] width 21 height 10
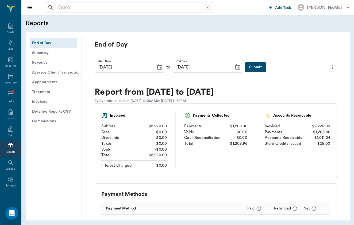
scroll to position [0, 0]
click at [94, 7] on input "text" at bounding box center [130, 7] width 149 height 7
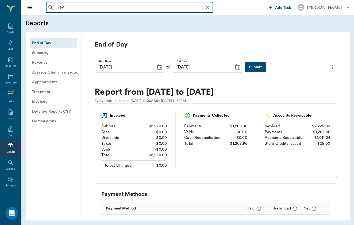
type input "levi"
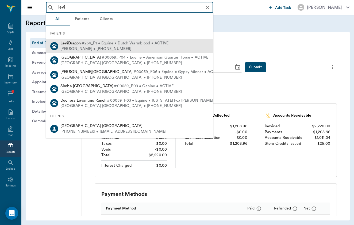
click at [84, 43] on span "#254_P1 • Equine • Dutch Warmblood • ACTIVE" at bounding box center [125, 44] width 87 height 6
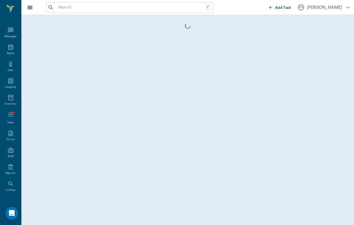
scroll to position [21, 0]
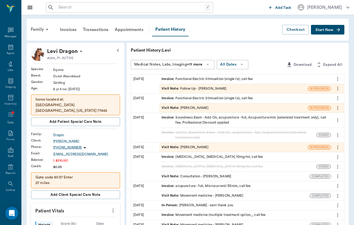
scroll to position [21, 0]
click at [173, 93] on div "Visit Note : Follow Up - [PERSON_NAME]" at bounding box center [233, 88] width 148 height 9
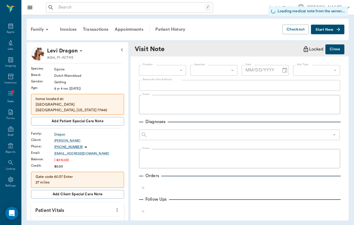
type input "649b3e03b5bc7e03f9326794"
type input "[DATE]"
type input "65d2c202a8044d23520120c7"
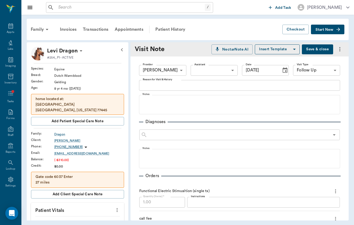
click at [171, 89] on div "x Reason for Visit & History" at bounding box center [239, 85] width 201 height 11
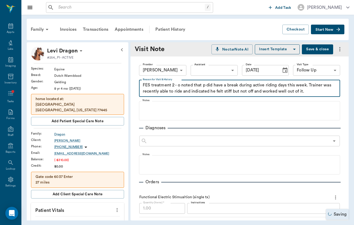
type textarea "FES treatment 2 - o noted that p did have a break during active riding days thi…"
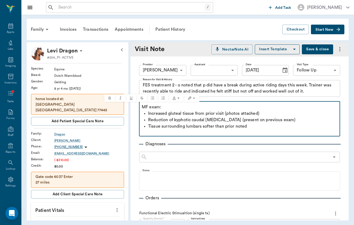
drag, startPoint x: 169, startPoint y: 107, endPoint x: 123, endPoint y: 106, distance: 46.0
click at [123, 106] on div "Levi Dragon #254_P1 - ACTIVE Species : Equine Breed : Dutch Warmblood Gender : …" at bounding box center [188, 131] width 322 height 178
click at [271, 132] on p at bounding box center [240, 132] width 196 height 6
click at [270, 126] on p "Tissue surrounding lumbars softer than prior noted" at bounding box center [242, 126] width 189 height 6
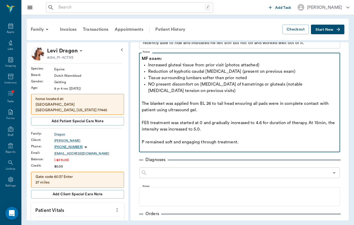
scroll to position [50, 0]
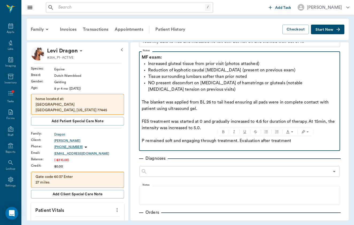
drag, startPoint x: 297, startPoint y: 143, endPoint x: 240, endPoint y: 143, distance: 57.0
click at [240, 143] on p "P remained soft and engaging through treatment. Evaluation after treatment" at bounding box center [240, 141] width 196 height 6
click at [188, 87] on p "NO present discomfort on palpation of hamstrings or gluteals (notable hamstring…" at bounding box center [242, 86] width 189 height 13
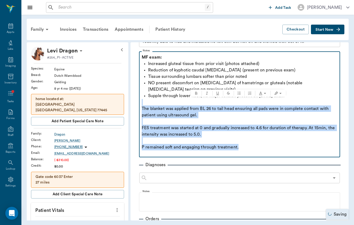
drag, startPoint x: 152, startPoint y: 101, endPoint x: 262, endPoint y: 146, distance: 118.1
click at [262, 146] on div "MF exam: Increased gluteal tissue from prior visit (photos attached) Reduction …" at bounding box center [240, 105] width 196 height 103
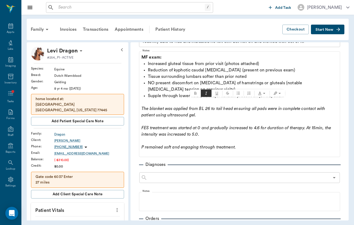
click at [275, 166] on div "Diagnoses" at bounding box center [239, 164] width 201 height 6
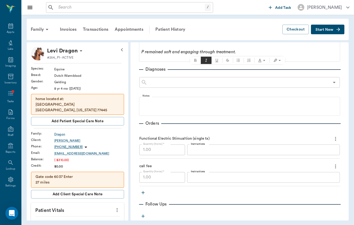
scroll to position [145, 0]
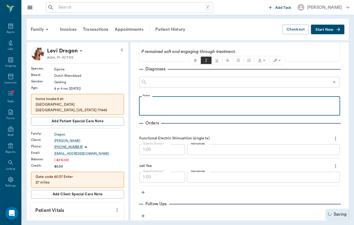
click at [164, 102] on p at bounding box center [240, 102] width 196 height 6
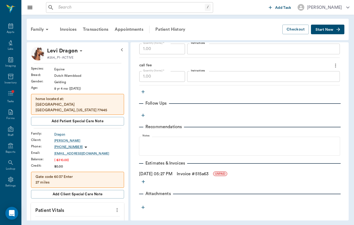
scroll to position [240, 0]
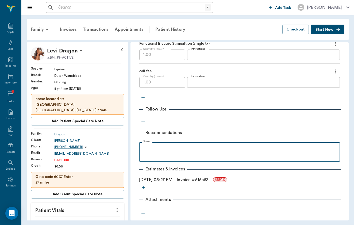
click at [169, 157] on div at bounding box center [240, 151] width 196 height 13
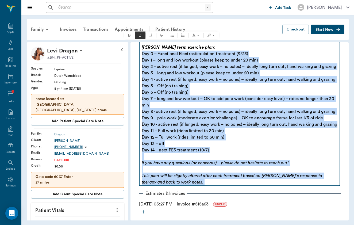
scroll to position [350, 0]
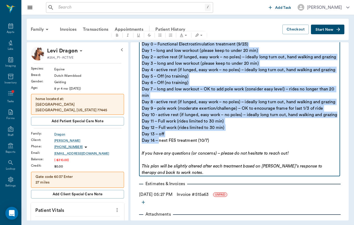
drag, startPoint x: 142, startPoint y: 96, endPoint x: 160, endPoint y: 165, distance: 71.8
click at [160, 165] on div "Levi short term exercise plan: Day 0 – Functional Electrostimulation treatment …" at bounding box center [240, 105] width 196 height 141
click at [162, 35] on icon "Bulleted list" at bounding box center [160, 35] width 4 height 4
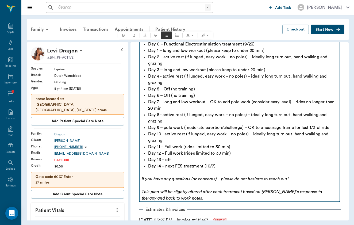
click at [224, 129] on span "Day 9 – pole work (moderate exertion/challenge) – OK to encourage frame for las…" at bounding box center [238, 127] width 181 height 4
click at [175, 199] on p "If you have any questions (or concerns) – please do not hesitate to reach out! …" at bounding box center [240, 189] width 196 height 26
drag, startPoint x: 176, startPoint y: 199, endPoint x: 172, endPoint y: 201, distance: 4.2
click at [172, 201] on p "If you have any questions (or concerns) – please do not hesitate to reach out! …" at bounding box center [240, 189] width 196 height 26
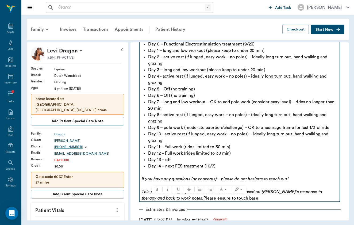
drag, startPoint x: 172, startPoint y: 200, endPoint x: 230, endPoint y: 201, distance: 58.3
click at [230, 201] on p "If you have any questions (or concerns) – please do not hesitate to reach out! …" at bounding box center [240, 189] width 196 height 26
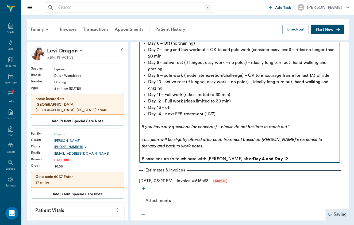
scroll to position [404, 0]
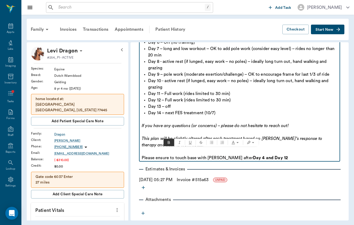
drag, startPoint x: 293, startPoint y: 158, endPoint x: 140, endPoint y: 151, distance: 152.4
click at [140, 151] on fieldset "Notes Levi short term exercise plan: Day 0 – Functional Electrostimulation trea…" at bounding box center [239, 68] width 201 height 185
click at [252, 143] on icon "Text highlight" at bounding box center [253, 142] width 4 height 4
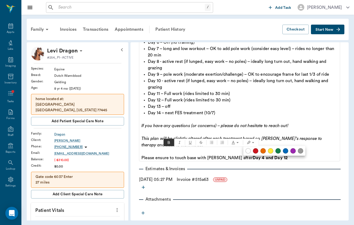
click at [273, 151] on button at bounding box center [270, 150] width 5 height 5
click at [283, 130] on div at bounding box center [177, 112] width 354 height 225
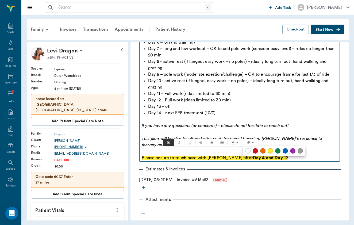
scroll to position [338, 0]
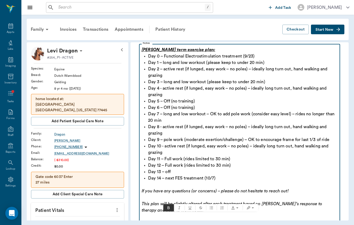
click at [283, 130] on p "Day 8 - active rest (if lunged, easy work – no poles) – ideally long turn out, …" at bounding box center [242, 130] width 189 height 13
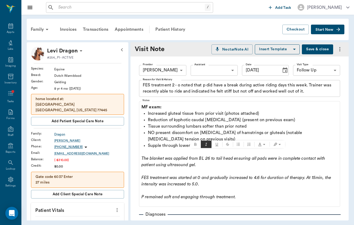
scroll to position [0, 0]
click at [341, 45] on button "more" at bounding box center [340, 49] width 9 height 9
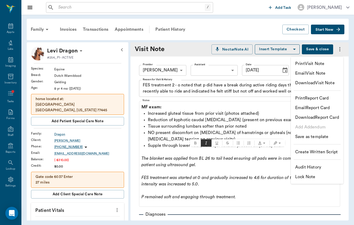
click at [330, 74] on li "Email Visit Note" at bounding box center [317, 73] width 52 height 10
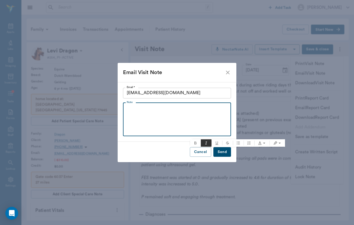
click at [165, 117] on textarea "Note" at bounding box center [177, 119] width 101 height 25
click at [219, 153] on button "Send" at bounding box center [223, 152] width 18 height 10
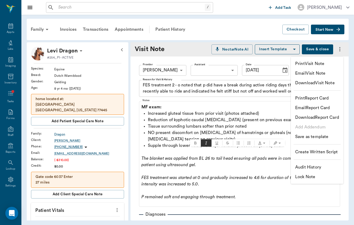
click at [302, 39] on div at bounding box center [177, 112] width 354 height 225
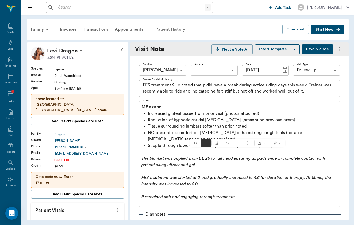
click at [175, 33] on div "Patient History" at bounding box center [170, 29] width 36 height 13
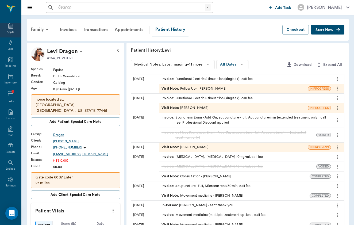
click at [13, 36] on div "Appts" at bounding box center [10, 29] width 21 height 17
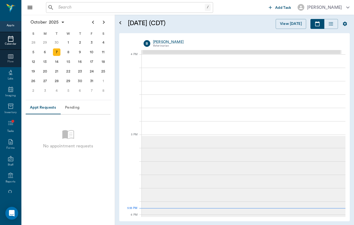
scroll to position [640, 0]
click at [57, 74] on div "21" at bounding box center [56, 71] width 7 height 7
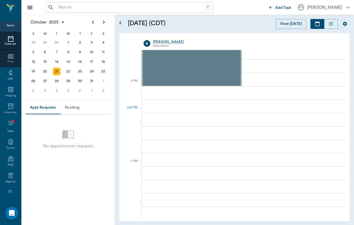
scroll to position [474, 0]
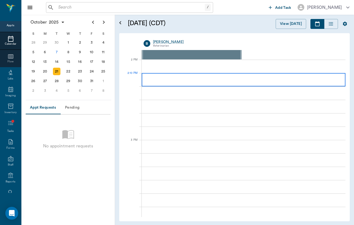
click at [283, 71] on div at bounding box center [244, 66] width 204 height 13
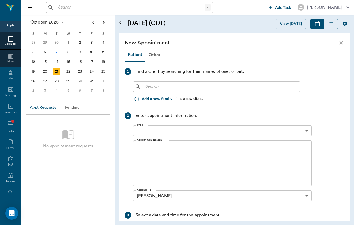
type input "10/21/2025"
type input "02:00 PM"
type input "02:45 PM"
click at [159, 55] on div "Other" at bounding box center [155, 54] width 18 height 13
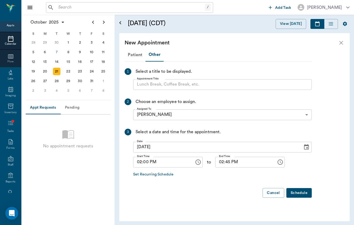
click at [166, 81] on input "Appointment Title" at bounding box center [222, 84] width 179 height 11
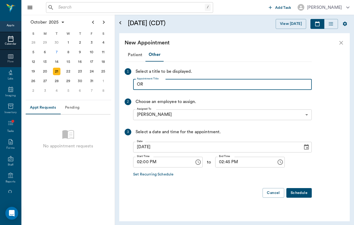
type input "O"
type input "CORRIVAL"
click at [216, 162] on input "02:45 PM" at bounding box center [244, 162] width 58 height 11
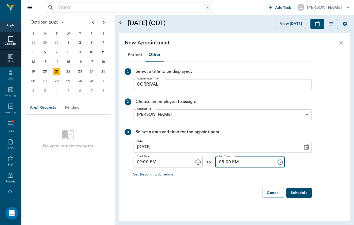
type input "05:00 PM"
click at [304, 197] on button "Schedule" at bounding box center [299, 193] width 25 height 10
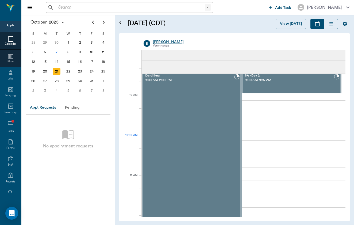
scroll to position [33, 0]
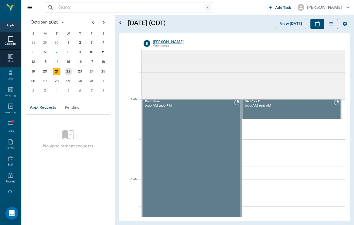
click at [66, 72] on div "22" at bounding box center [68, 71] width 7 height 7
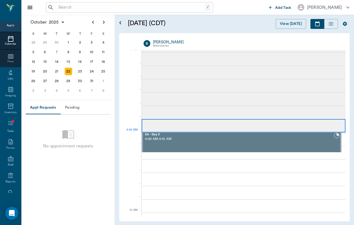
scroll to position [40, 0]
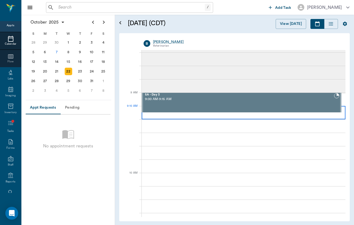
click at [282, 114] on div at bounding box center [244, 112] width 204 height 13
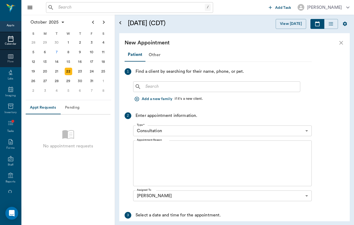
scroll to position [-1, 0]
click at [154, 56] on div "Other" at bounding box center [155, 54] width 18 height 13
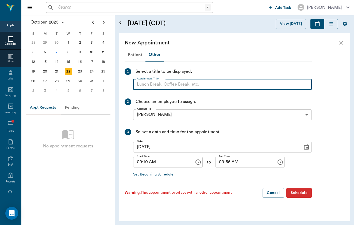
click at [166, 88] on input "Appointment Title" at bounding box center [222, 84] width 179 height 11
type input "Topsider"
click at [139, 164] on input "09:10 AM" at bounding box center [162, 162] width 58 height 11
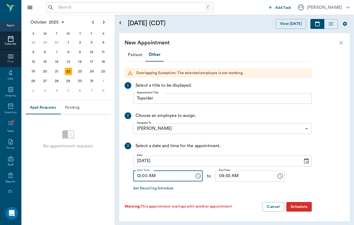
type input "12:00 AM"
click at [221, 175] on input "09:55 AM" at bounding box center [244, 176] width 58 height 11
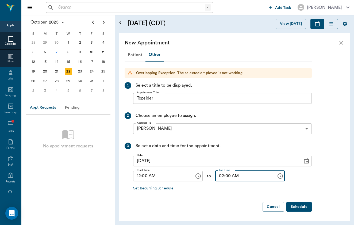
type input "02:00 PM"
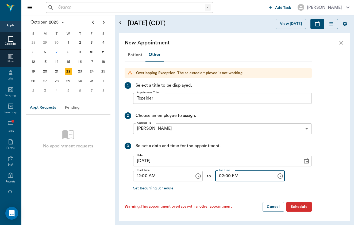
click at [305, 207] on button "Schedule" at bounding box center [299, 207] width 25 height 10
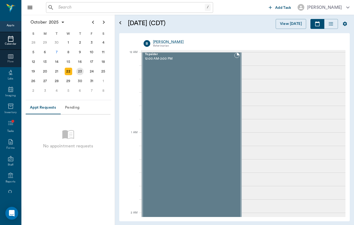
click at [80, 70] on div "23" at bounding box center [79, 71] width 7 height 7
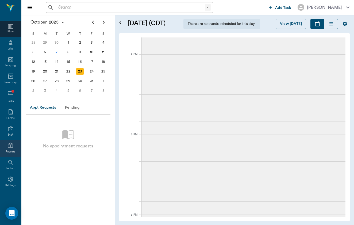
scroll to position [52, 0]
click at [92, 72] on div "24" at bounding box center [91, 71] width 7 height 7
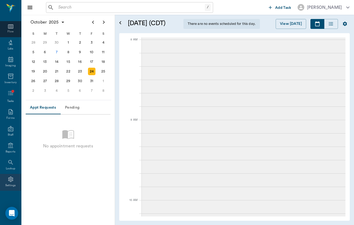
click at [11, 181] on icon at bounding box center [10, 179] width 5 height 5
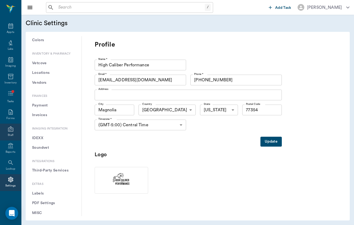
scroll to position [395, 0]
click at [14, 131] on div "Staff" at bounding box center [10, 132] width 21 height 17
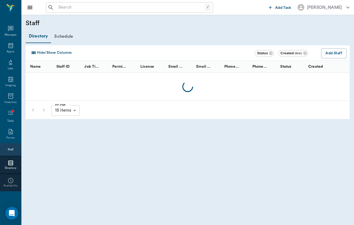
scroll to position [21, 0]
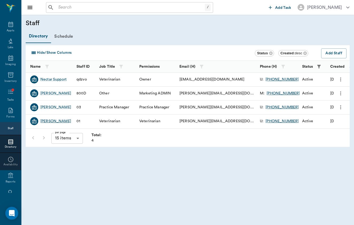
click at [51, 119] on div "[PERSON_NAME]" at bounding box center [55, 121] width 31 height 5
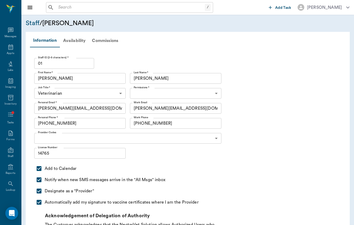
scroll to position [21, 0]
type input "6465b3ec318457f2b453253f"
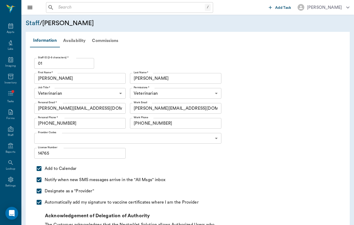
scroll to position [0, 0]
click at [80, 40] on div "Availability" at bounding box center [74, 40] width 29 height 13
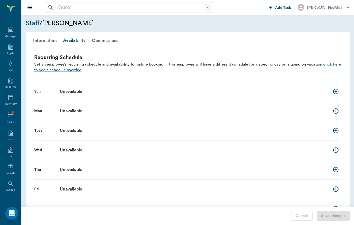
scroll to position [21, 0]
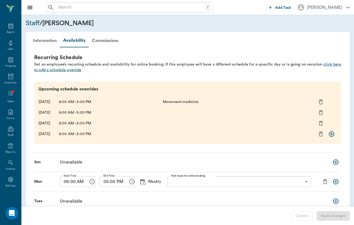
click at [64, 71] on span "click here to add a schedule override" at bounding box center [187, 67] width 307 height 10
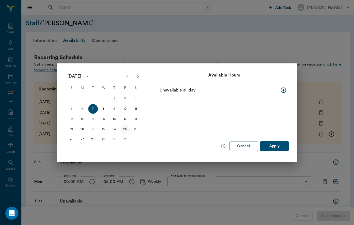
click at [126, 129] on button "24" at bounding box center [125, 129] width 10 height 10
click at [273, 149] on button "Apply" at bounding box center [274, 146] width 29 height 10
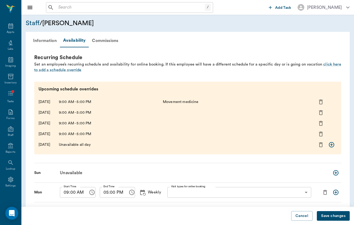
click at [321, 144] on icon "delete exceptions for this day" at bounding box center [321, 145] width 6 height 6
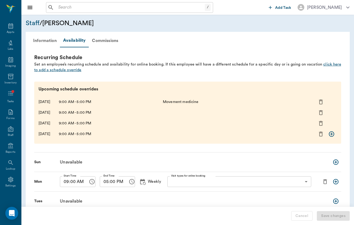
click at [47, 69] on span "click here to add a schedule override" at bounding box center [187, 67] width 307 height 10
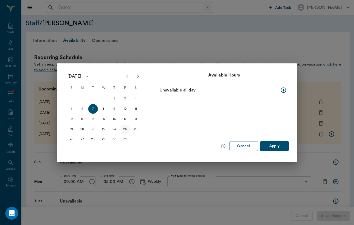
click at [123, 130] on button "24" at bounding box center [125, 129] width 10 height 10
click at [283, 88] on icon "button" at bounding box center [283, 89] width 5 height 5
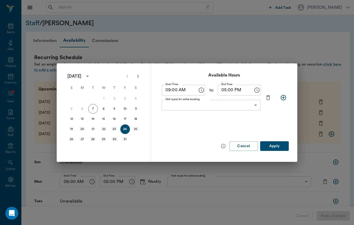
click at [279, 148] on button "Apply" at bounding box center [274, 146] width 29 height 10
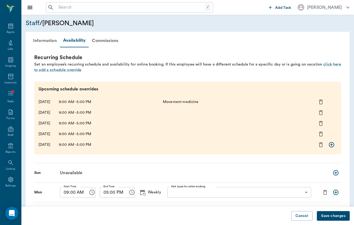
click at [333, 215] on button "Save changes" at bounding box center [333, 216] width 33 height 10
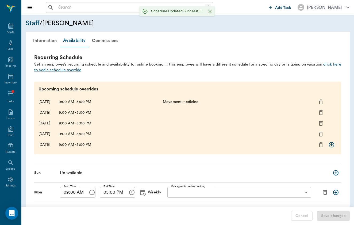
click at [12, 21] on div "Nectar Messages Appts Labs Imaging Inventory Tasks Forms Staff Reports Lookup S…" at bounding box center [10, 112] width 21 height 225
click at [12, 27] on icon at bounding box center [10, 26] width 6 height 6
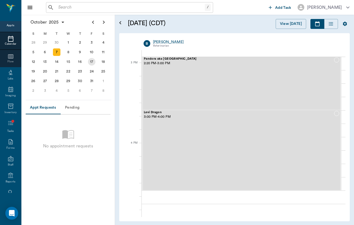
scroll to position [640, 0]
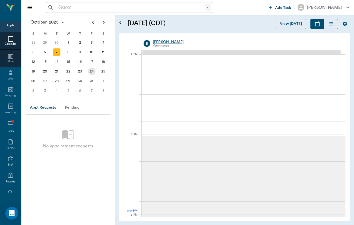
click at [91, 72] on div "24" at bounding box center [91, 71] width 7 height 7
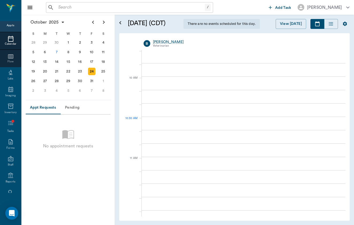
scroll to position [138, 0]
click at [119, 12] on div "/ ​" at bounding box center [129, 7] width 167 height 11
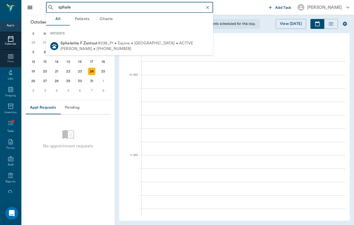
type input "sphaler"
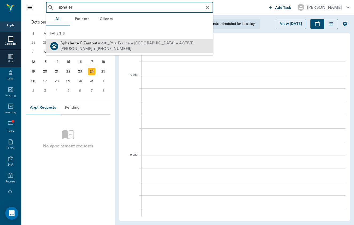
click at [169, 49] on div "Nadine Zantout • (346) 329-4420" at bounding box center [126, 49] width 133 height 6
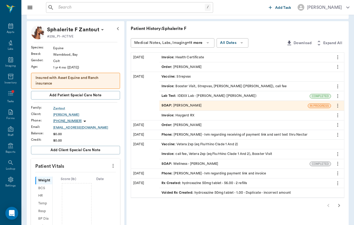
scroll to position [22, 0]
click at [166, 116] on div "Invoice : Haygard RX" at bounding box center [178, 115] width 33 height 5
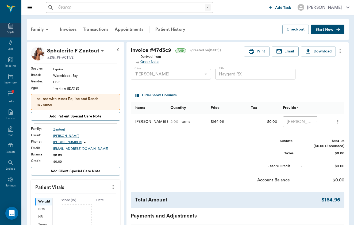
click at [11, 33] on div "Appts" at bounding box center [10, 32] width 7 height 4
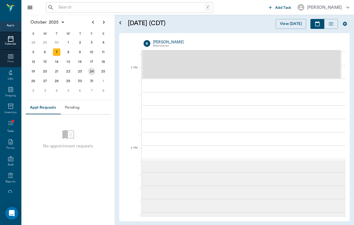
scroll to position [19, 0]
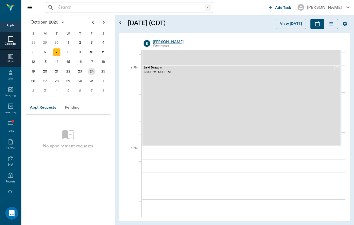
click at [92, 73] on div "24" at bounding box center [91, 71] width 7 height 7
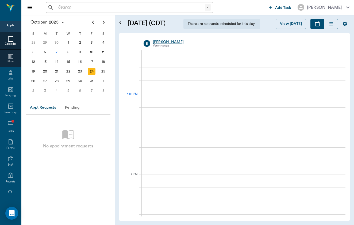
scroll to position [362, 0]
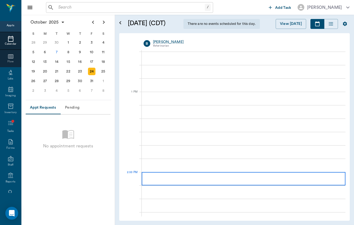
click at [227, 180] on div at bounding box center [244, 178] width 204 height 13
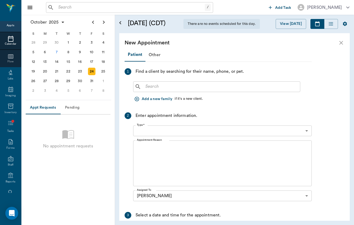
type input "10/24/2025"
type input "02:00 PM"
type input "02:45 PM"
click at [172, 89] on input "text" at bounding box center [220, 86] width 155 height 7
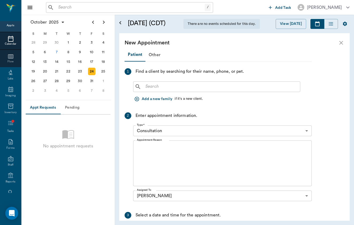
scroll to position [0, 0]
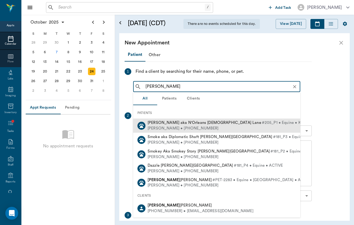
click at [173, 122] on span "Nola aka N'Orleans Lady Lane" at bounding box center [205, 123] width 114 height 4
type input "nola"
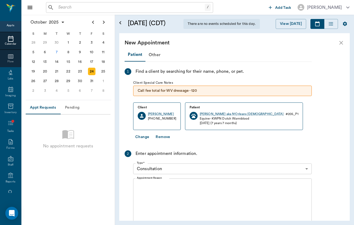
scroll to position [17, 0]
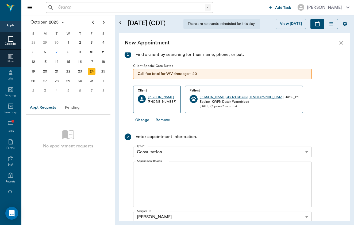
click at [239, 151] on body "/ ​ Add Task Brittany Newsham Nectar Messages Appts Calendar Flow Labs Imaging …" at bounding box center [177, 112] width 354 height 225
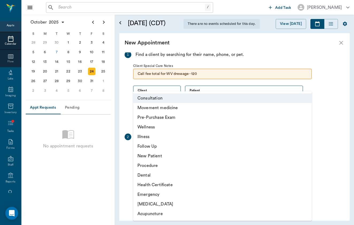
click at [248, 106] on li "Movement medicine" at bounding box center [222, 108] width 179 height 10
type input "6656c4aef87a612ea34fb244"
type input "03:00 PM"
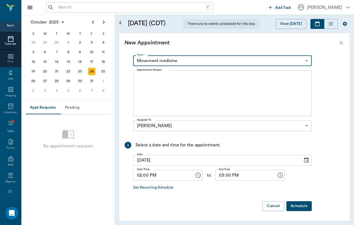
scroll to position [108, 0]
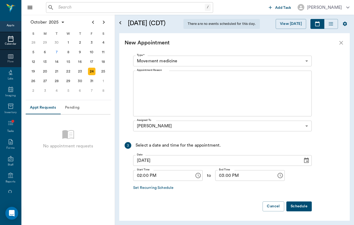
click at [297, 208] on button "Schedule" at bounding box center [299, 206] width 25 height 10
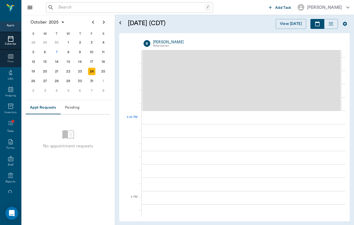
scroll to position [506, 0]
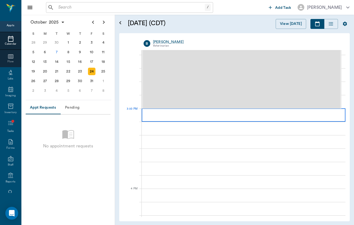
click at [205, 113] on div at bounding box center [244, 114] width 204 height 13
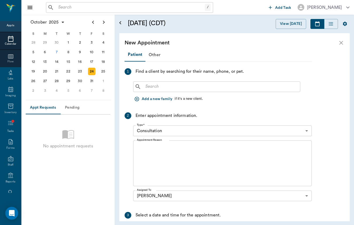
scroll to position [0, 0]
click at [168, 87] on input "text" at bounding box center [220, 86] width 155 height 7
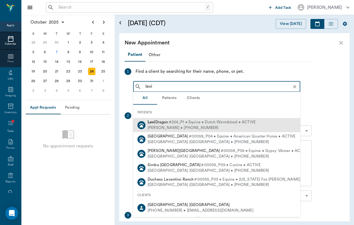
click at [167, 121] on span "Levi Dragon" at bounding box center [158, 122] width 21 height 4
type input "levi"
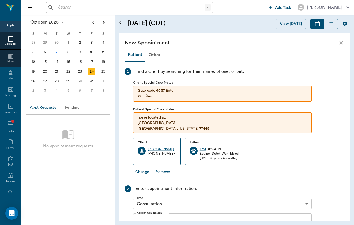
scroll to position [69, 0]
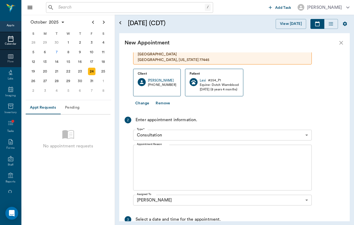
click at [198, 137] on body "/ ​ Add Task Brittany Newsham Nectar Messages Appts Calendar Flow Labs Imaging …" at bounding box center [177, 112] width 354 height 225
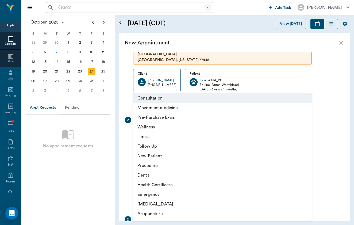
click at [205, 151] on li "Follow Up" at bounding box center [222, 147] width 179 height 10
type input "65d2c202a8044d23520120c7"
type input "03:20 PM"
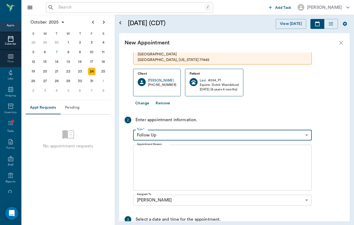
click at [200, 169] on textarea "Appointment Reason" at bounding box center [222, 167] width 171 height 37
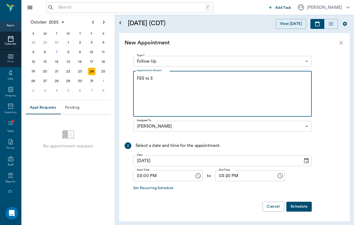
scroll to position [142, 0]
type textarea "FES tx 3"
click at [223, 176] on input "03:20 PM" at bounding box center [244, 176] width 58 height 11
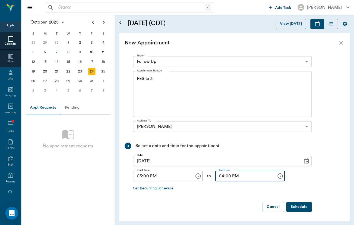
type input "04:00 PM"
click at [299, 212] on div at bounding box center [218, 214] width 187 height 4
click at [303, 207] on button "Schedule" at bounding box center [299, 207] width 25 height 10
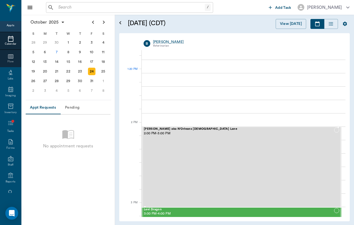
scroll to position [390, 0]
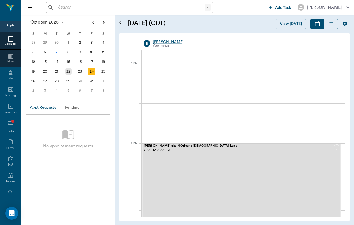
click at [69, 70] on div "22" at bounding box center [68, 71] width 7 height 7
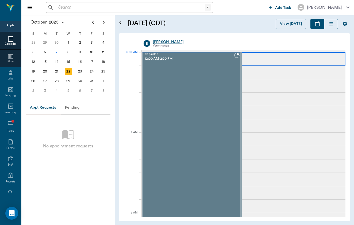
click at [288, 63] on div at bounding box center [244, 58] width 204 height 13
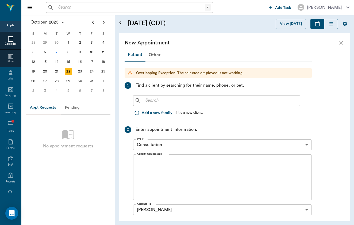
click at [155, 100] on input "text" at bounding box center [220, 100] width 155 height 7
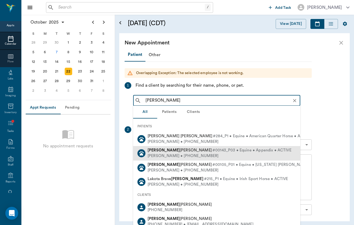
click at [188, 153] on div "McKenzie Mull • (316) 734-8361" at bounding box center [220, 156] width 144 height 6
type input "johnn"
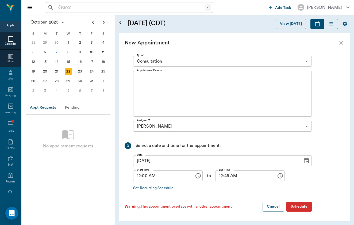
scroll to position [121, 0]
click at [220, 176] on input "12:45 AM" at bounding box center [244, 176] width 58 height 11
type input "01:00 PM"
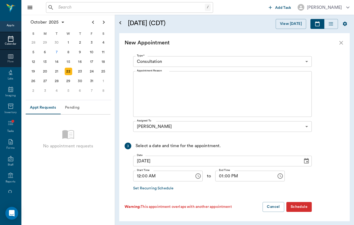
click at [302, 207] on button "Schedule" at bounding box center [299, 207] width 25 height 10
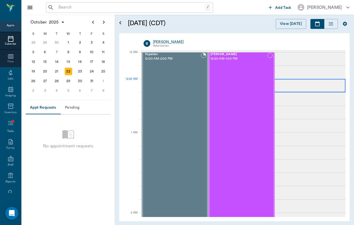
scroll to position [0, 0]
